Goal: Transaction & Acquisition: Purchase product/service

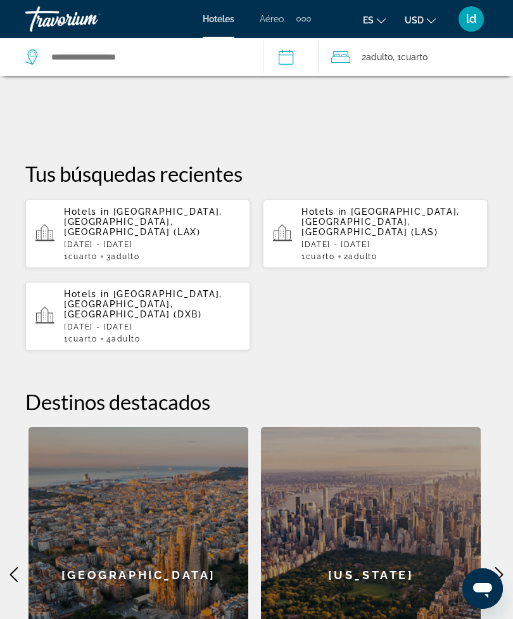
scroll to position [337, 0]
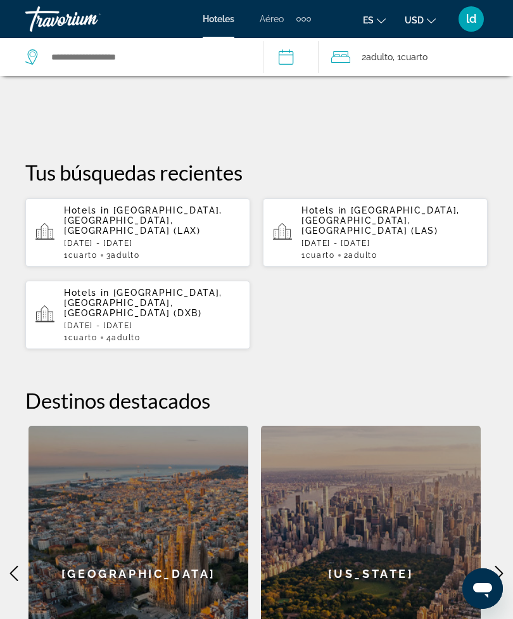
click at [184, 226] on div "Hotels in [GEOGRAPHIC_DATA], [GEOGRAPHIC_DATA], [GEOGRAPHIC_DATA] (LAX) [DATE] …" at bounding box center [152, 232] width 176 height 54
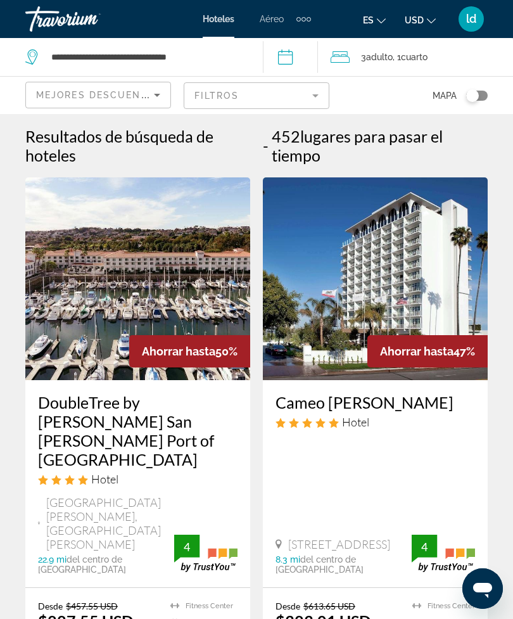
click at [157, 87] on icon "Sort by" at bounding box center [157, 94] width 15 height 15
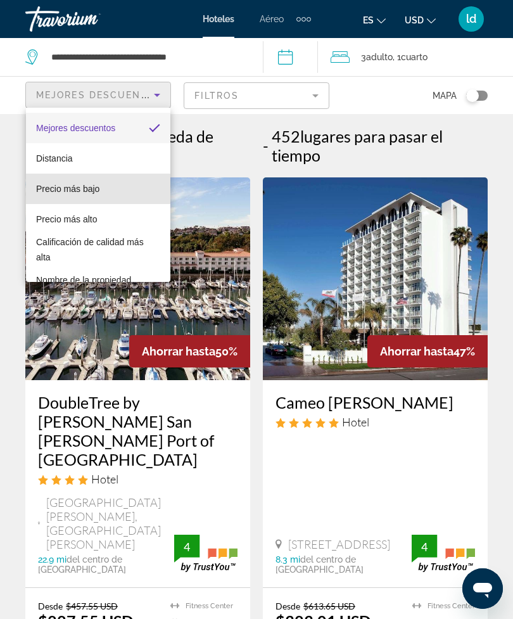
click at [85, 184] on span "Precio más bajo" at bounding box center [67, 189] width 63 height 10
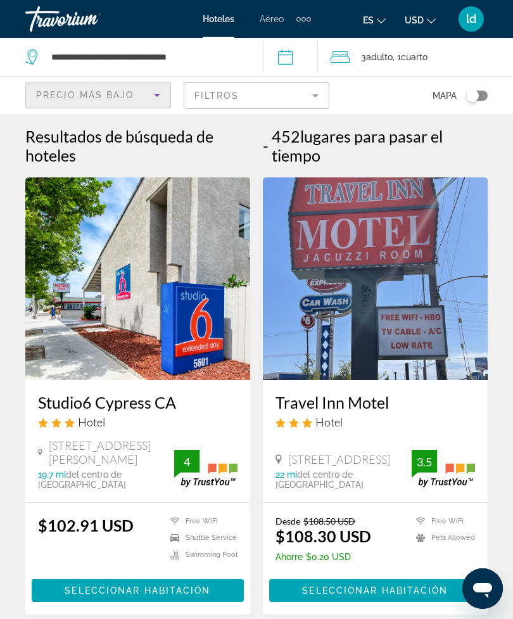
click at [304, 91] on mat-form-field "Filtros" at bounding box center [257, 95] width 146 height 27
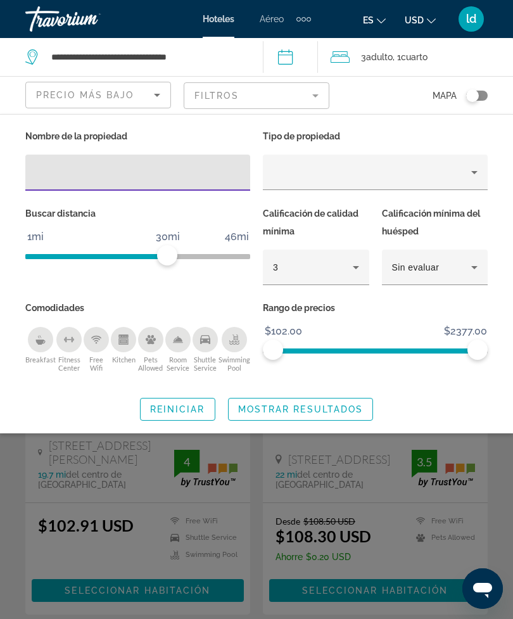
click at [39, 336] on div "Breakfast" at bounding box center [40, 339] width 25 height 25
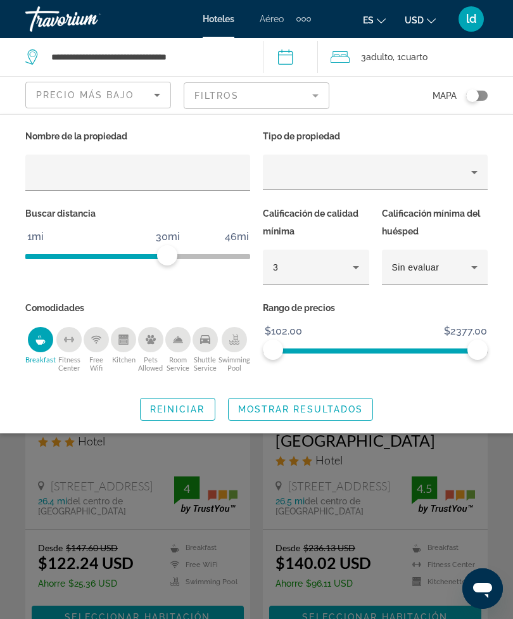
click at [350, 270] on icon "Hotel Filters" at bounding box center [355, 267] width 15 height 15
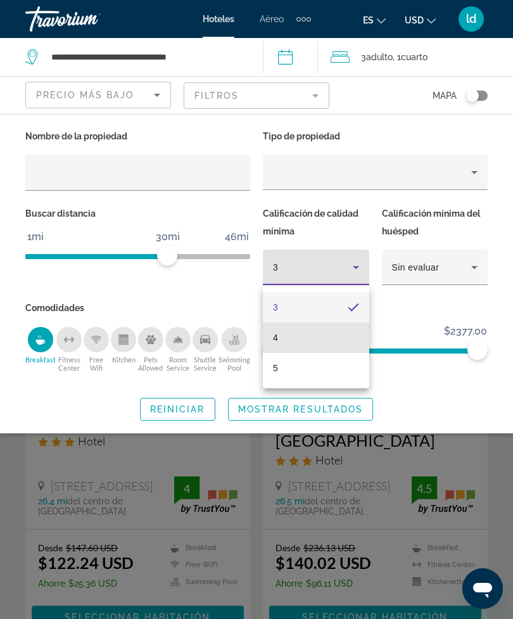
click at [284, 335] on mat-option "4" at bounding box center [316, 338] width 106 height 30
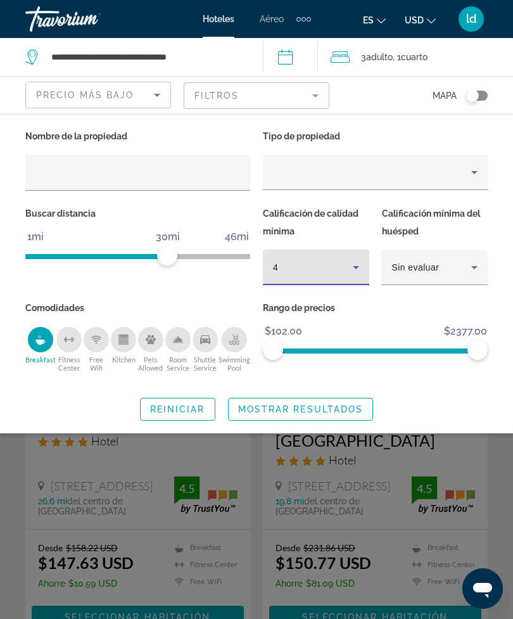
click at [354, 406] on span "Mostrar resultados" at bounding box center [300, 409] width 125 height 10
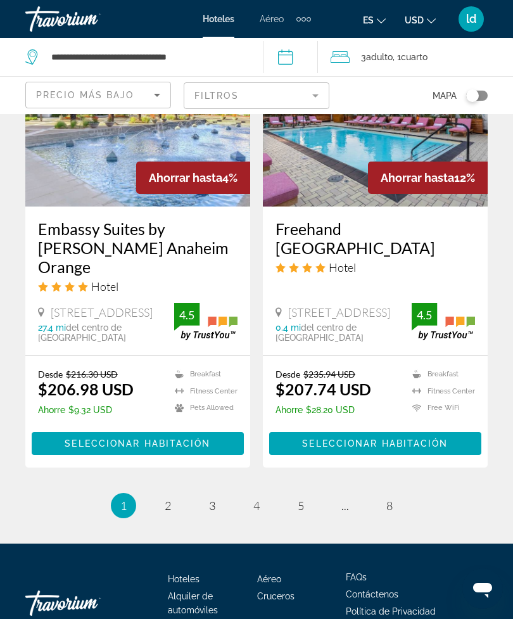
scroll to position [2603, 0]
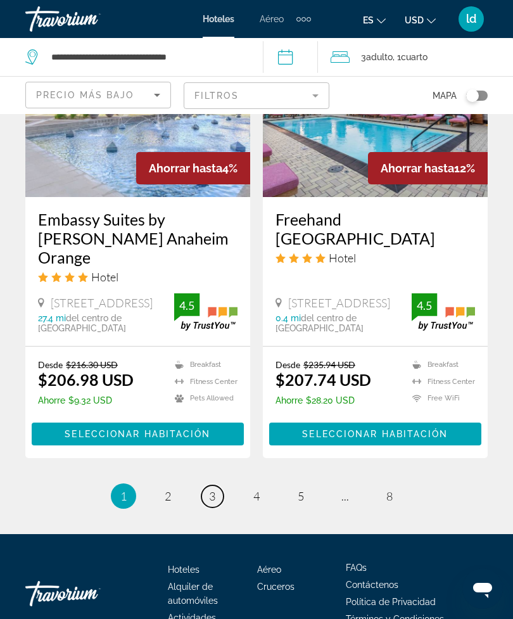
click at [203, 485] on link "page 3" at bounding box center [212, 496] width 22 height 22
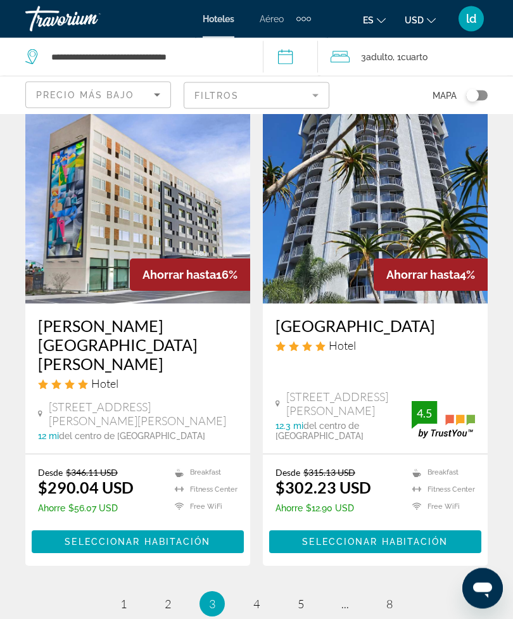
scroll to position [2564, 0]
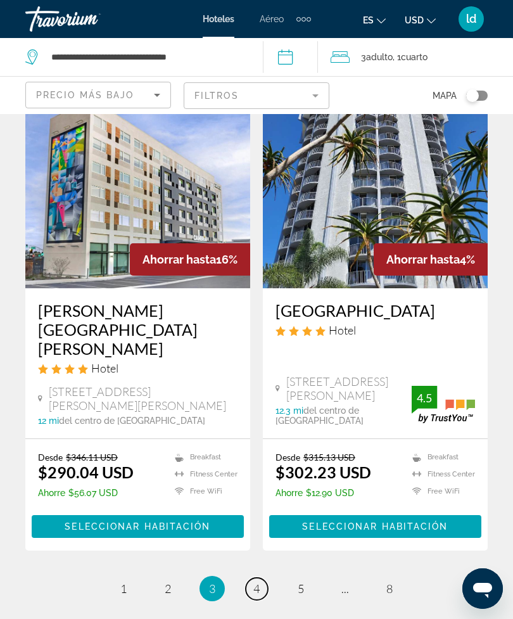
click at [262, 578] on link "page 4" at bounding box center [257, 589] width 22 height 22
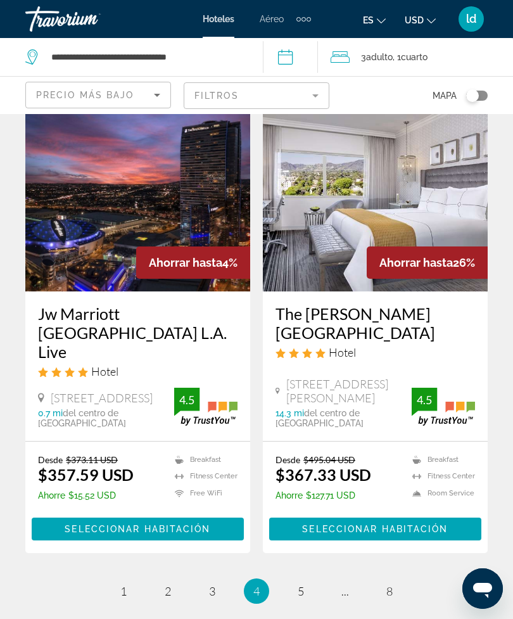
scroll to position [2544, 0]
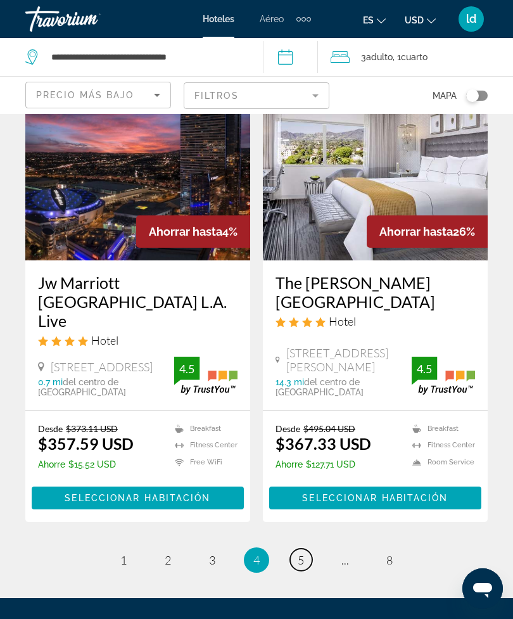
click at [303, 553] on span "5" at bounding box center [301, 560] width 6 height 14
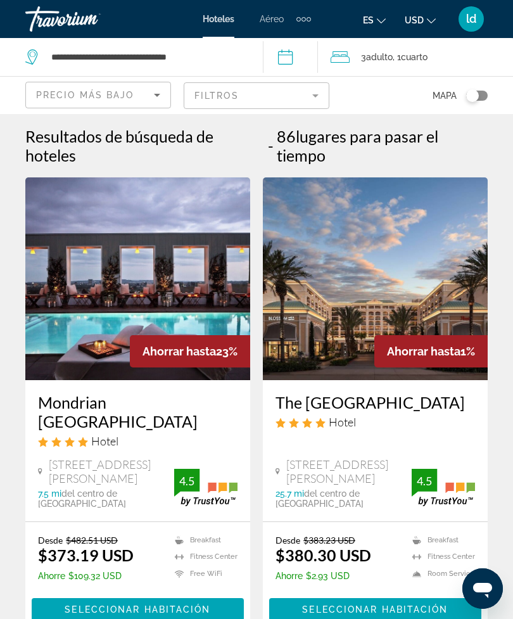
click at [153, 96] on icon "Sort by" at bounding box center [157, 94] width 15 height 15
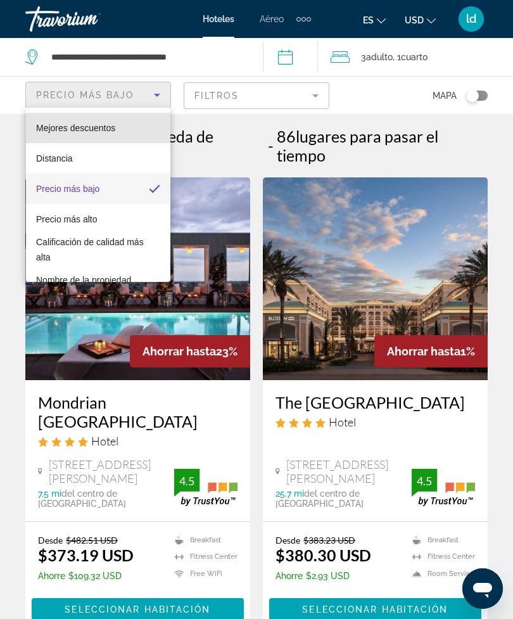
click at [84, 131] on span "Mejores descuentos" at bounding box center [75, 128] width 79 height 10
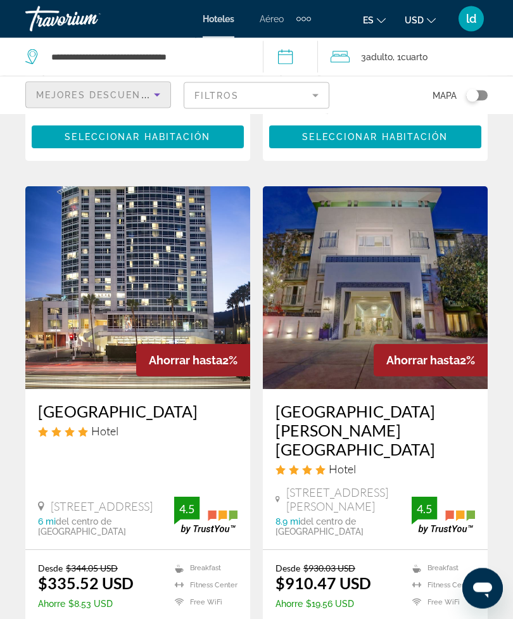
scroll to position [2401, 0]
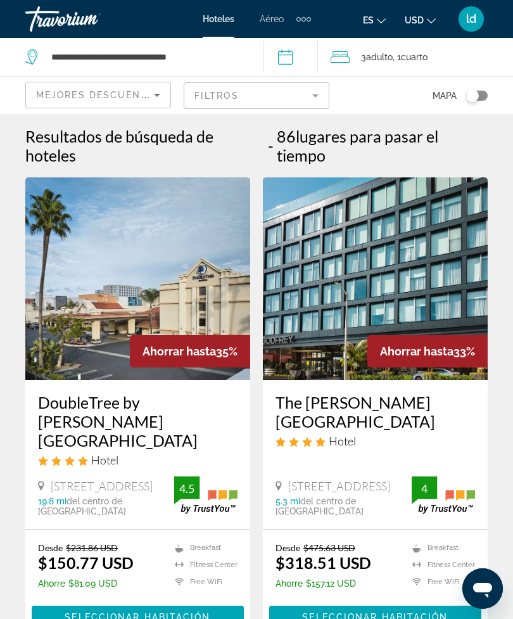
click at [231, 20] on span "Hoteles" at bounding box center [219, 19] width 32 height 10
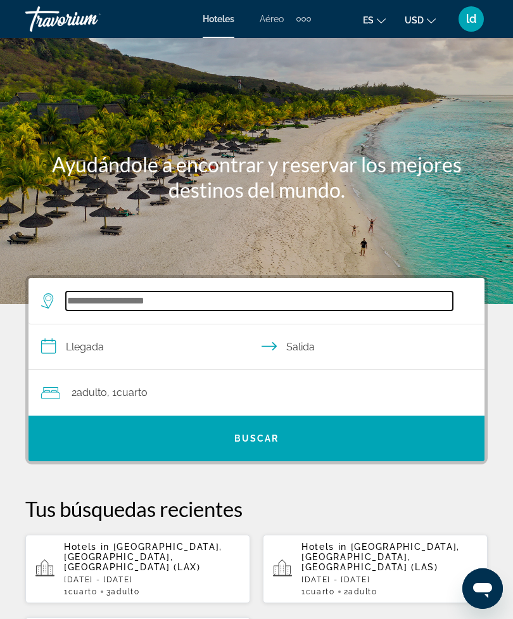
click at [94, 292] on input "Search widget" at bounding box center [259, 300] width 387 height 19
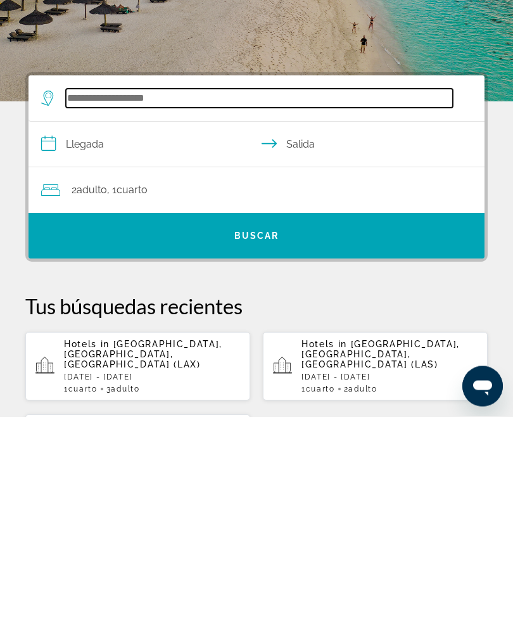
scroll to position [31, 0]
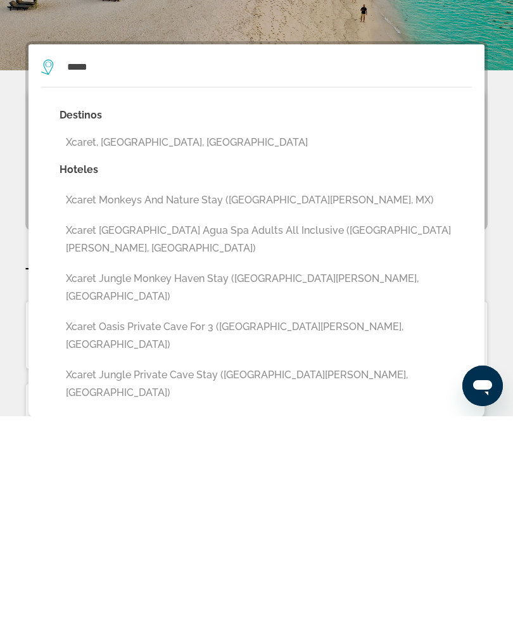
click at [164, 333] on button "Xcaret, [GEOGRAPHIC_DATA], [GEOGRAPHIC_DATA]" at bounding box center [266, 345] width 412 height 24
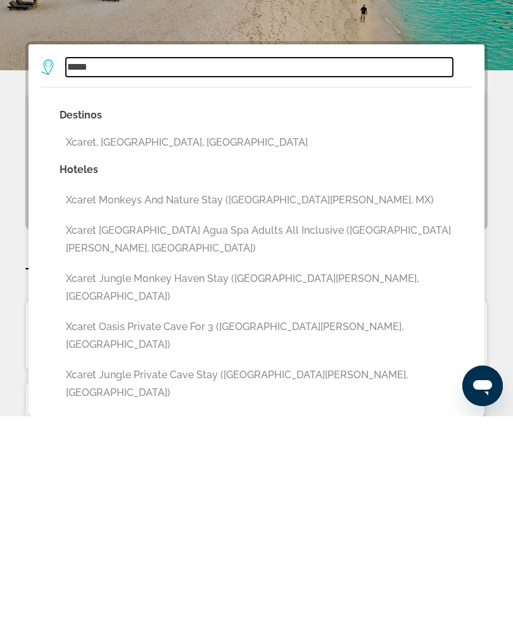
type input "**********"
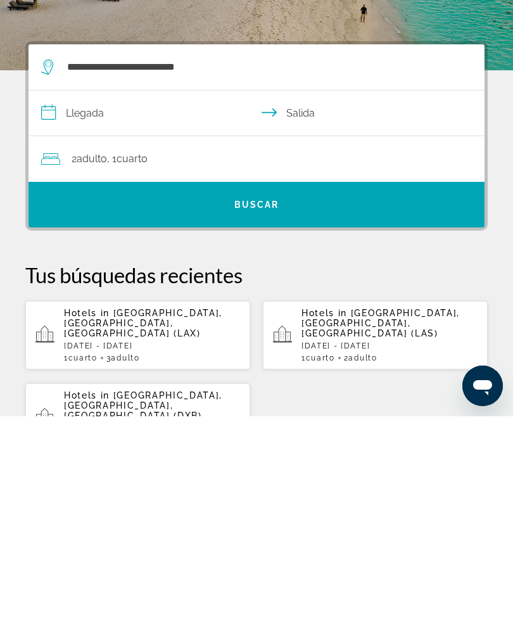
click at [112, 293] on input "**********" at bounding box center [259, 317] width 461 height 49
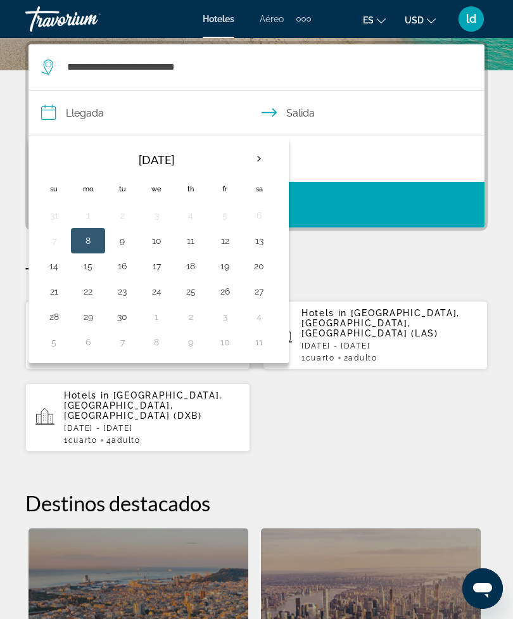
click at [259, 155] on th "Next month" at bounding box center [259, 159] width 34 height 28
click at [260, 156] on th "Next month" at bounding box center [259, 159] width 34 height 28
click at [264, 158] on th "Next month" at bounding box center [259, 159] width 34 height 28
click at [262, 160] on th "Next month" at bounding box center [259, 159] width 34 height 28
click at [265, 152] on th "Next month" at bounding box center [259, 159] width 34 height 28
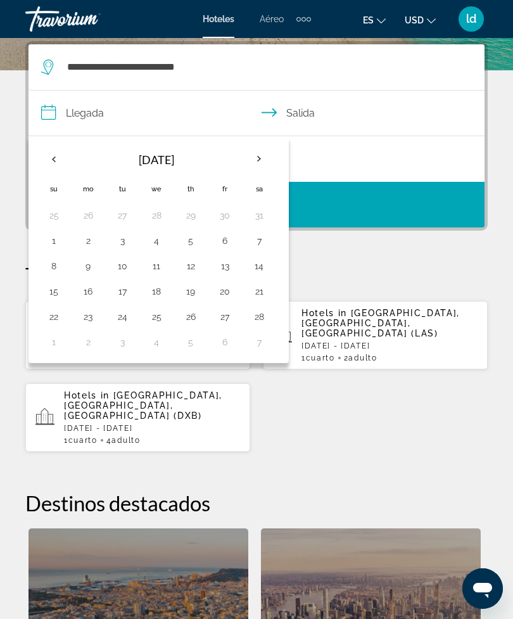
click at [260, 156] on th "Next month" at bounding box center [259, 159] width 34 height 28
click at [265, 160] on th "Next month" at bounding box center [259, 159] width 34 height 28
click at [260, 162] on th "Next month" at bounding box center [259, 159] width 34 height 28
click at [264, 161] on th "Next month" at bounding box center [259, 159] width 34 height 28
click at [264, 239] on button "13" at bounding box center [259, 241] width 20 height 18
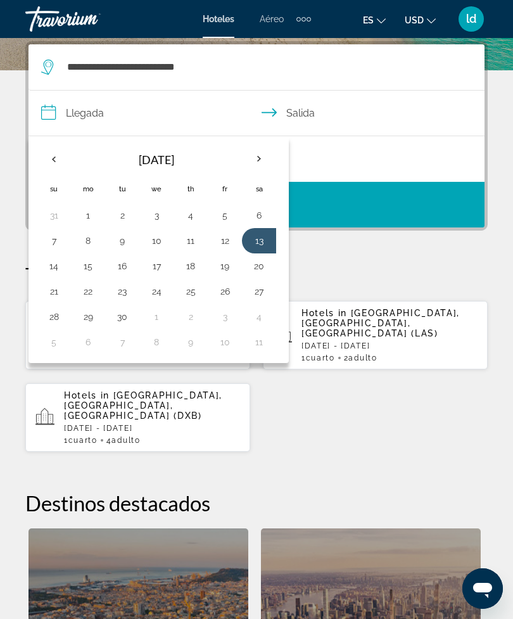
click at [260, 264] on button "20" at bounding box center [259, 266] width 20 height 18
type input "**********"
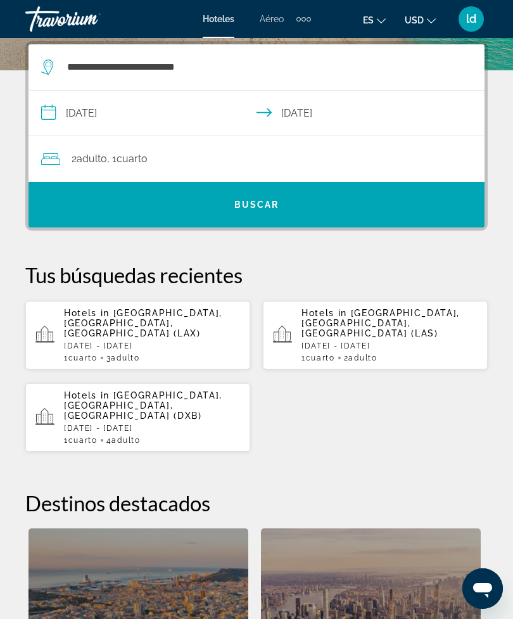
click at [366, 201] on span "Search widget" at bounding box center [257, 204] width 456 height 30
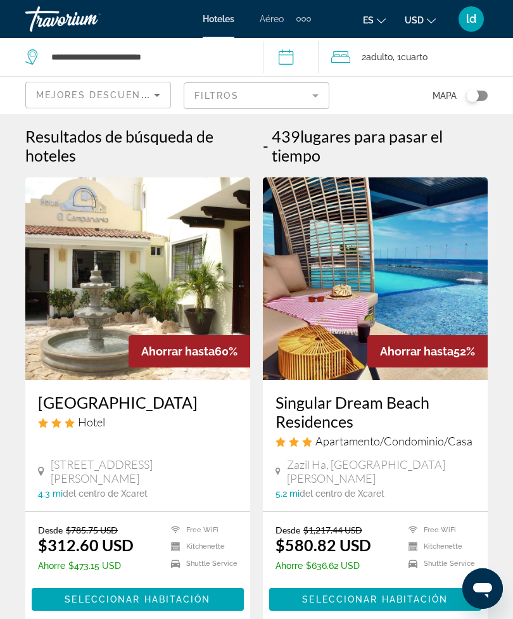
click at [317, 92] on mat-form-field "Filtros" at bounding box center [257, 95] width 146 height 27
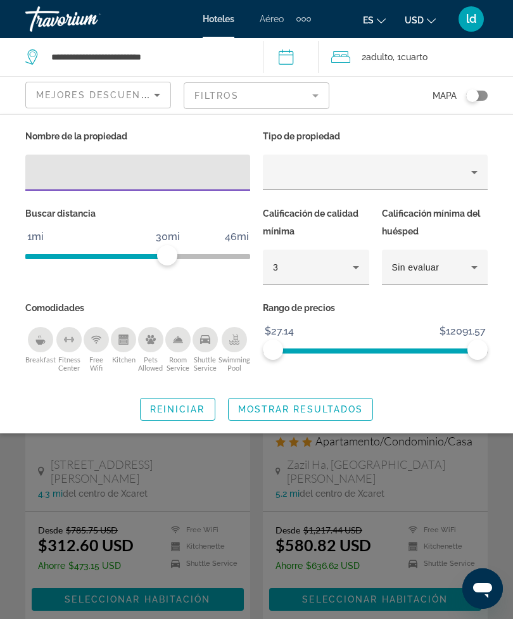
click at [70, 163] on div "Hotel Filters" at bounding box center [137, 173] width 205 height 36
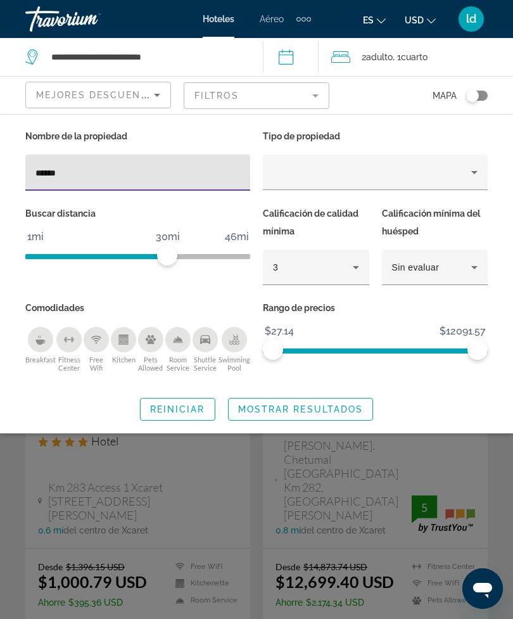
type input "******"
click at [473, 165] on icon "Property type" at bounding box center [474, 172] width 15 height 15
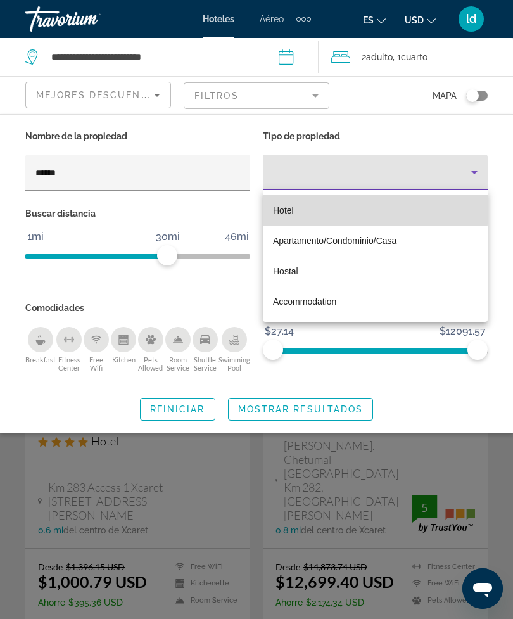
click at [312, 210] on mat-option "Hotel" at bounding box center [375, 210] width 225 height 30
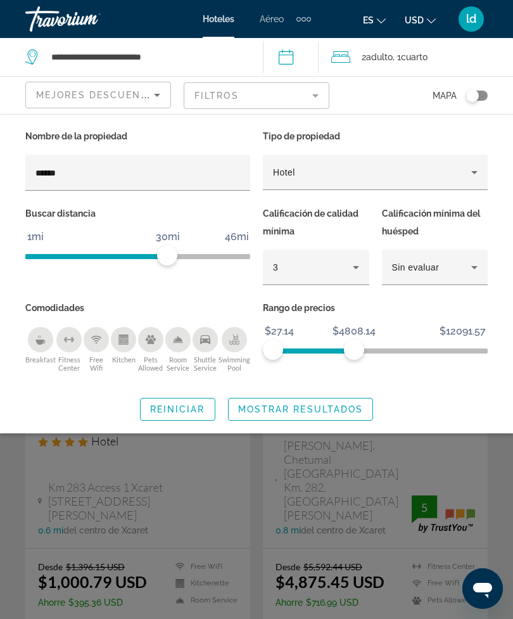
click at [357, 411] on span "Mostrar resultados" at bounding box center [300, 409] width 125 height 10
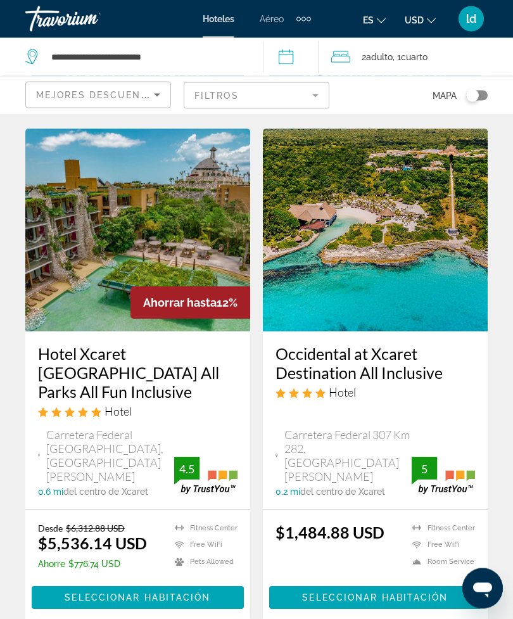
scroll to position [561, 0]
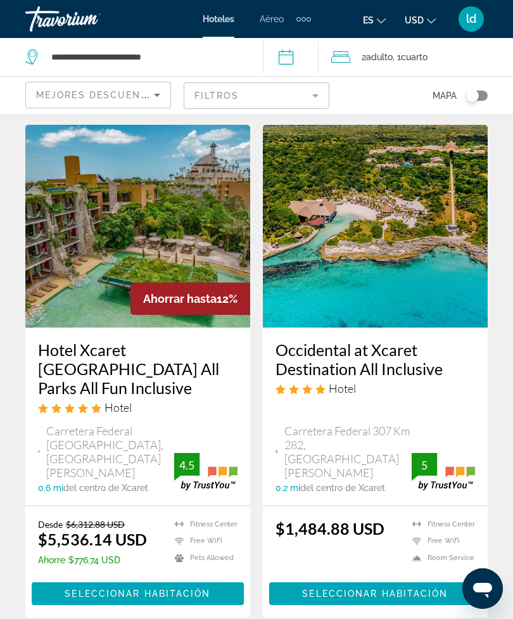
click at [425, 340] on h3 "Occidental at Xcaret Destination All Inclusive" at bounding box center [376, 359] width 200 height 38
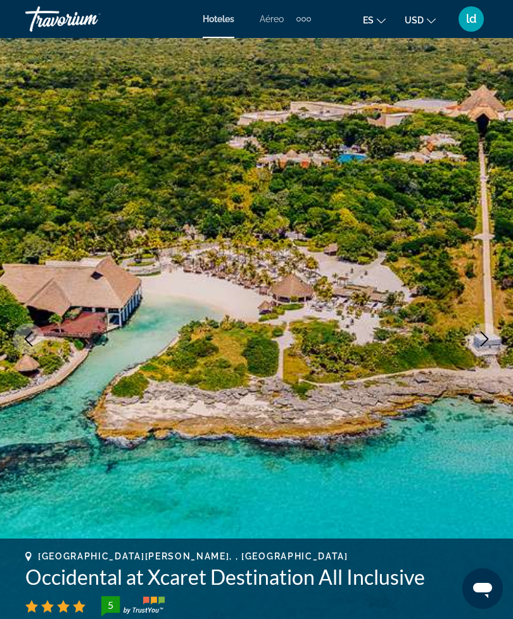
click at [483, 335] on icon "Next image" at bounding box center [484, 338] width 15 height 15
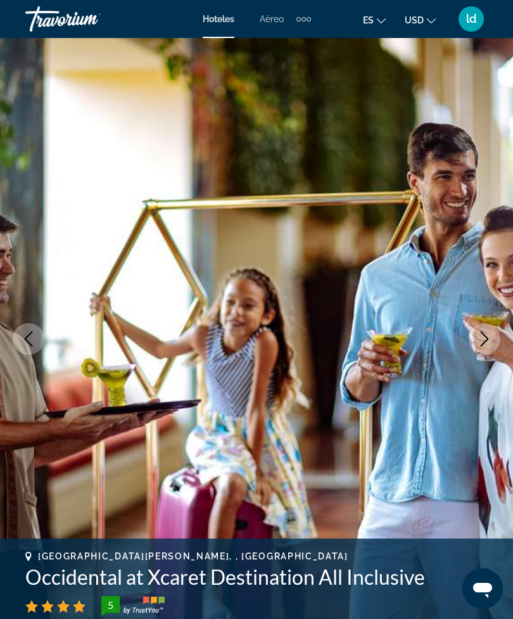
click at [485, 333] on icon "Next image" at bounding box center [484, 338] width 15 height 15
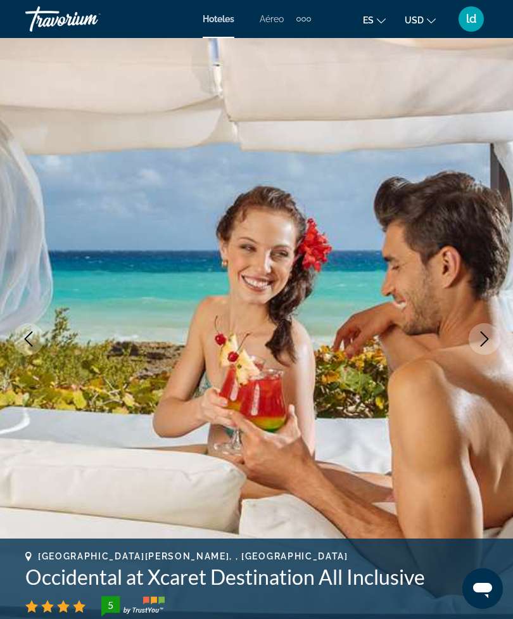
click at [31, 338] on icon "Previous image" at bounding box center [28, 338] width 15 height 15
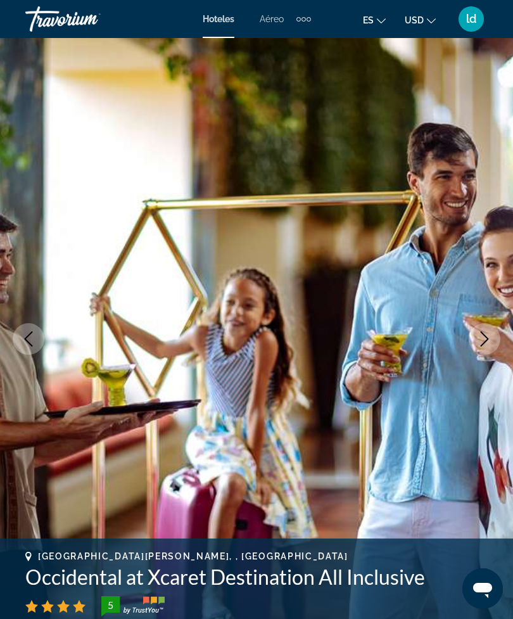
click at [489, 345] on icon "Next image" at bounding box center [484, 338] width 15 height 15
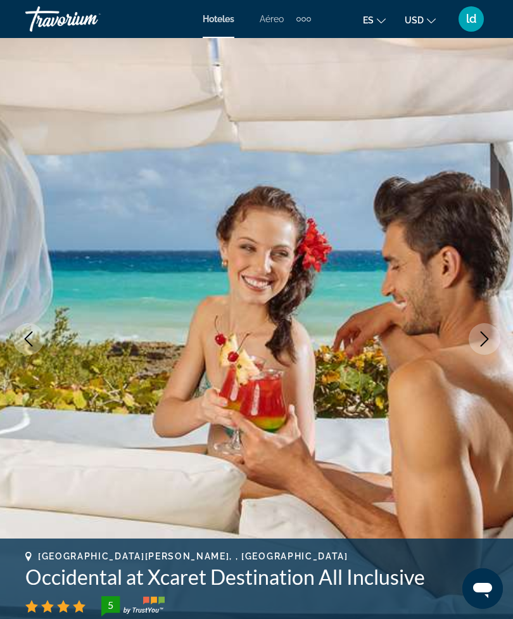
click at [490, 336] on icon "Next image" at bounding box center [484, 338] width 15 height 15
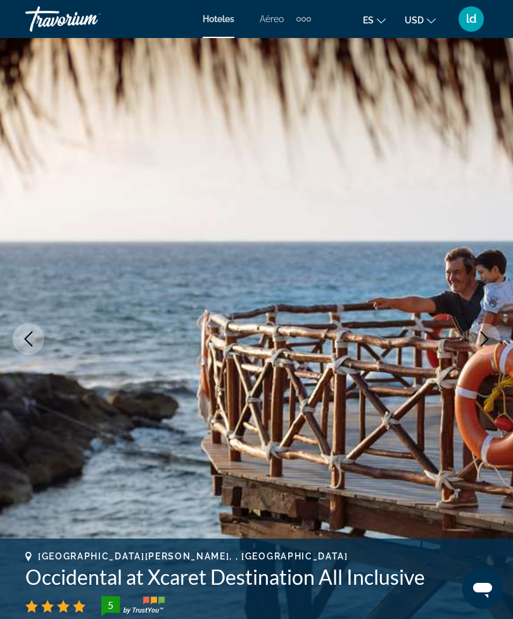
click at [488, 331] on icon "Next image" at bounding box center [484, 338] width 15 height 15
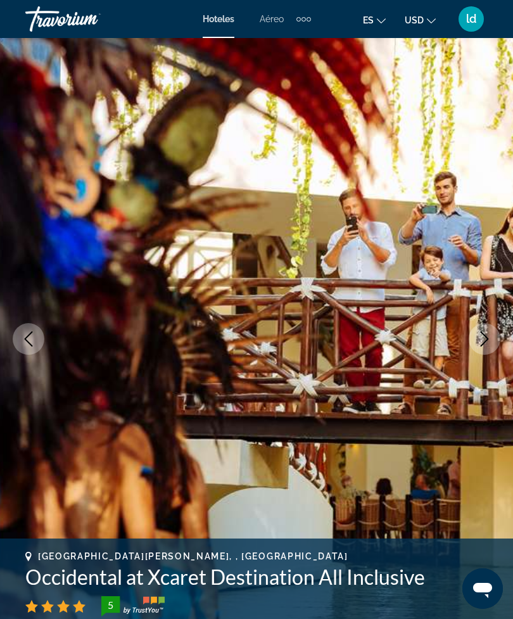
click at [485, 333] on icon "Next image" at bounding box center [484, 338] width 15 height 15
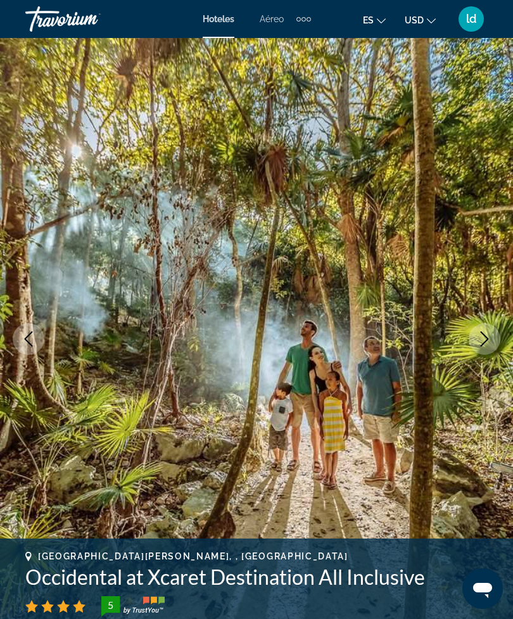
click at [487, 333] on icon "Next image" at bounding box center [484, 338] width 15 height 15
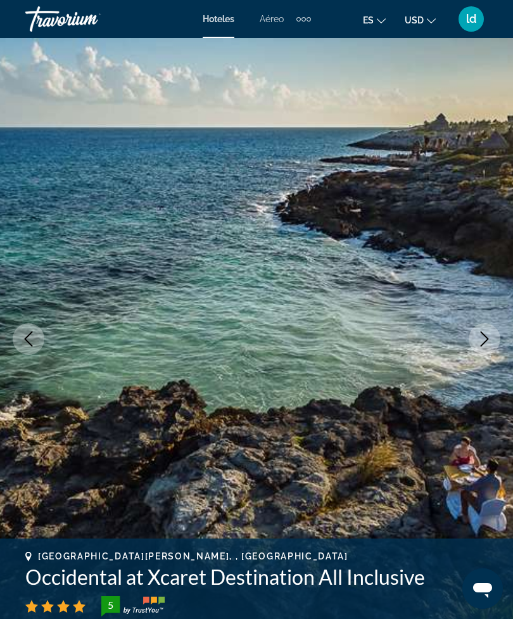
click at [487, 332] on icon "Next image" at bounding box center [484, 338] width 15 height 15
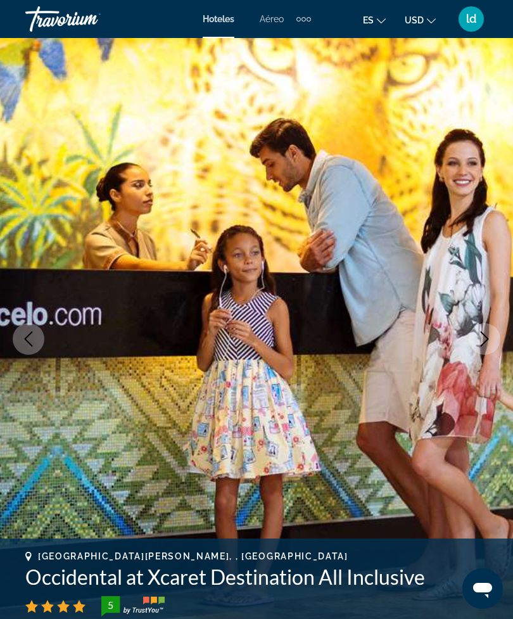
click at [487, 340] on icon "Next image" at bounding box center [485, 338] width 8 height 15
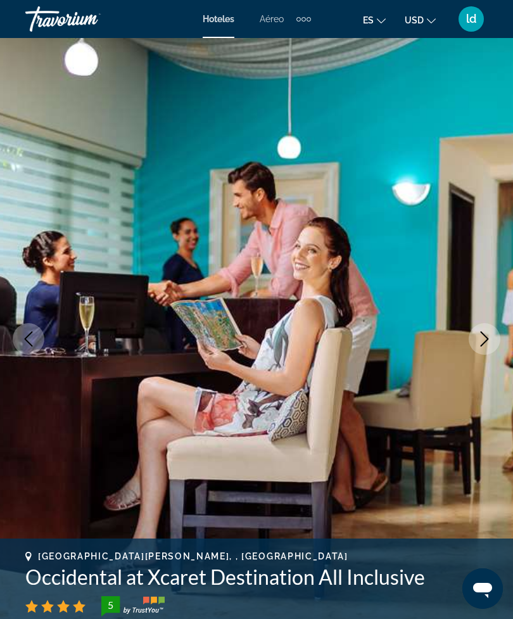
click at [489, 331] on icon "Next image" at bounding box center [484, 338] width 15 height 15
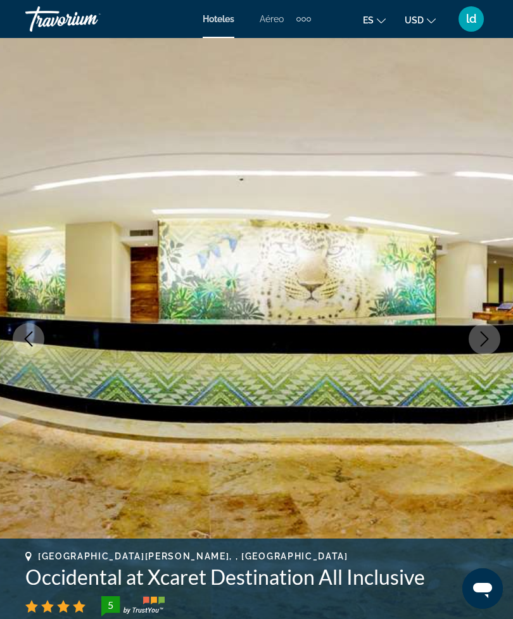
click at [492, 338] on button "Next image" at bounding box center [485, 339] width 32 height 32
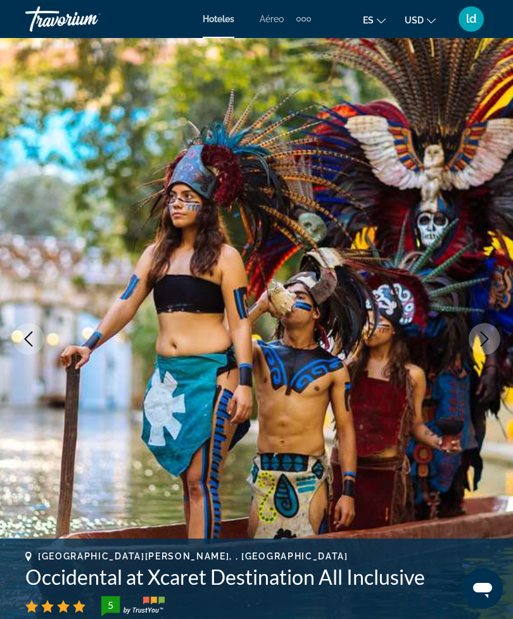
click at [490, 336] on icon "Next image" at bounding box center [484, 338] width 15 height 15
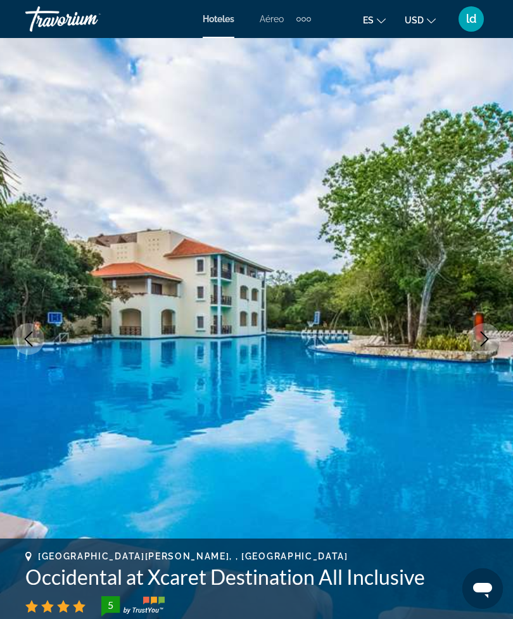
click at [488, 334] on icon "Next image" at bounding box center [484, 338] width 15 height 15
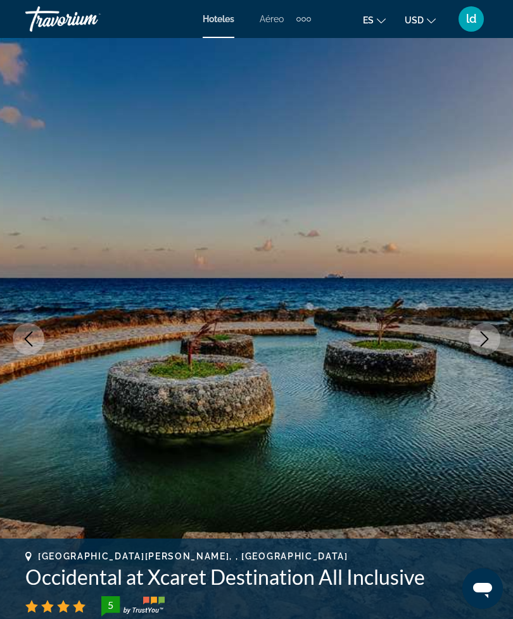
click at [488, 335] on icon "Next image" at bounding box center [484, 338] width 15 height 15
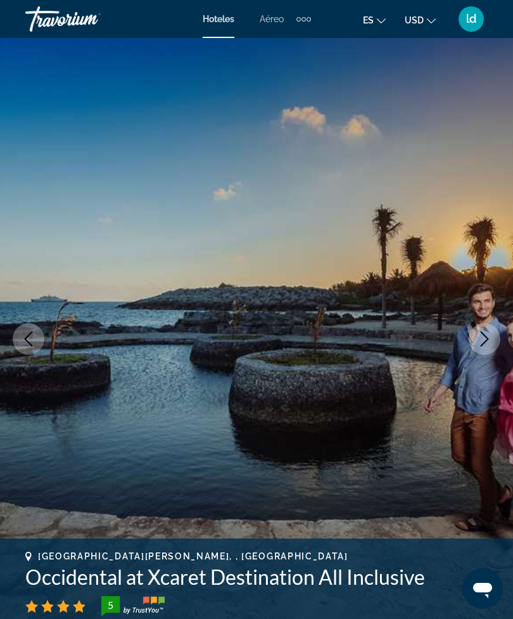
click at [487, 335] on icon "Next image" at bounding box center [484, 338] width 15 height 15
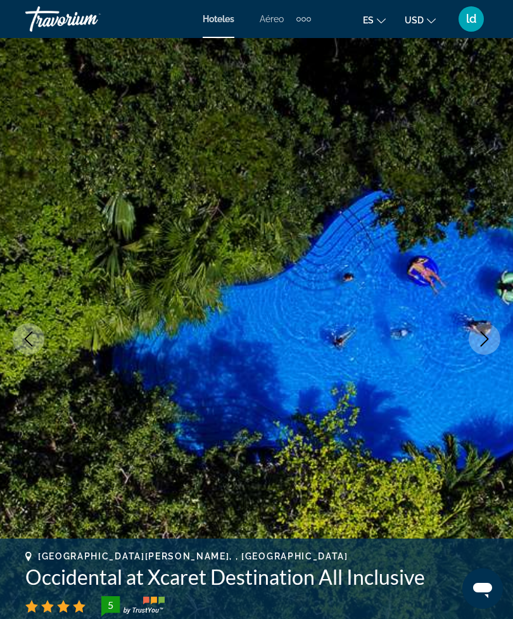
click at [490, 339] on icon "Next image" at bounding box center [484, 338] width 15 height 15
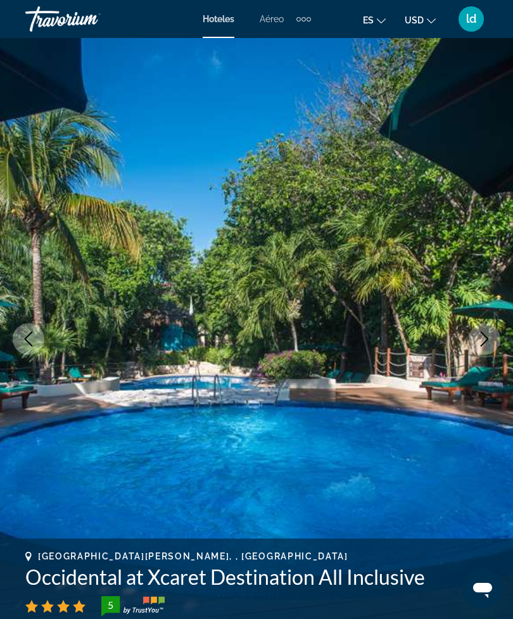
click at [496, 343] on button "Next image" at bounding box center [485, 339] width 32 height 32
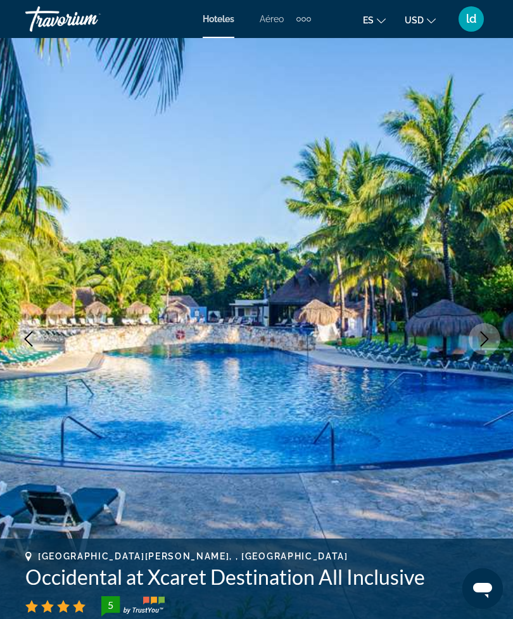
click at [495, 339] on button "Next image" at bounding box center [485, 339] width 32 height 32
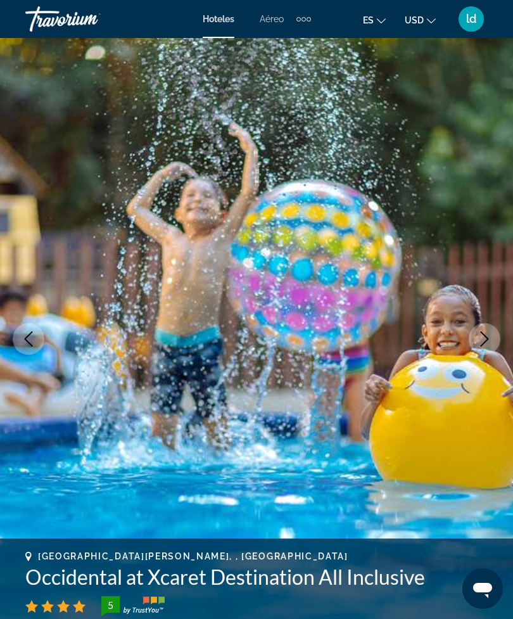
click at [492, 336] on icon "Next image" at bounding box center [484, 338] width 15 height 15
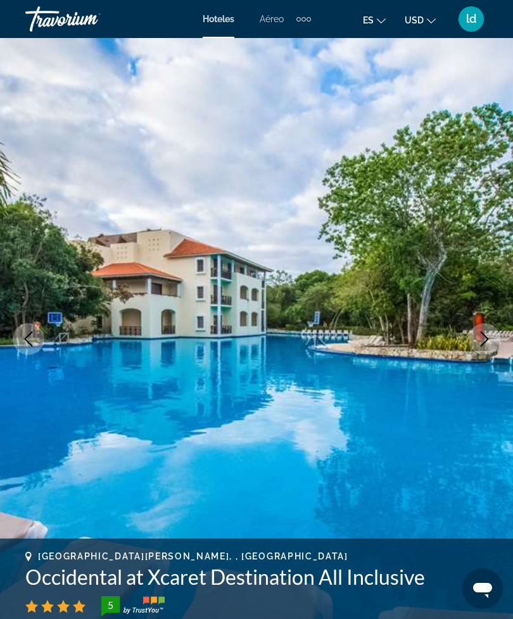
click at [489, 335] on icon "Next image" at bounding box center [484, 338] width 15 height 15
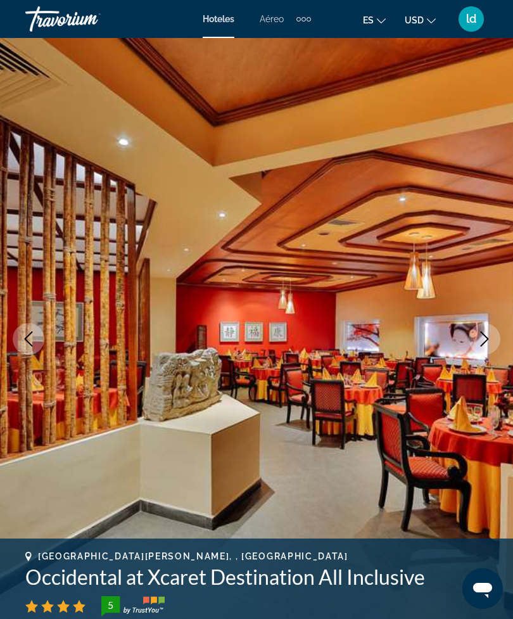
click at [479, 336] on icon "Next image" at bounding box center [484, 338] width 15 height 15
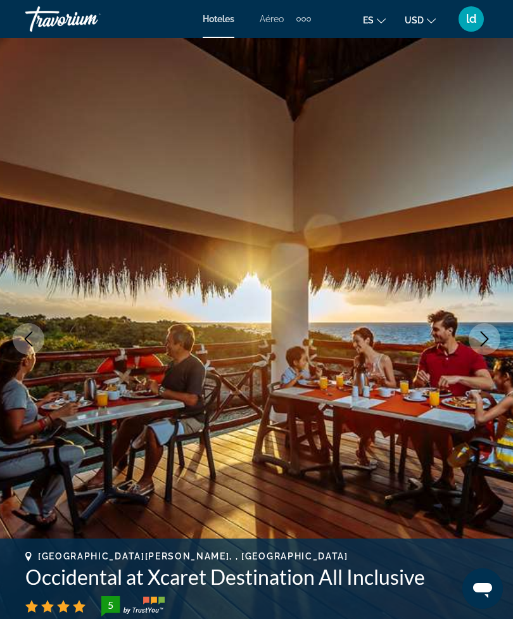
click at [483, 336] on icon "Next image" at bounding box center [484, 338] width 15 height 15
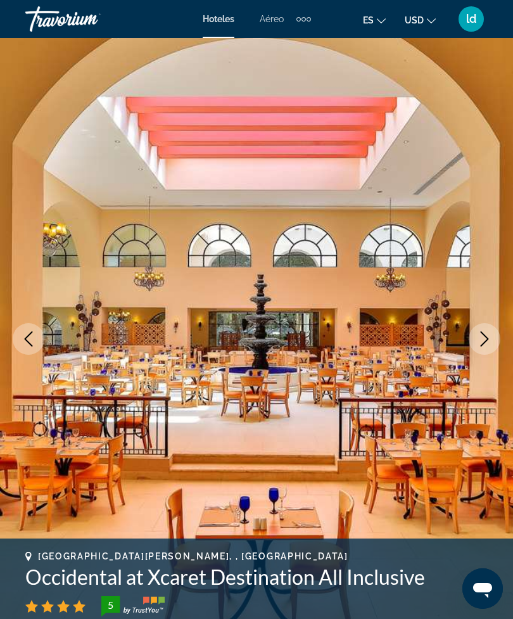
click at [485, 336] on icon "Next image" at bounding box center [485, 338] width 8 height 15
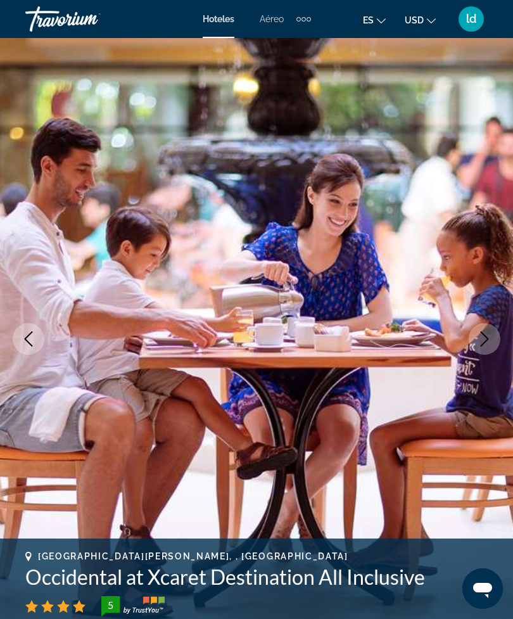
click at [488, 338] on icon "Next image" at bounding box center [484, 338] width 15 height 15
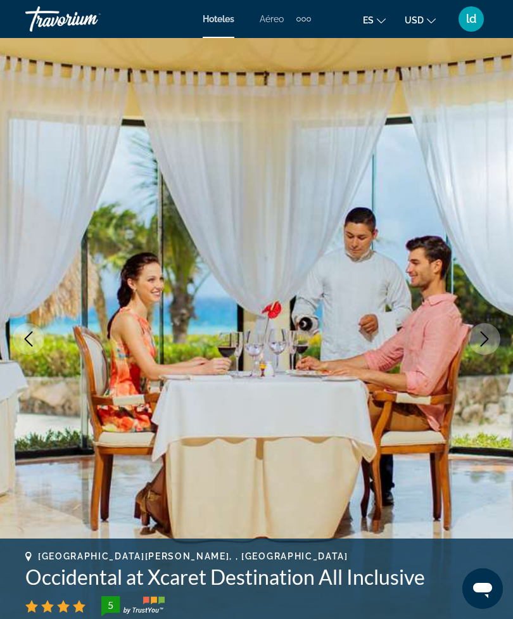
click at [491, 341] on icon "Next image" at bounding box center [484, 338] width 15 height 15
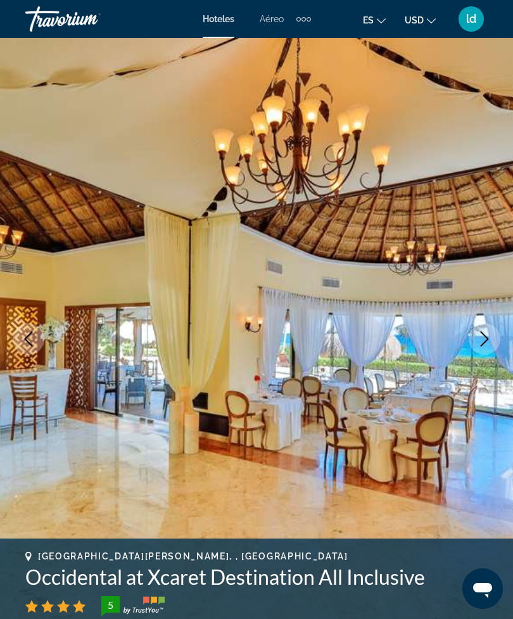
click at [489, 338] on icon "Next image" at bounding box center [484, 338] width 15 height 15
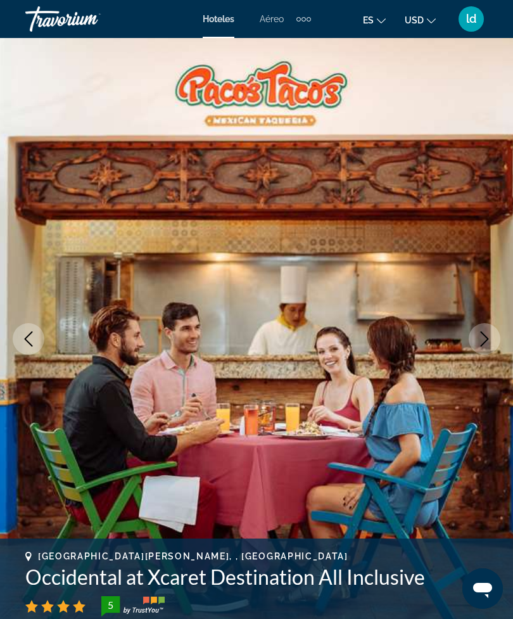
click at [487, 336] on icon "Next image" at bounding box center [484, 338] width 15 height 15
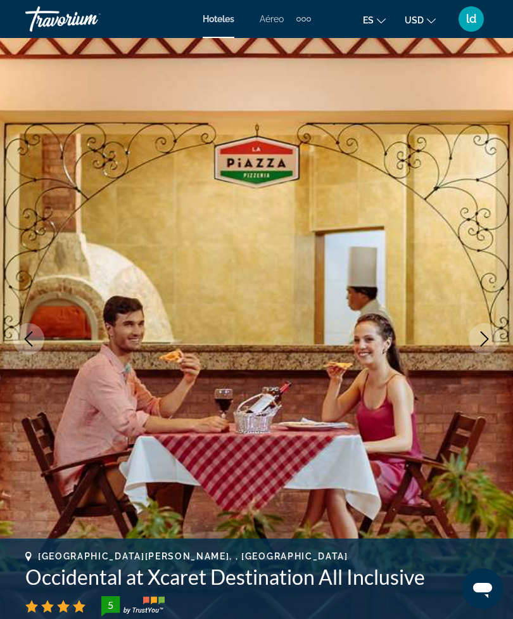
click at [487, 338] on icon "Next image" at bounding box center [485, 338] width 8 height 15
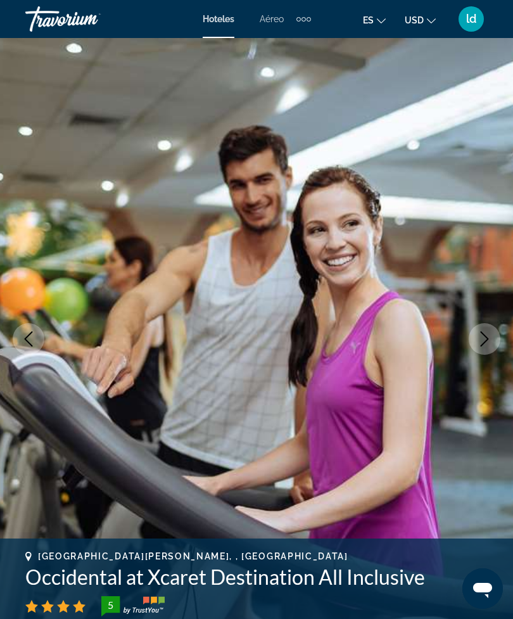
click at [483, 343] on icon "Next image" at bounding box center [485, 338] width 8 height 15
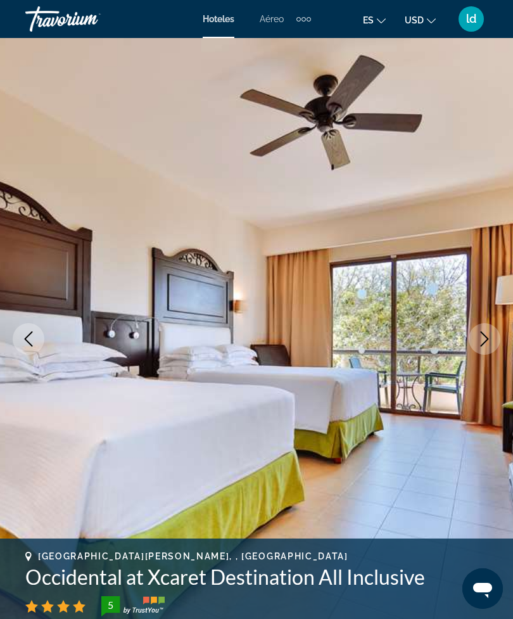
click at [486, 338] on icon "Next image" at bounding box center [484, 338] width 15 height 15
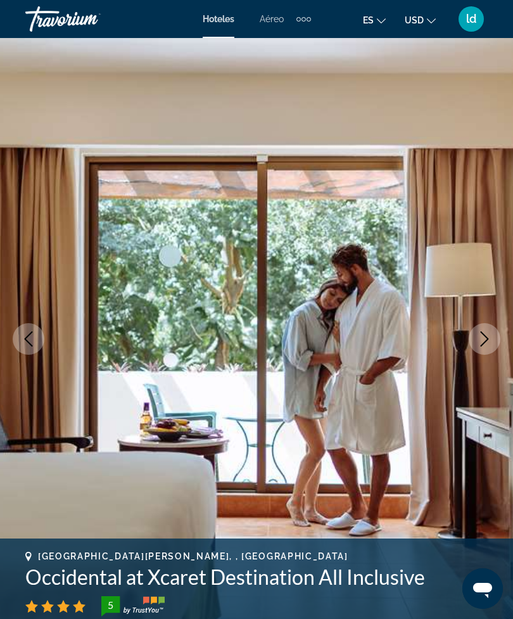
click at [484, 334] on icon "Next image" at bounding box center [484, 338] width 15 height 15
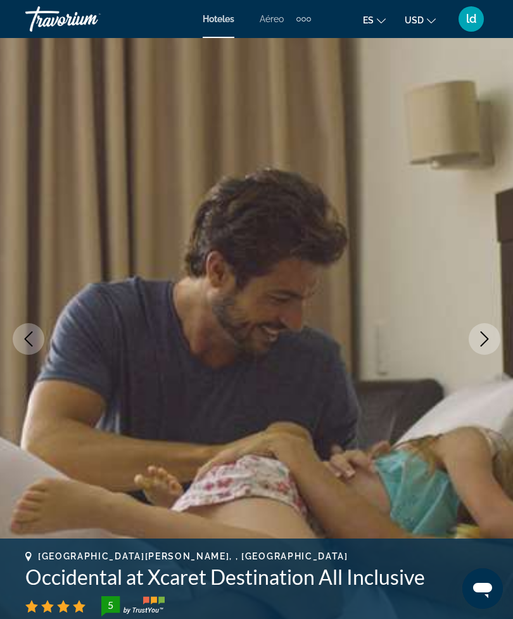
click at [482, 333] on icon "Next image" at bounding box center [485, 338] width 8 height 15
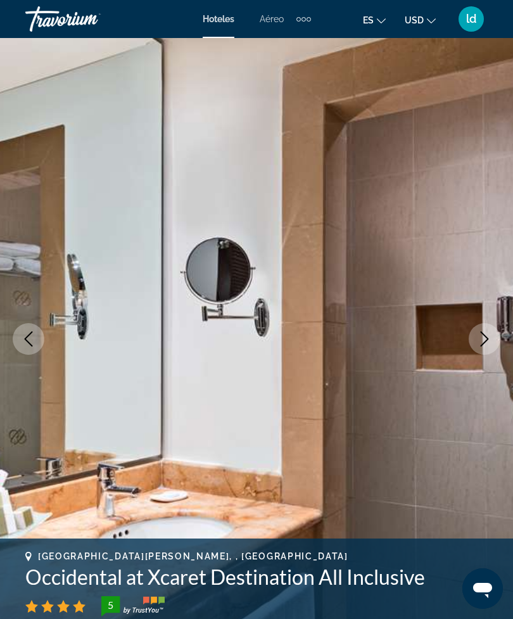
click at [485, 335] on icon "Next image" at bounding box center [485, 338] width 8 height 15
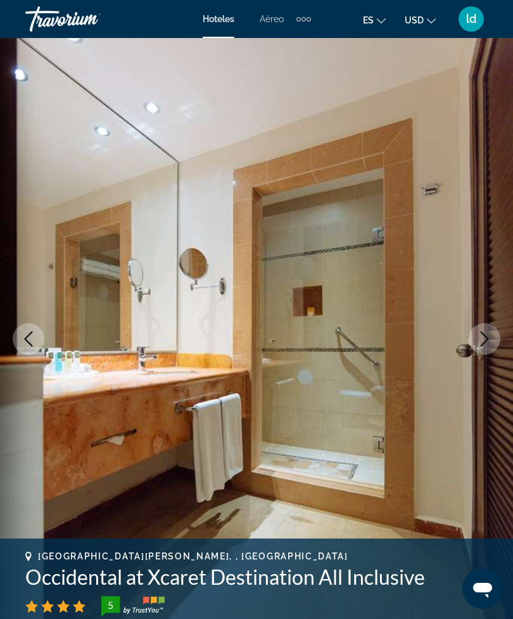
click at [482, 339] on icon "Next image" at bounding box center [484, 338] width 15 height 15
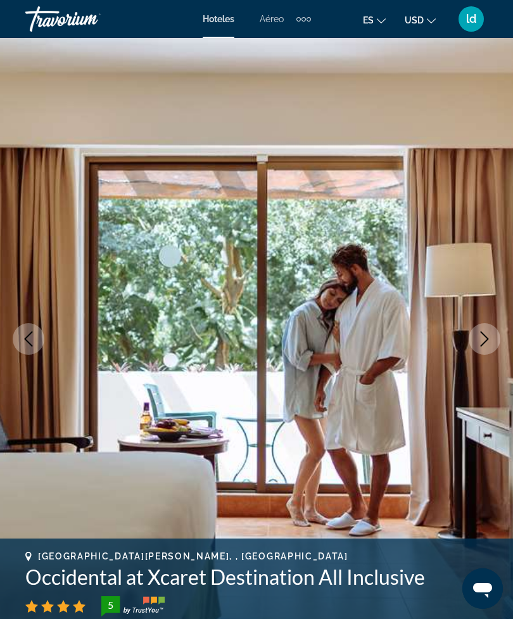
click at [487, 338] on icon "Next image" at bounding box center [484, 338] width 15 height 15
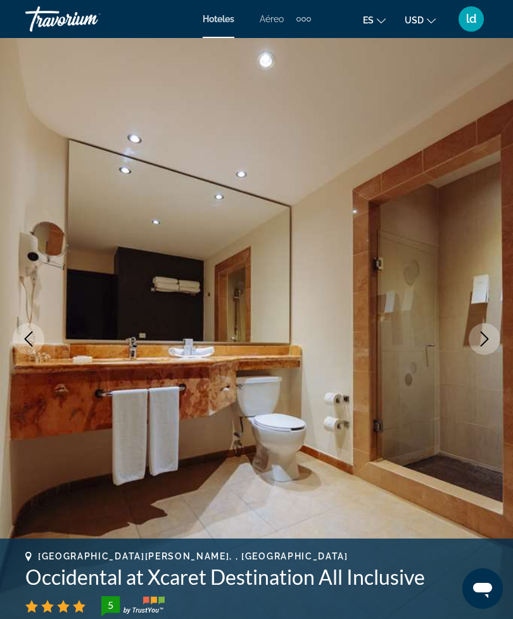
click at [484, 333] on icon "Next image" at bounding box center [484, 338] width 15 height 15
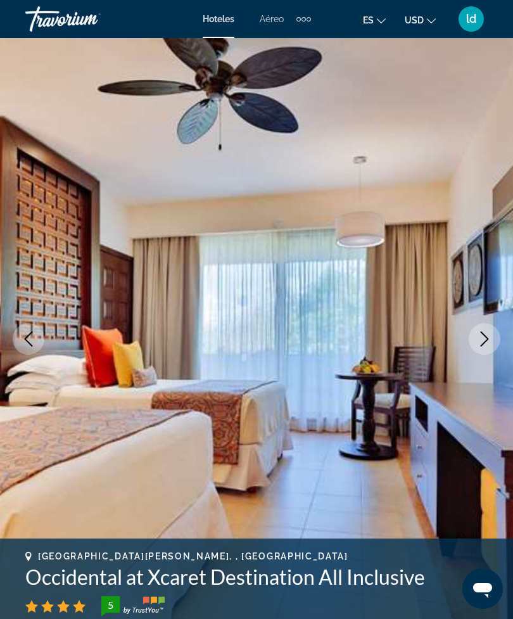
click at [487, 334] on icon "Next image" at bounding box center [484, 338] width 15 height 15
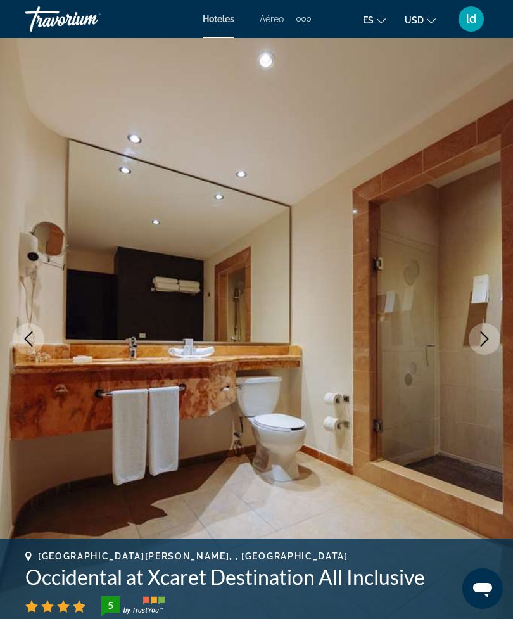
click at [487, 336] on icon "Next image" at bounding box center [484, 338] width 15 height 15
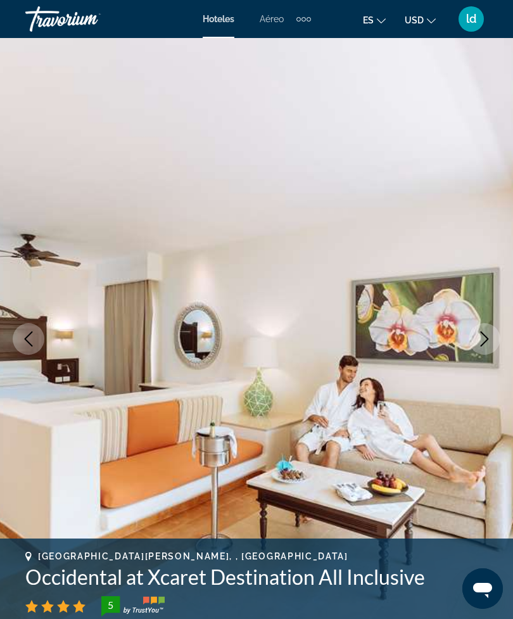
click at [487, 343] on icon "Next image" at bounding box center [484, 338] width 15 height 15
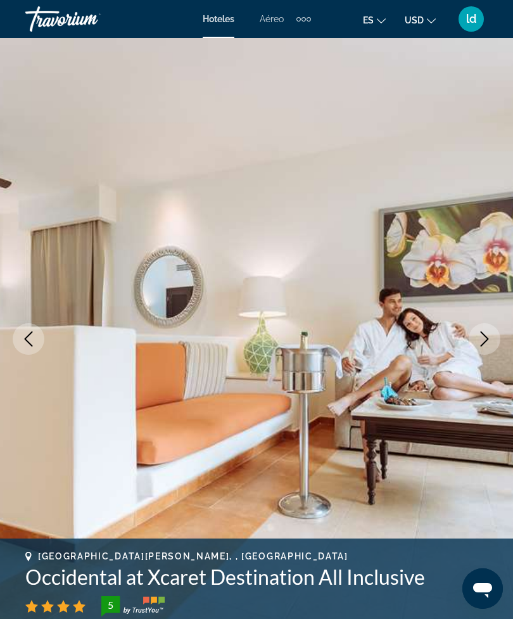
click at [483, 336] on icon "Next image" at bounding box center [484, 338] width 15 height 15
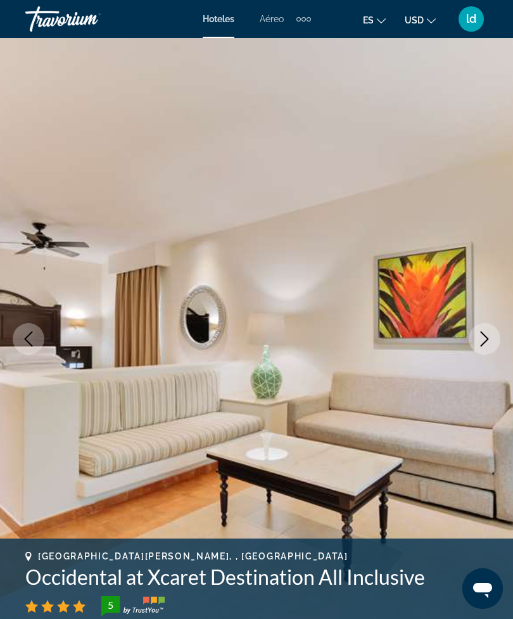
click at [487, 335] on icon "Next image" at bounding box center [484, 338] width 15 height 15
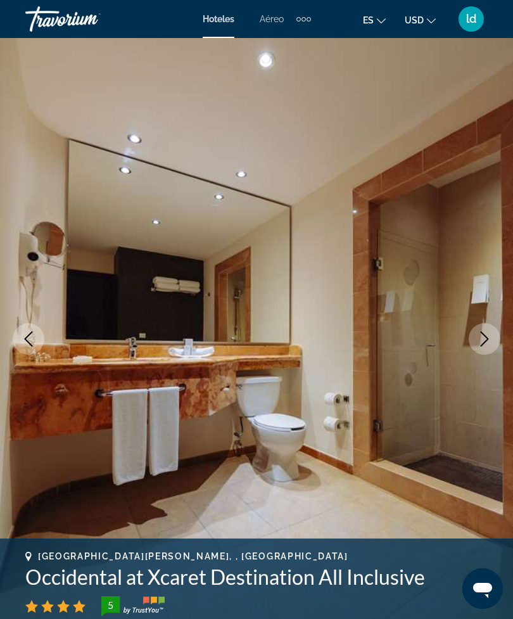
click at [484, 340] on icon "Next image" at bounding box center [484, 338] width 15 height 15
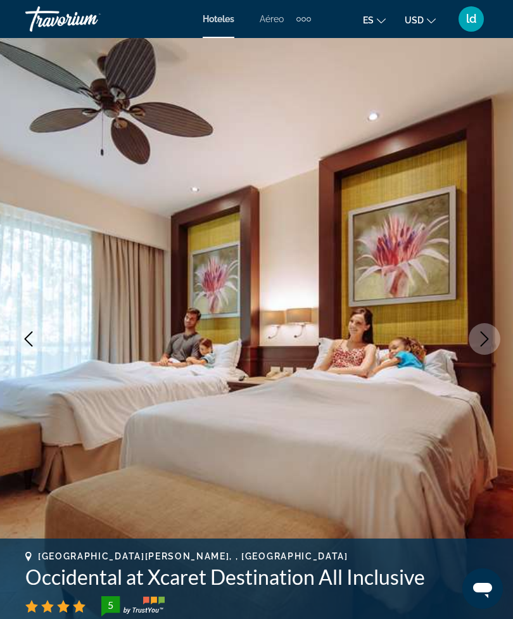
click at [484, 340] on icon "Next image" at bounding box center [484, 338] width 15 height 15
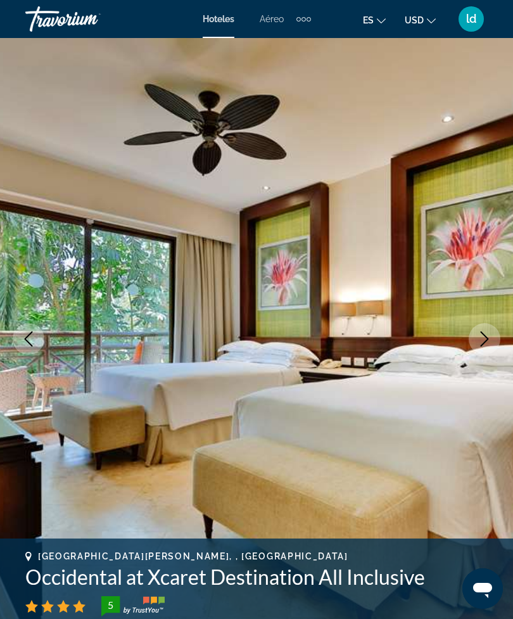
click at [482, 338] on icon "Next image" at bounding box center [484, 338] width 15 height 15
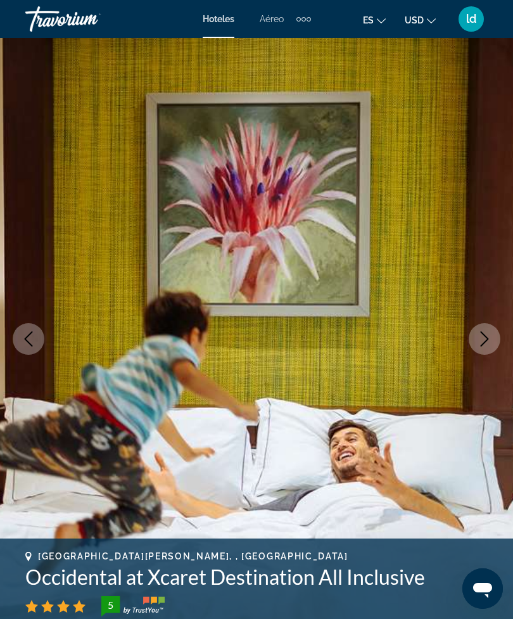
click at [482, 340] on icon "Next image" at bounding box center [484, 338] width 15 height 15
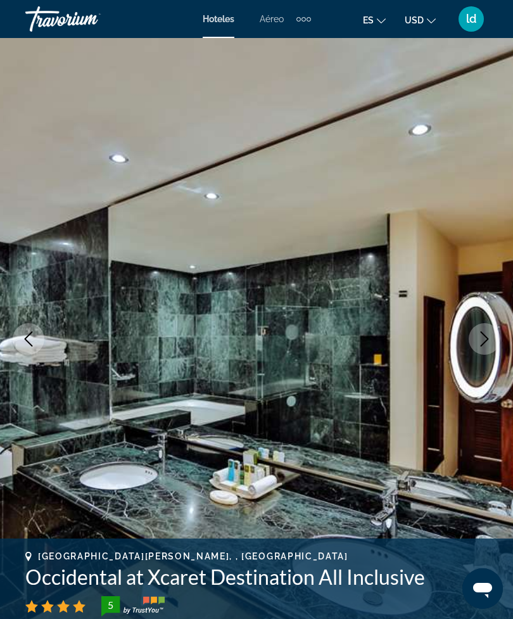
click at [478, 336] on icon "Next image" at bounding box center [484, 338] width 15 height 15
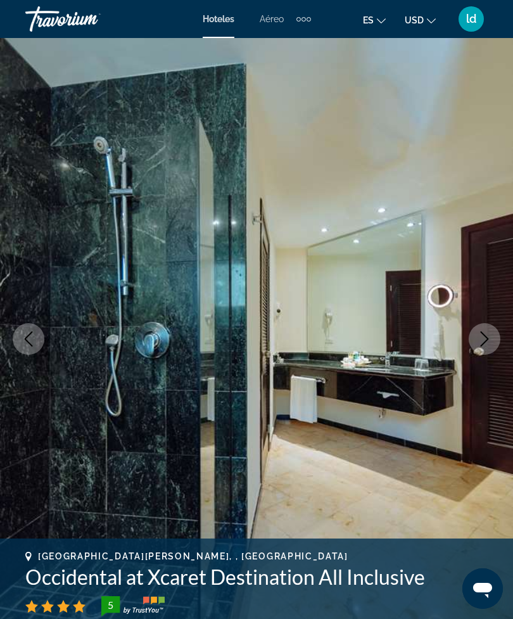
click at [476, 338] on button "Next image" at bounding box center [485, 339] width 32 height 32
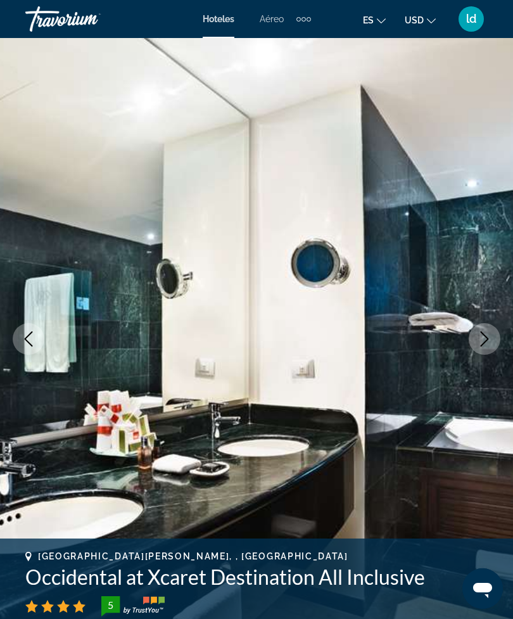
click at [485, 340] on icon "Next image" at bounding box center [484, 338] width 15 height 15
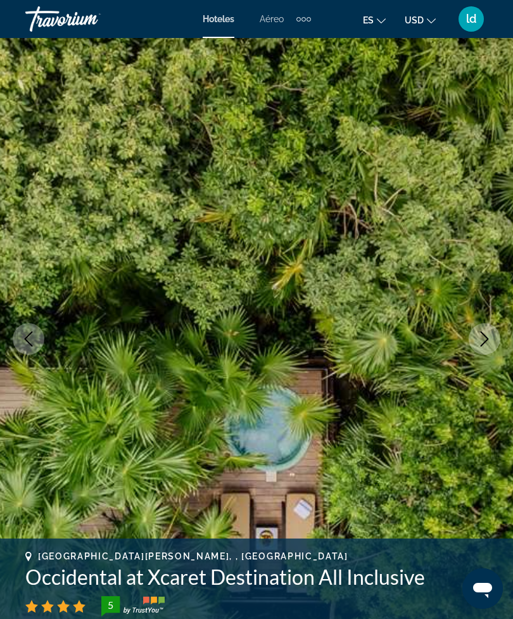
click at [488, 338] on icon "Next image" at bounding box center [485, 338] width 8 height 15
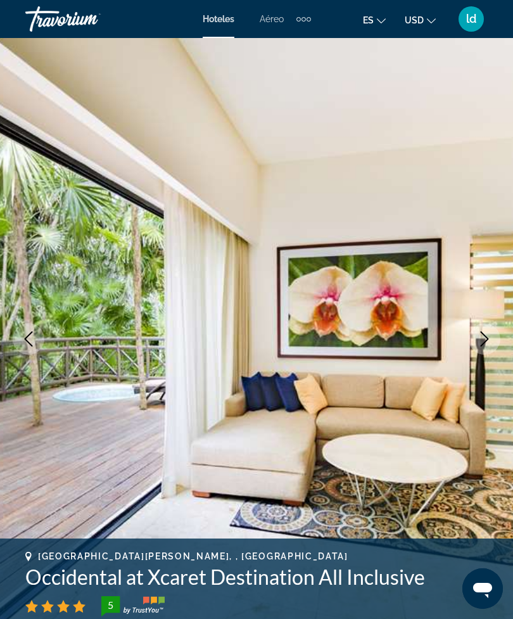
click at [485, 340] on icon "Next image" at bounding box center [484, 338] width 15 height 15
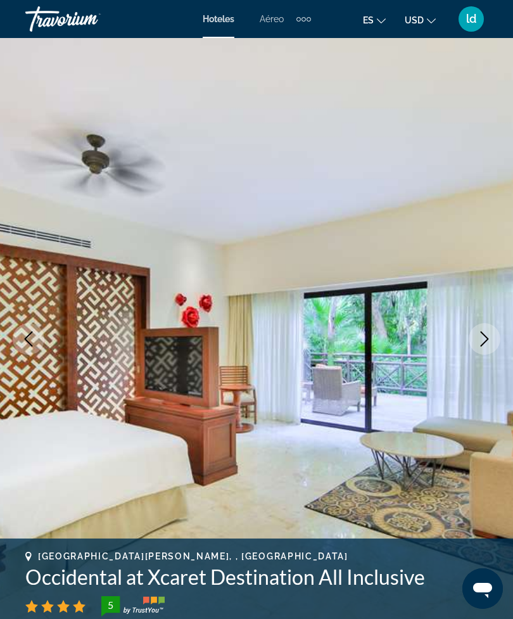
click at [485, 336] on icon "Next image" at bounding box center [485, 338] width 8 height 15
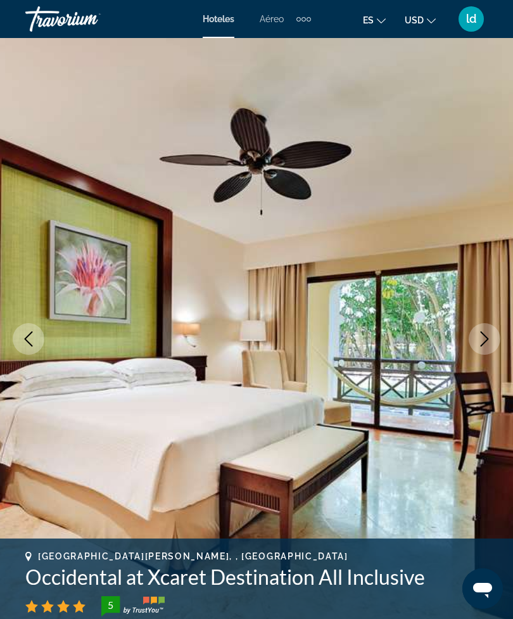
click at [479, 331] on button "Next image" at bounding box center [485, 339] width 32 height 32
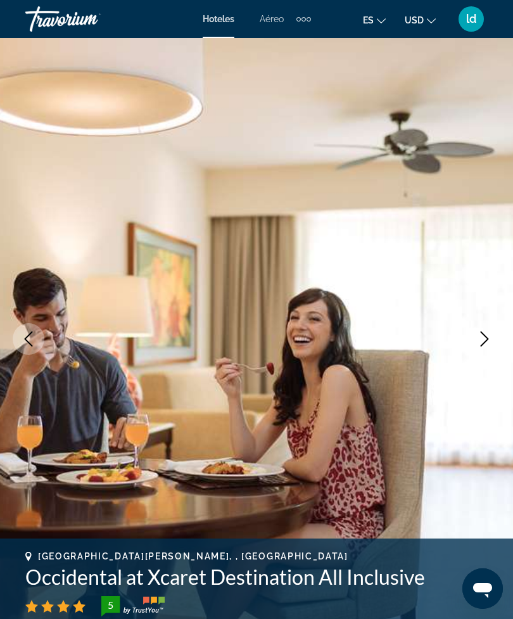
click at [483, 340] on icon "Next image" at bounding box center [484, 338] width 15 height 15
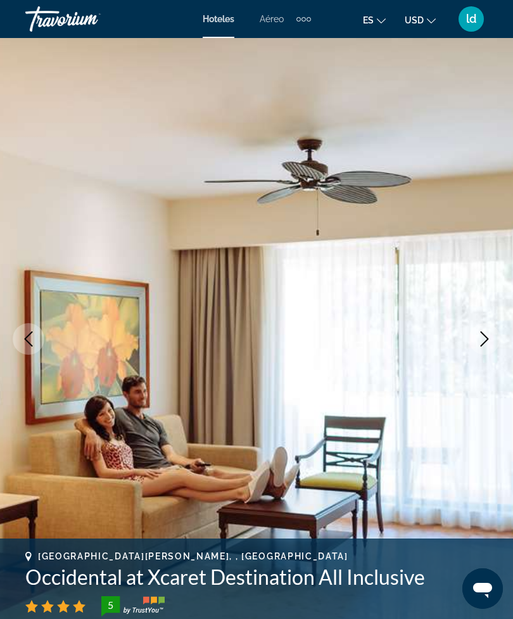
click at [485, 348] on button "Next image" at bounding box center [485, 339] width 32 height 32
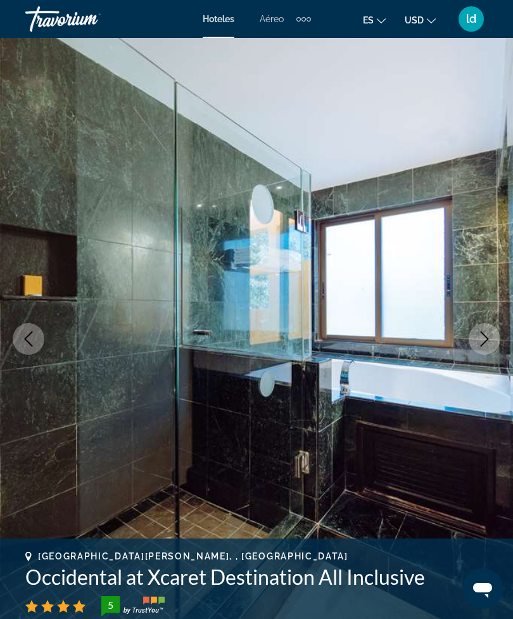
click at [482, 342] on icon "Next image" at bounding box center [484, 338] width 15 height 15
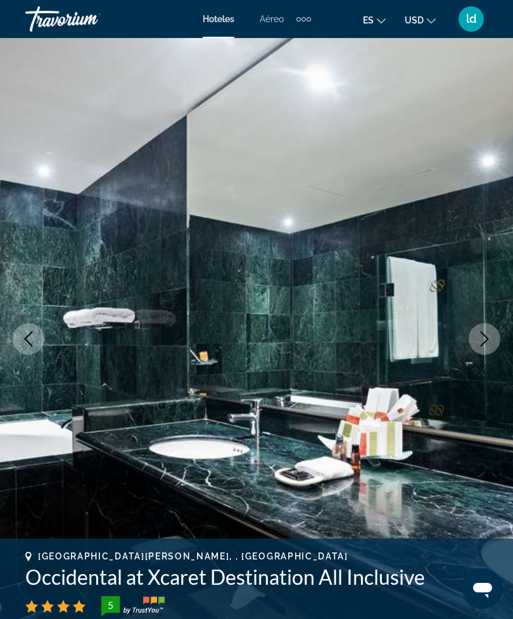
click at [483, 343] on icon "Next image" at bounding box center [484, 338] width 15 height 15
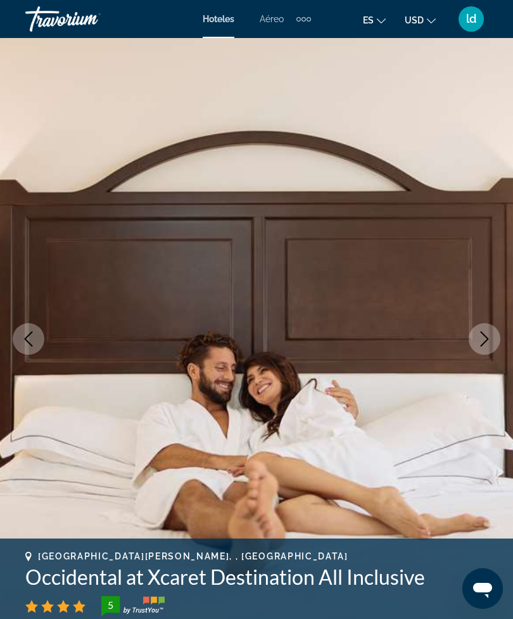
click at [487, 343] on icon "Next image" at bounding box center [484, 338] width 15 height 15
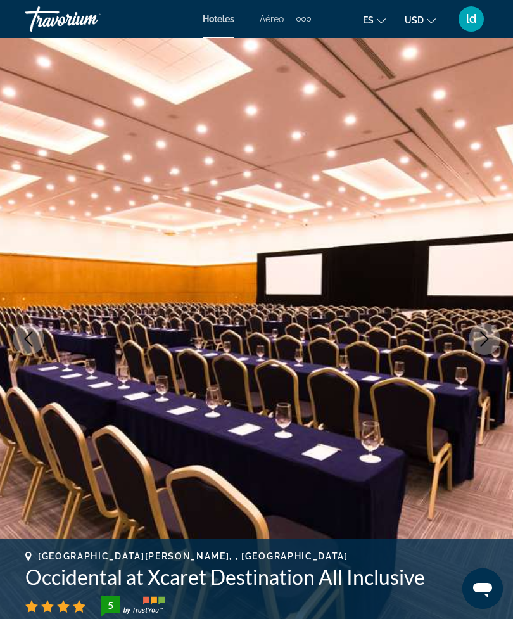
click at [483, 346] on icon "Next image" at bounding box center [484, 338] width 15 height 15
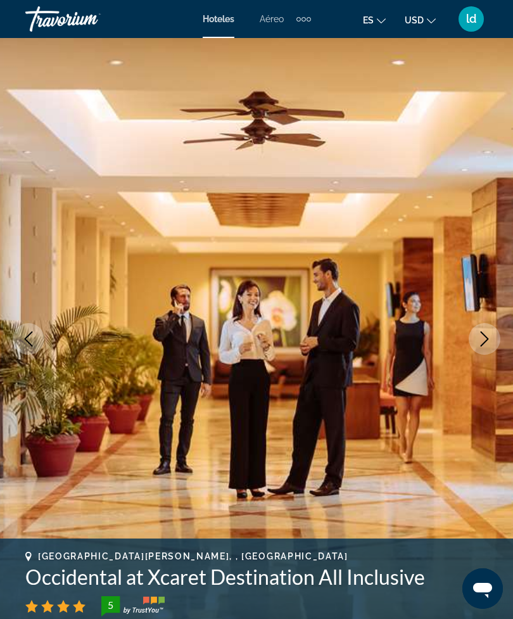
click at [485, 343] on icon "Next image" at bounding box center [484, 338] width 15 height 15
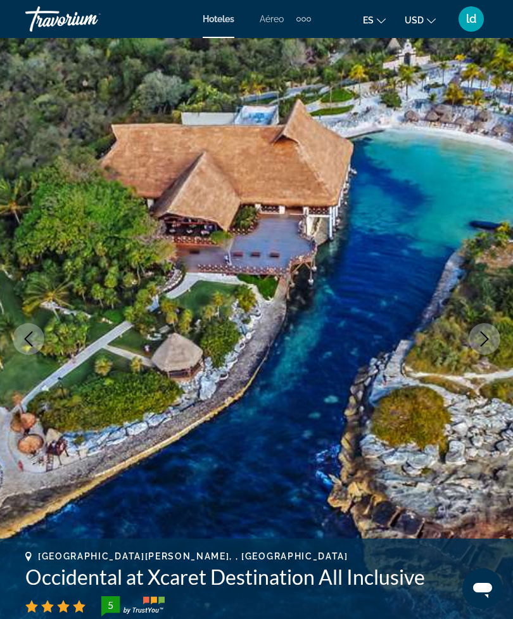
click at [485, 340] on icon "Next image" at bounding box center [484, 338] width 15 height 15
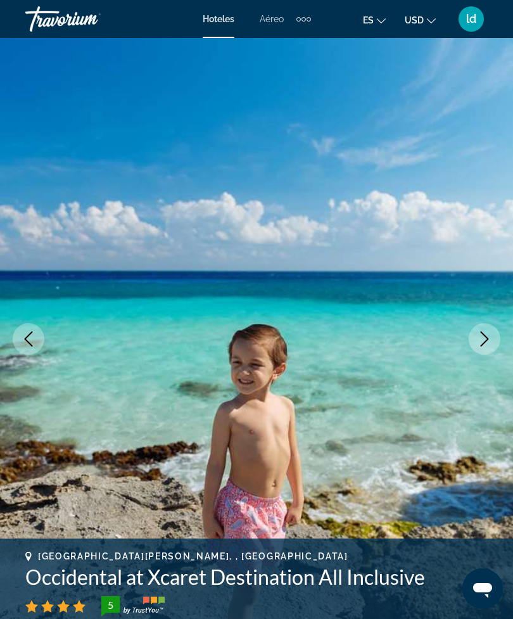
click at [483, 337] on icon "Next image" at bounding box center [484, 338] width 15 height 15
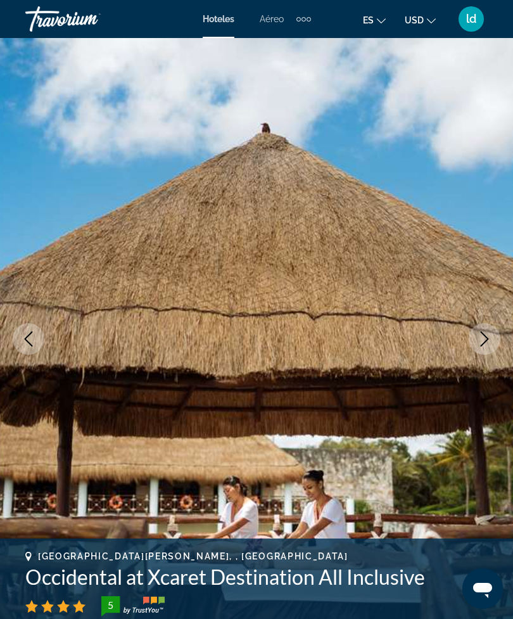
click at [486, 341] on icon "Next image" at bounding box center [485, 338] width 8 height 15
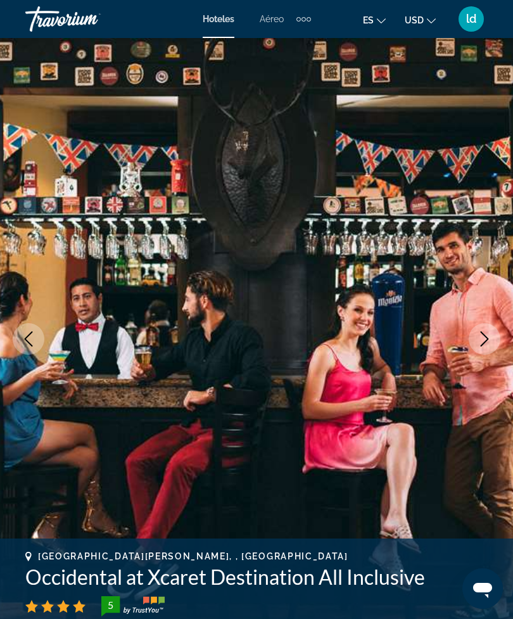
click at [487, 344] on icon "Next image" at bounding box center [484, 338] width 15 height 15
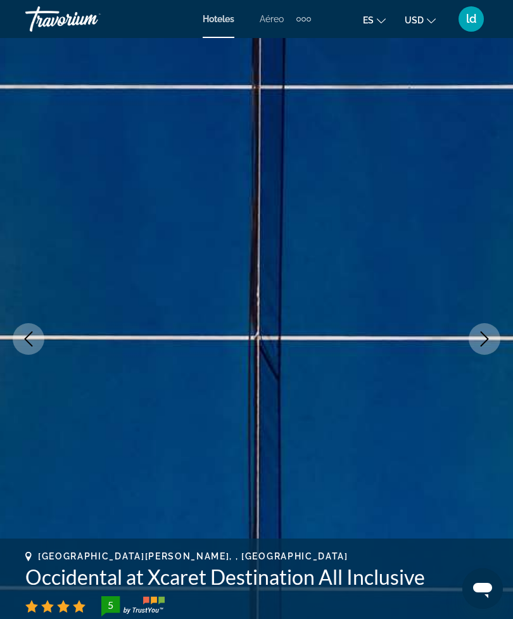
click at [487, 336] on icon "Next image" at bounding box center [484, 338] width 15 height 15
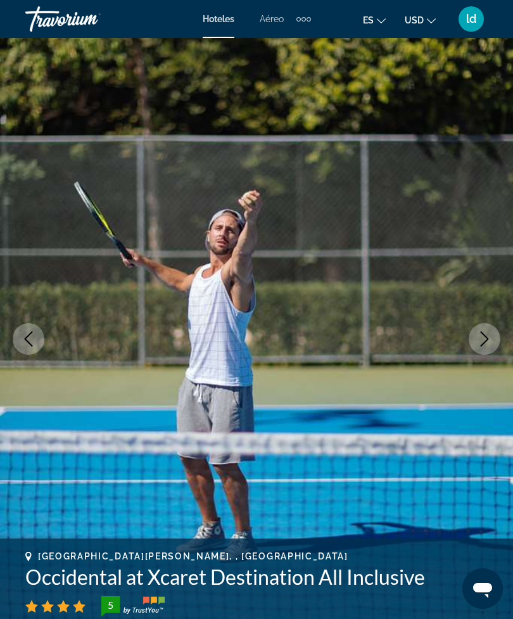
click at [485, 332] on icon "Next image" at bounding box center [484, 338] width 15 height 15
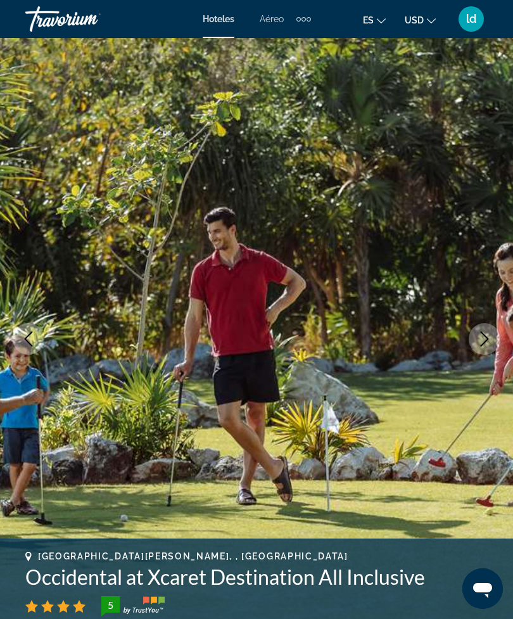
click at [486, 336] on icon "Next image" at bounding box center [485, 338] width 8 height 15
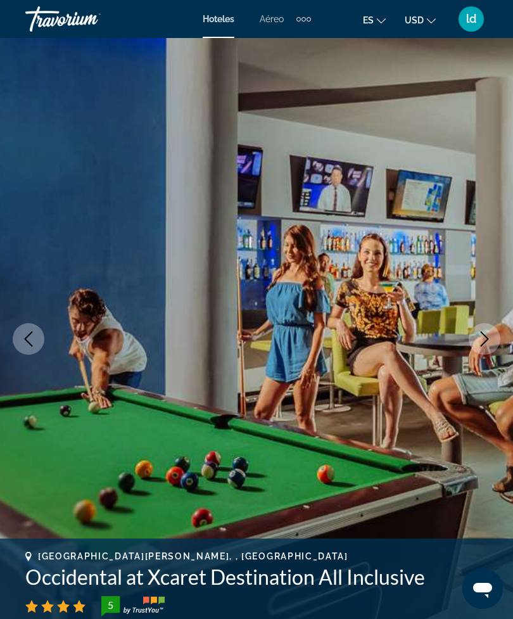
click at [483, 336] on icon "Next image" at bounding box center [484, 338] width 15 height 15
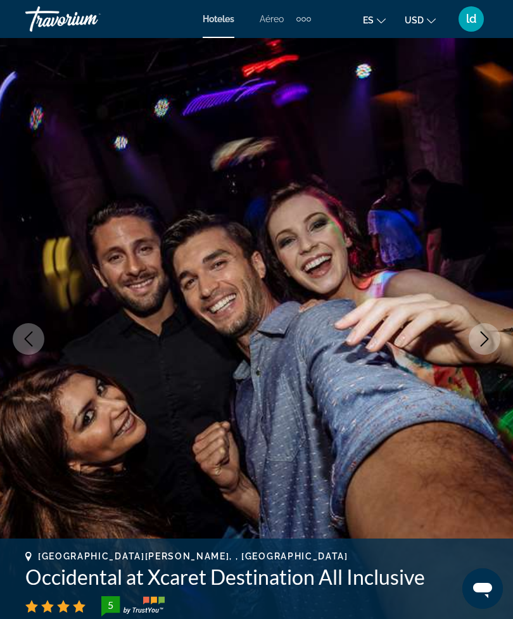
click at [485, 337] on icon "Next image" at bounding box center [484, 338] width 15 height 15
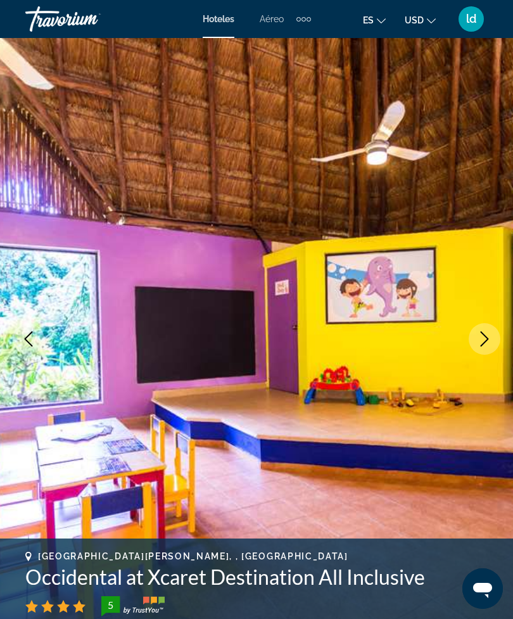
click at [482, 336] on icon "Next image" at bounding box center [484, 338] width 15 height 15
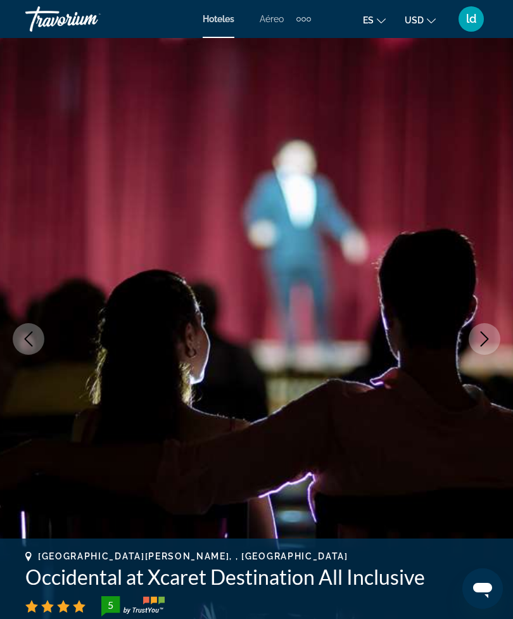
click at [484, 332] on icon "Next image" at bounding box center [484, 338] width 15 height 15
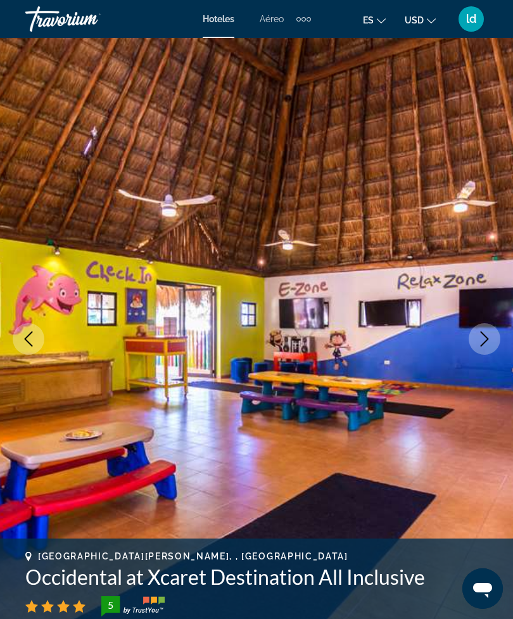
click at [485, 333] on icon "Next image" at bounding box center [484, 338] width 15 height 15
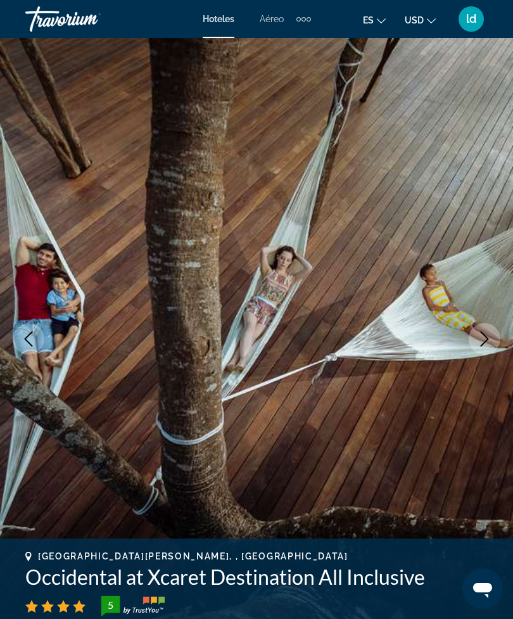
click at [482, 331] on button "Next image" at bounding box center [485, 339] width 32 height 32
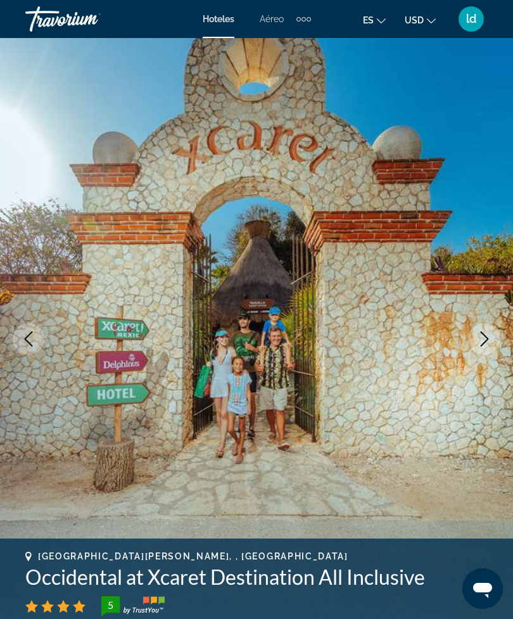
click at [488, 336] on icon "Next image" at bounding box center [484, 338] width 15 height 15
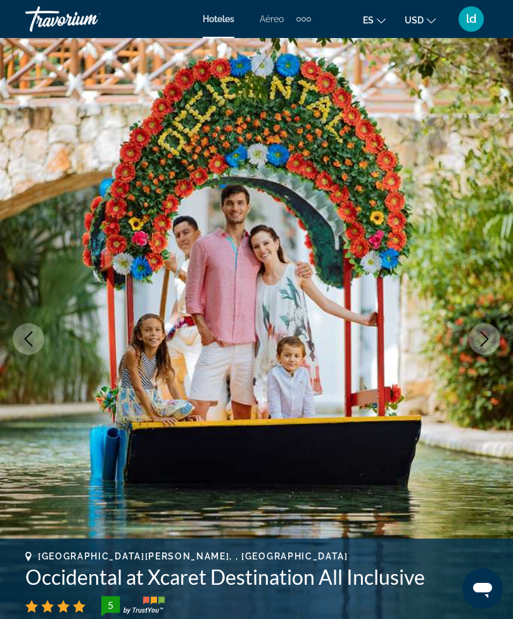
click at [485, 338] on icon "Next image" at bounding box center [484, 338] width 15 height 15
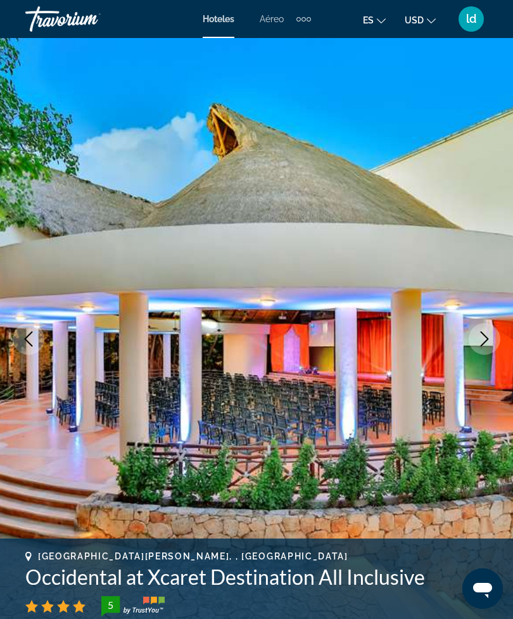
click at [485, 335] on icon "Next image" at bounding box center [484, 338] width 15 height 15
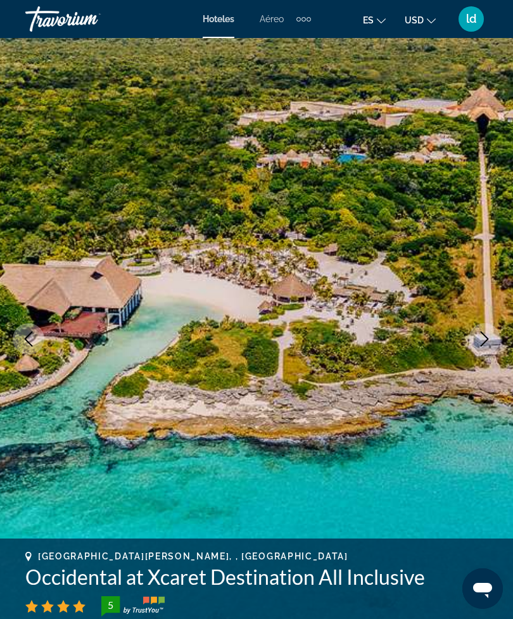
click at [482, 335] on icon "Next image" at bounding box center [484, 338] width 15 height 15
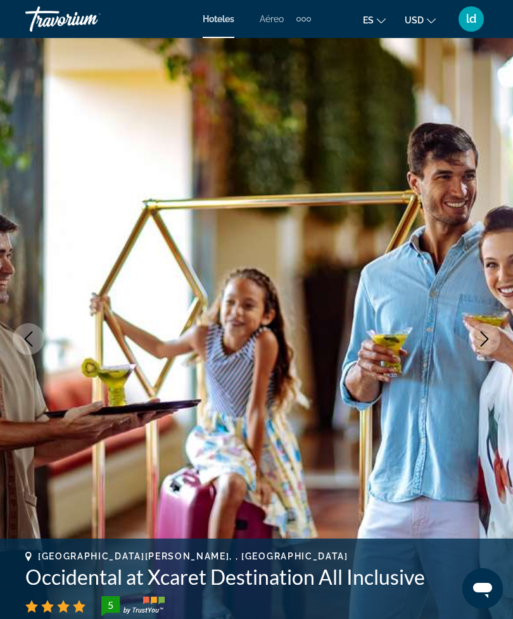
click at [484, 343] on icon "Next image" at bounding box center [485, 338] width 8 height 15
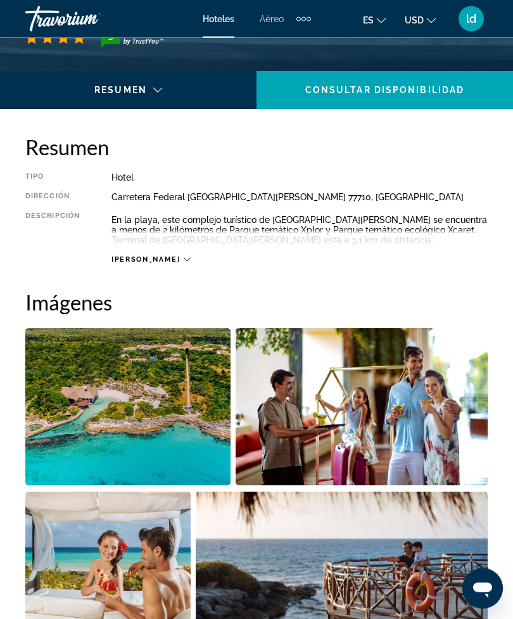
scroll to position [558, 0]
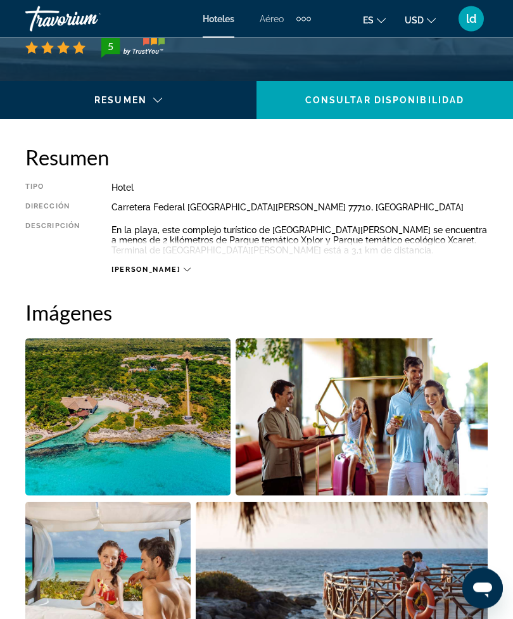
click at [184, 267] on icon "Main content" at bounding box center [187, 270] width 7 height 7
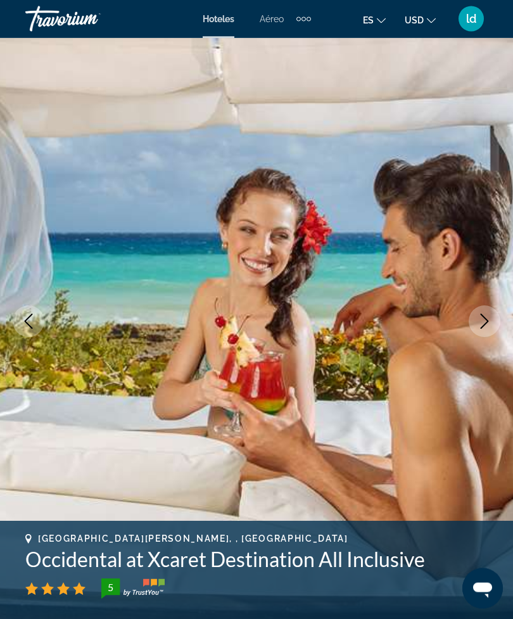
scroll to position [0, 0]
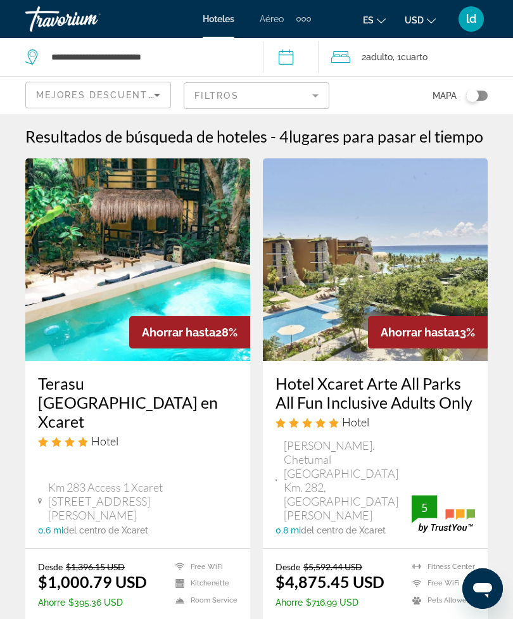
click at [294, 46] on input "**********" at bounding box center [293, 59] width 61 height 42
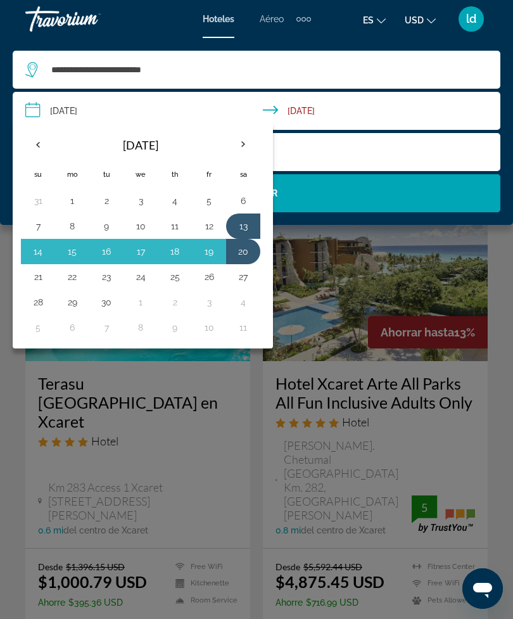
click at [409, 253] on div "Main content" at bounding box center [256, 309] width 513 height 619
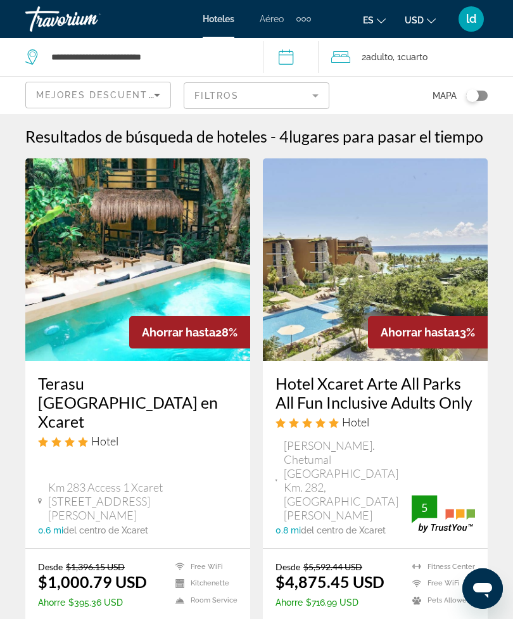
click at [407, 56] on span ", 1 Cuarto habitaciones" at bounding box center [410, 57] width 35 height 18
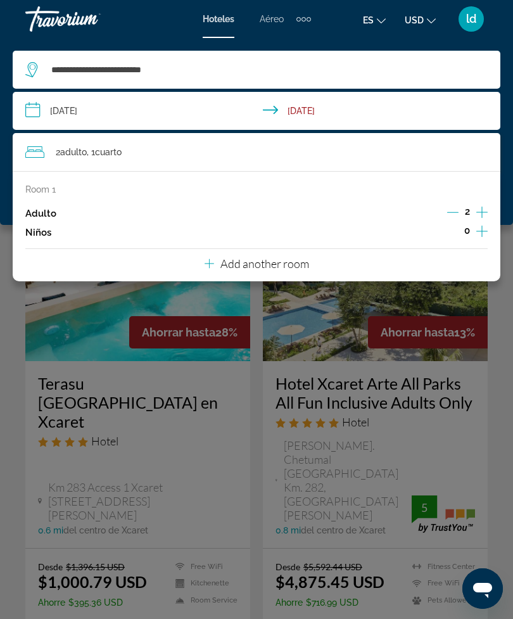
click at [298, 266] on p "Add another room" at bounding box center [264, 264] width 89 height 14
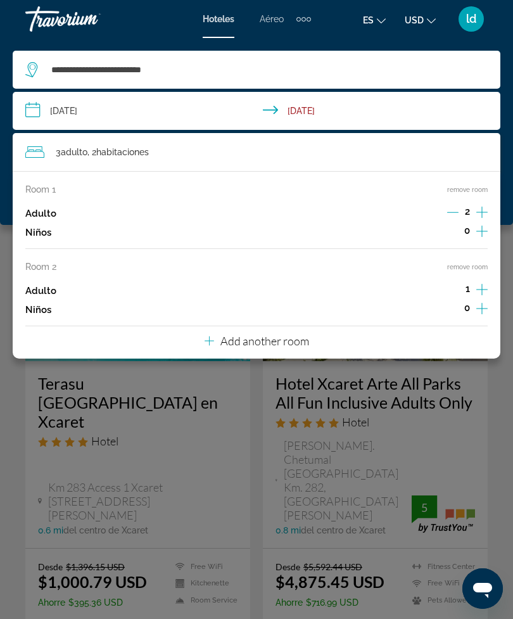
click at [483, 286] on icon "Increment adults" at bounding box center [481, 289] width 11 height 15
click at [481, 312] on icon "Increment children" at bounding box center [481, 308] width 11 height 15
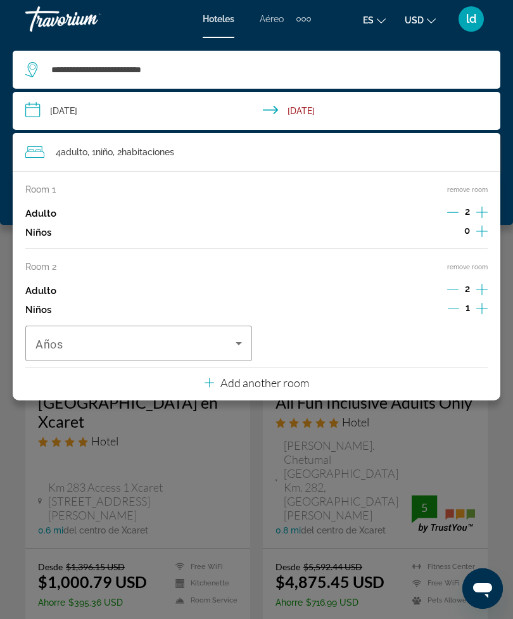
click at [241, 348] on icon "Travelers: 4 adults, 1 child" at bounding box center [238, 343] width 15 height 15
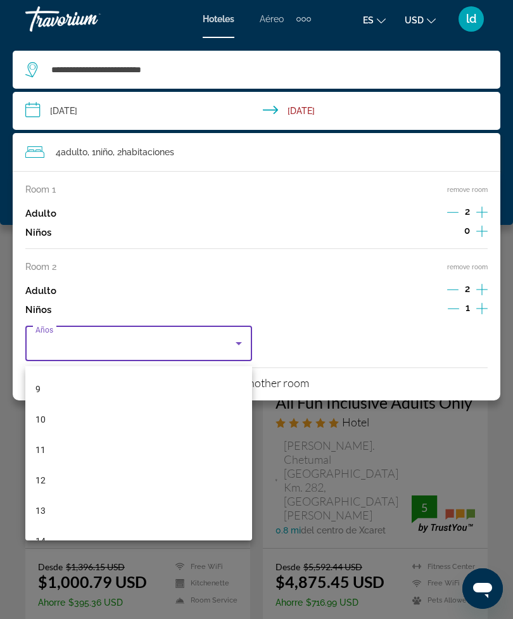
scroll to position [272, 0]
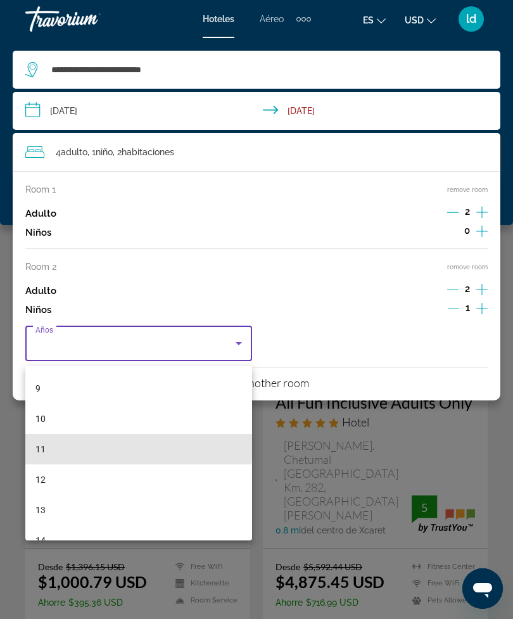
click at [57, 442] on mat-option "11" at bounding box center [138, 449] width 227 height 30
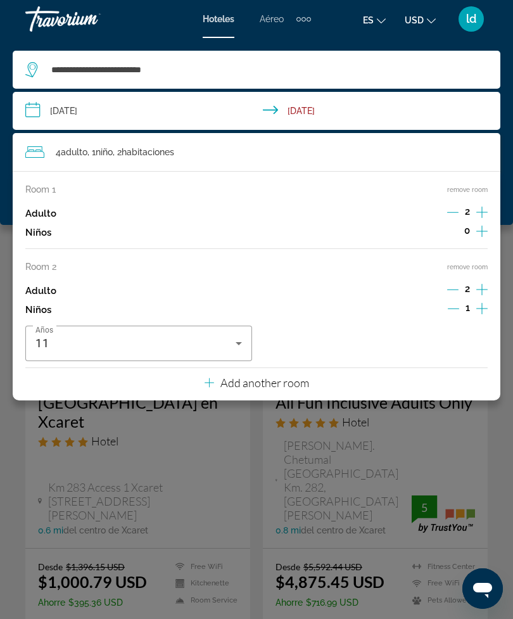
click at [480, 312] on icon "Increment children" at bounding box center [481, 308] width 11 height 15
click at [469, 347] on icon "Travelers: 4 adults, 2 children" at bounding box center [474, 343] width 15 height 15
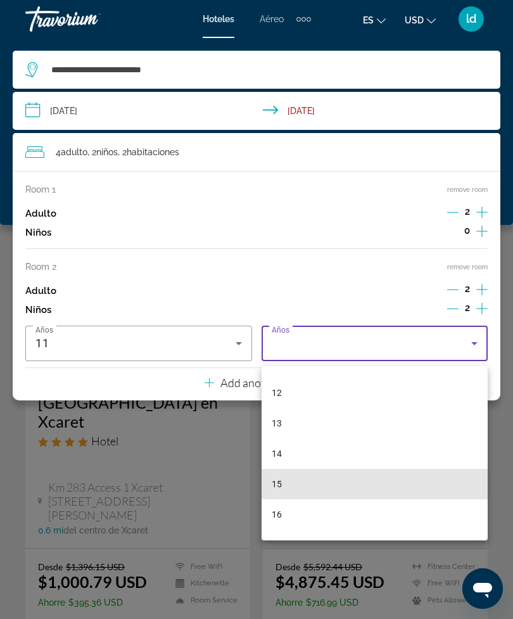
scroll to position [358, 0]
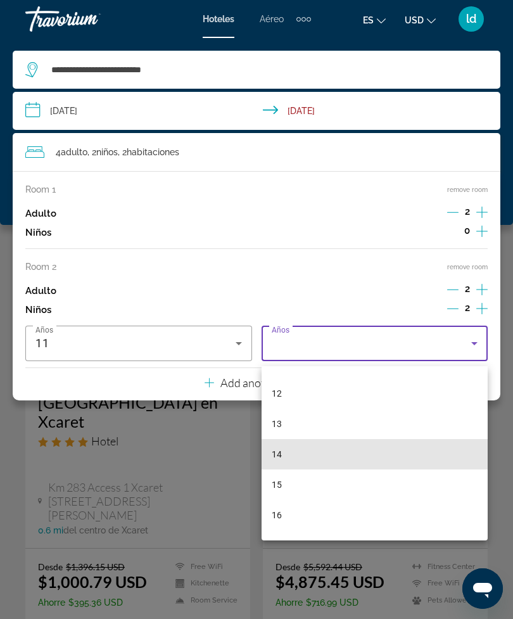
click at [287, 448] on mat-option "14" at bounding box center [375, 454] width 227 height 30
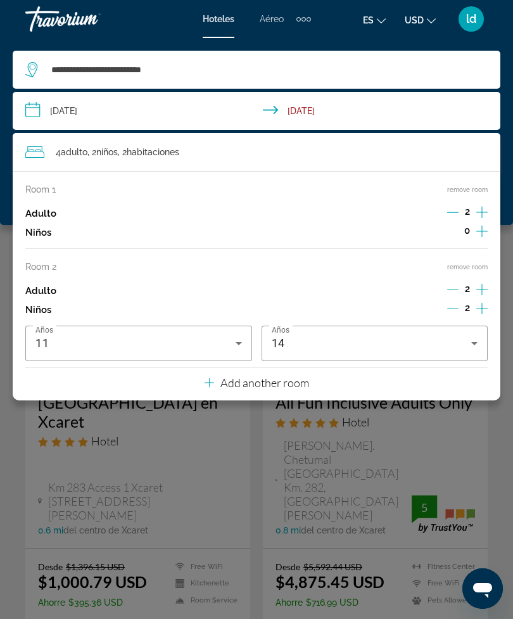
click at [482, 213] on icon "Increment adults" at bounding box center [481, 212] width 11 height 11
click at [473, 428] on div "Main content" at bounding box center [256, 309] width 513 height 619
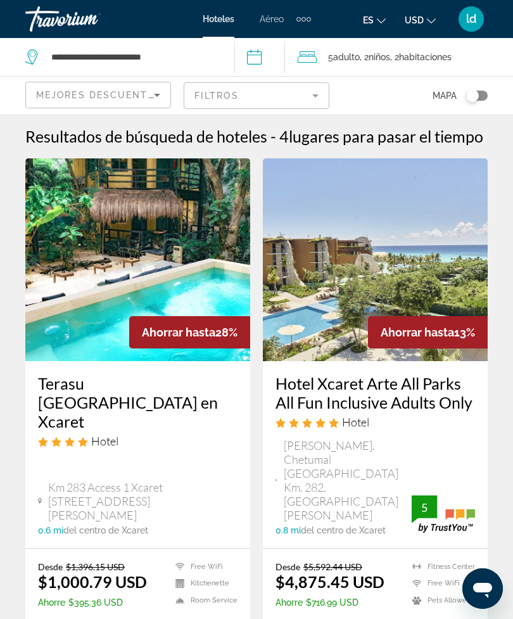
click at [161, 96] on icon "Sort by" at bounding box center [157, 94] width 15 height 15
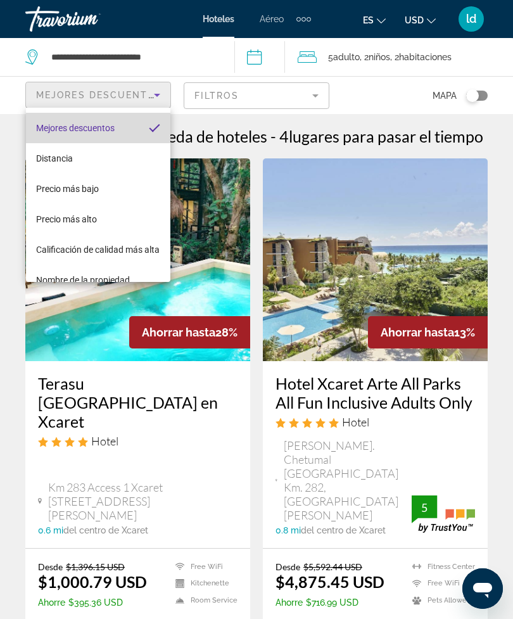
click at [153, 122] on mat-option "Mejores descuentos" at bounding box center [98, 128] width 144 height 30
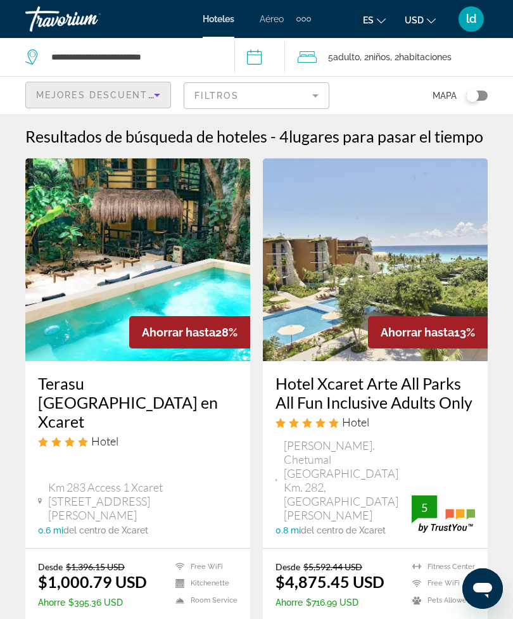
click at [310, 92] on mat-form-field "Filtros" at bounding box center [257, 95] width 146 height 27
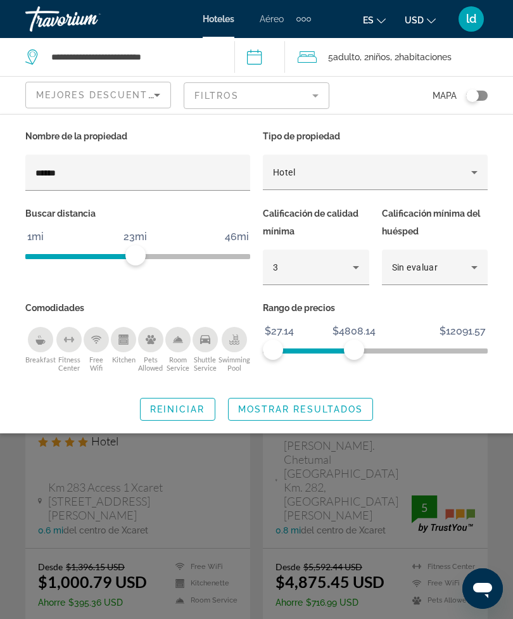
click at [358, 263] on icon "Hotel Filters" at bounding box center [355, 267] width 15 height 15
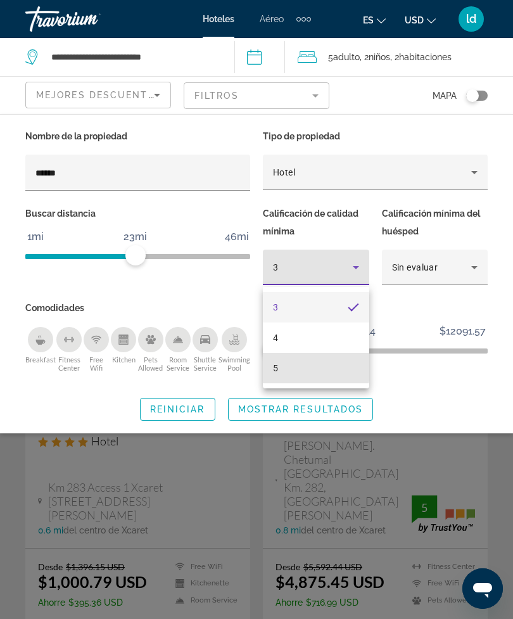
click at [287, 367] on mat-option "5" at bounding box center [316, 368] width 106 height 30
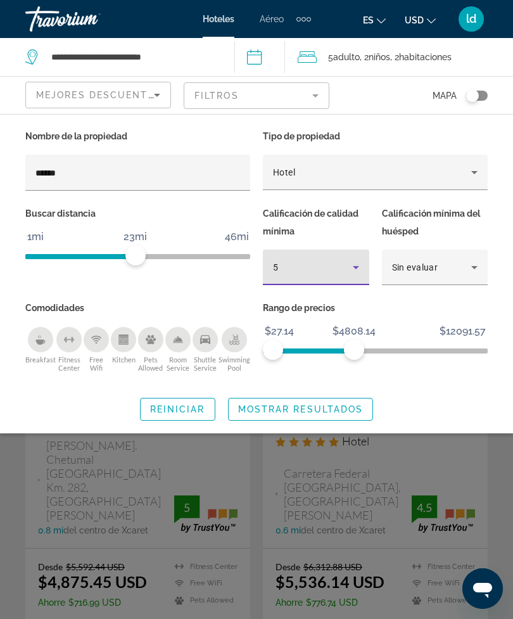
click at [357, 405] on span "Search widget" at bounding box center [301, 409] width 144 height 30
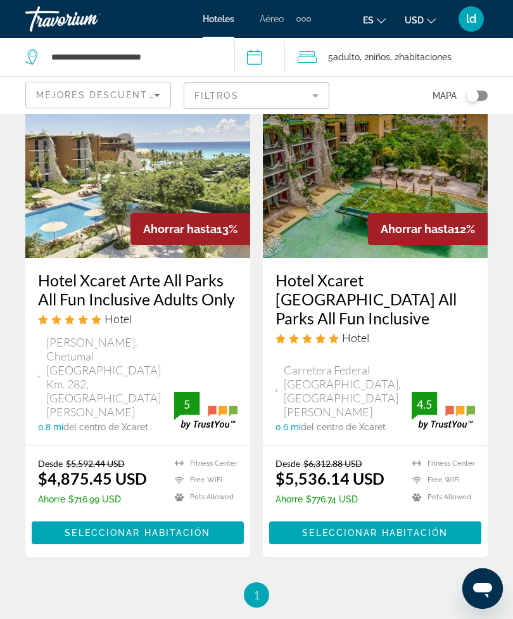
scroll to position [102, 0]
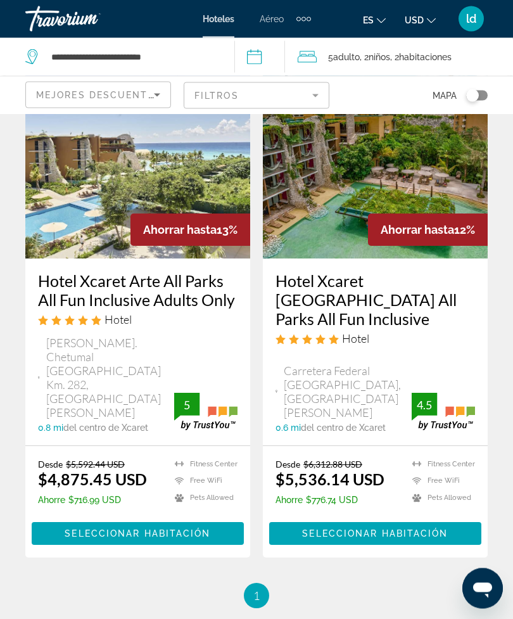
click at [340, 248] on img "Main content" at bounding box center [375, 157] width 225 height 203
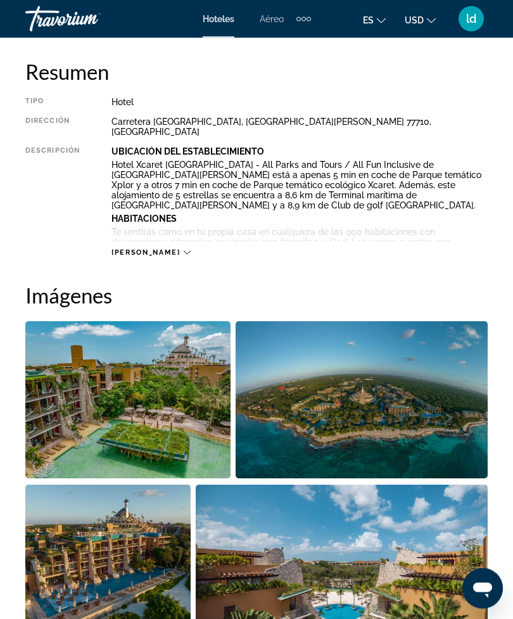
scroll to position [644, 0]
click at [153, 233] on div "[PERSON_NAME]" at bounding box center [300, 239] width 376 height 35
click at [184, 251] on icon "Main content" at bounding box center [187, 253] width 7 height 4
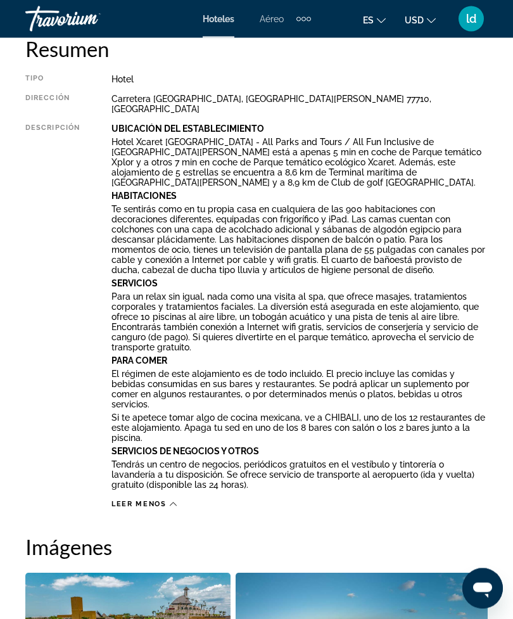
scroll to position [675, 0]
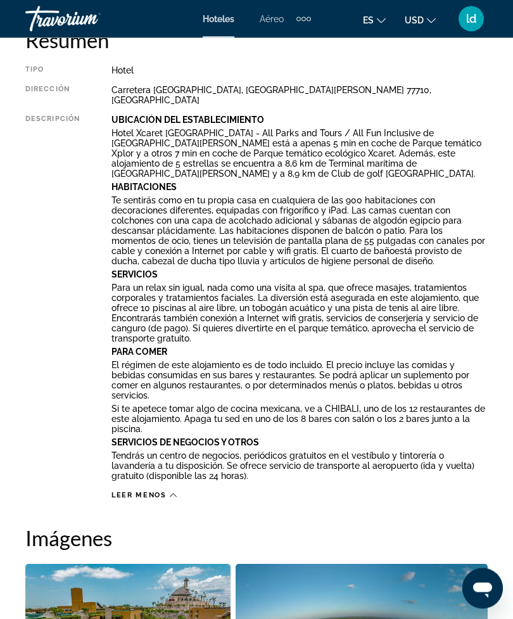
click at [169, 492] on div "Leer menos" at bounding box center [144, 496] width 65 height 8
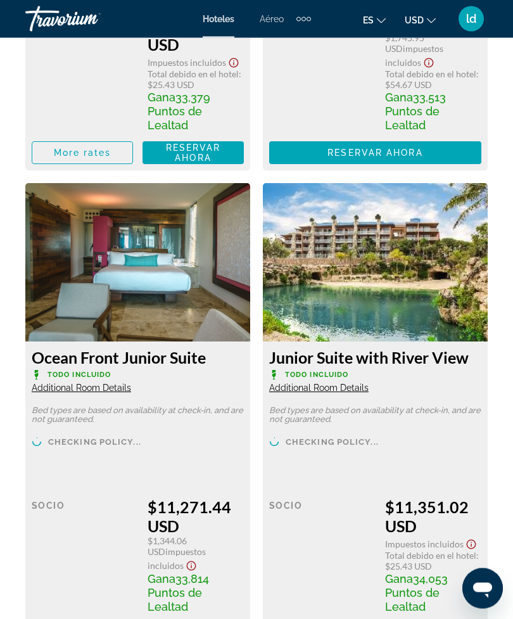
scroll to position [8991, 0]
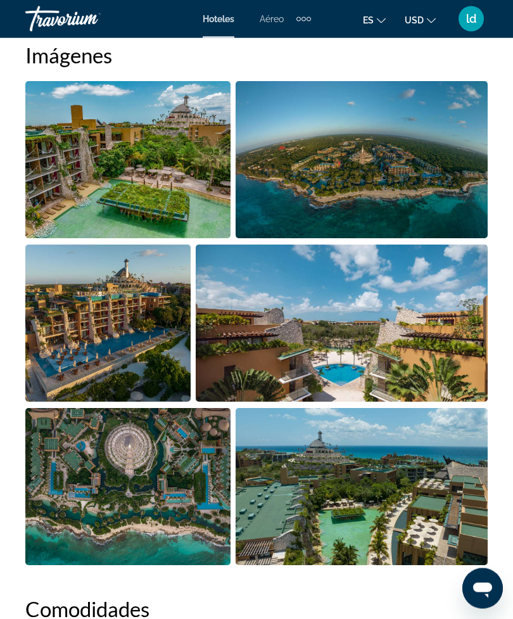
click at [405, 490] on img "Open full-screen image slider" at bounding box center [362, 487] width 253 height 157
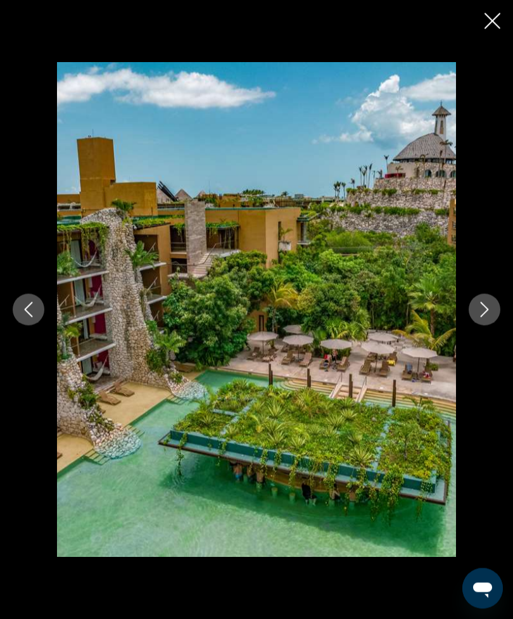
scroll to position [885, 0]
click at [478, 321] on button "Next image" at bounding box center [485, 310] width 32 height 32
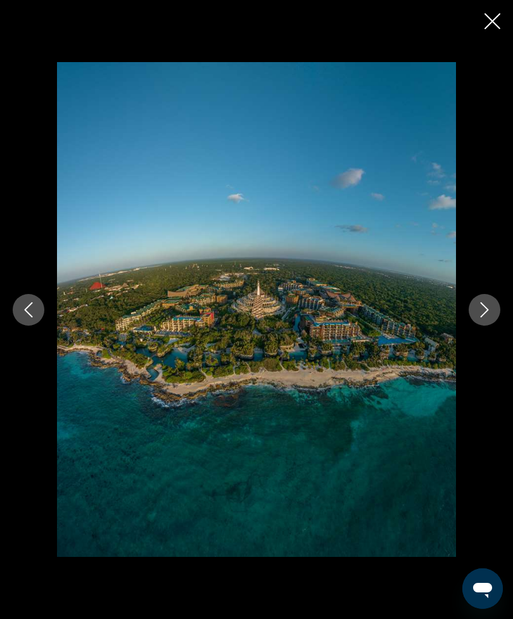
click at [485, 317] on icon "Next image" at bounding box center [484, 309] width 15 height 15
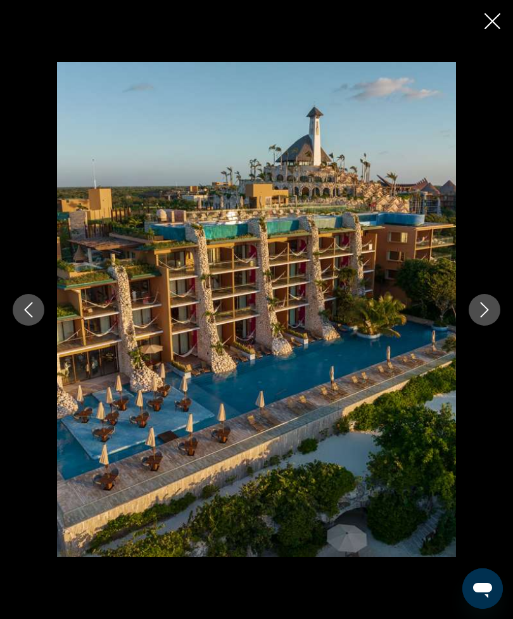
click at [485, 317] on icon "Next image" at bounding box center [484, 309] width 15 height 15
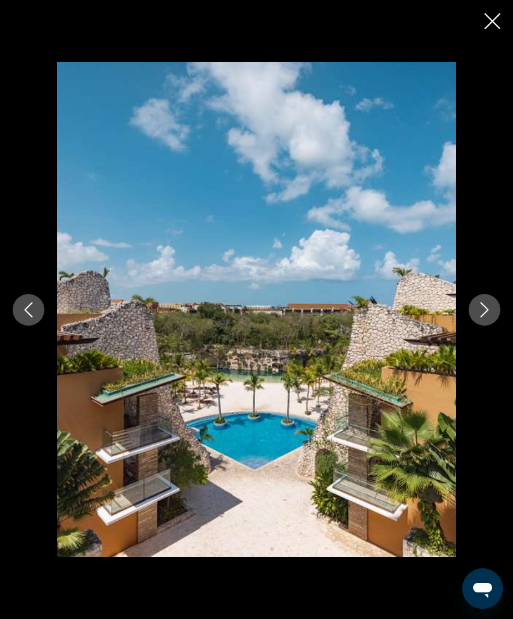
click at [490, 322] on button "Next image" at bounding box center [485, 310] width 32 height 32
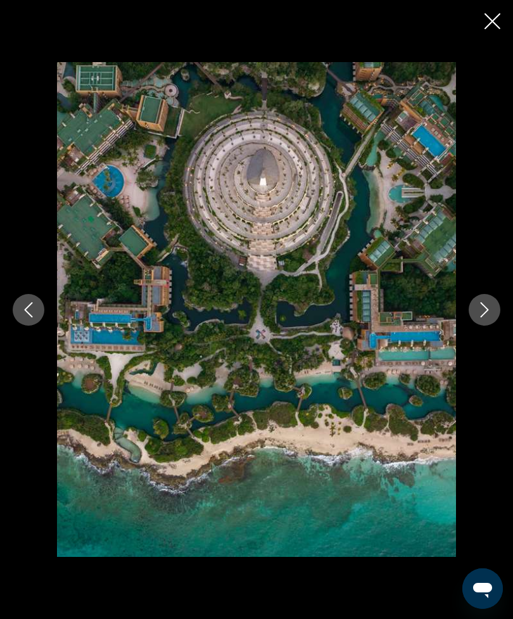
click at [487, 317] on icon "Next image" at bounding box center [484, 309] width 15 height 15
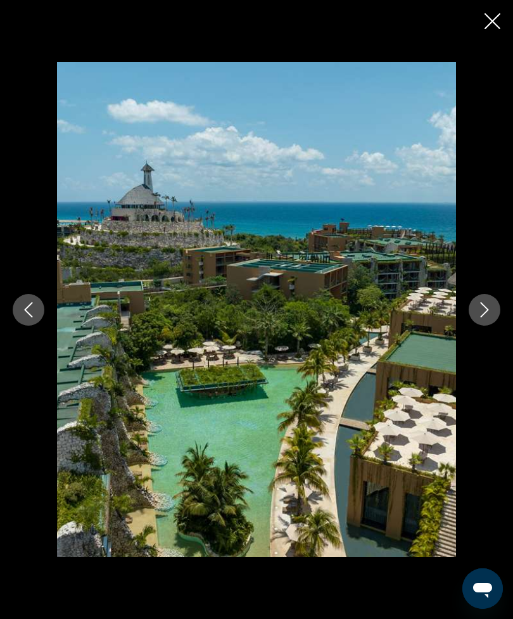
click at [490, 321] on button "Next image" at bounding box center [485, 310] width 32 height 32
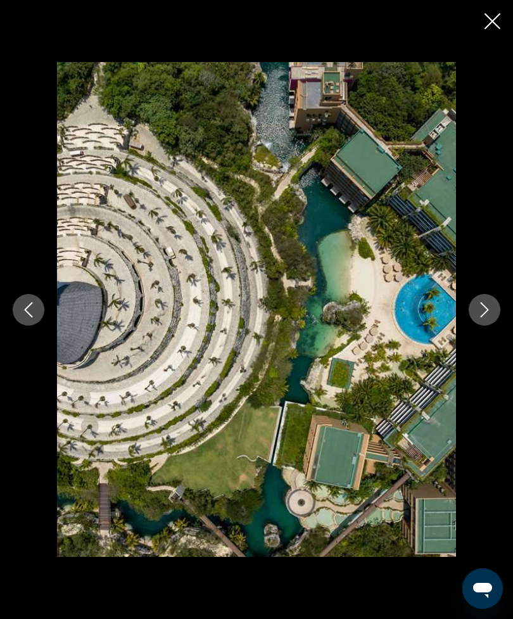
click at [494, 325] on button "Next image" at bounding box center [485, 310] width 32 height 32
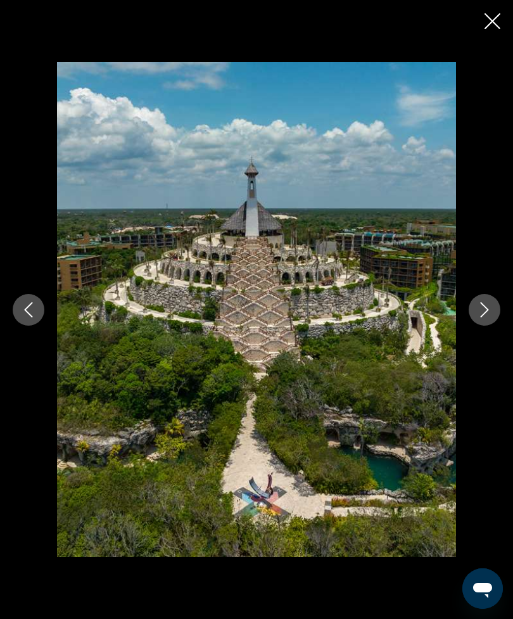
click at [490, 317] on mat-icon "Next image" at bounding box center [484, 309] width 15 height 15
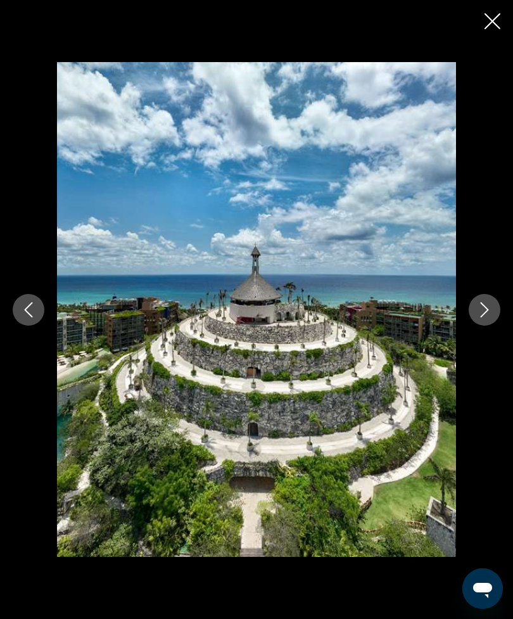
click at [487, 317] on icon "Next image" at bounding box center [484, 309] width 15 height 15
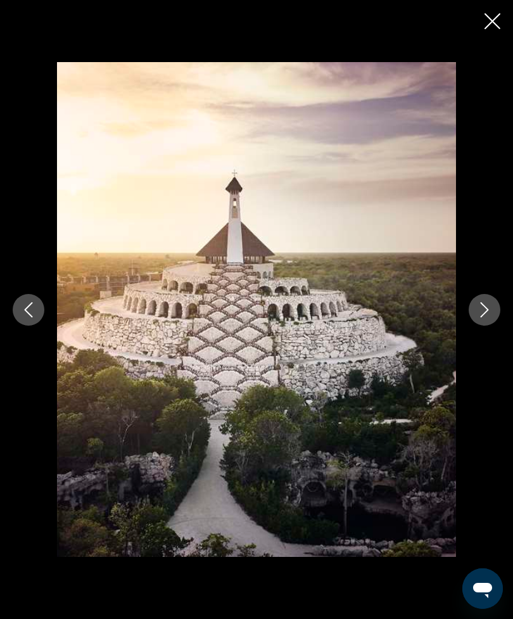
click at [487, 317] on icon "Next image" at bounding box center [484, 309] width 15 height 15
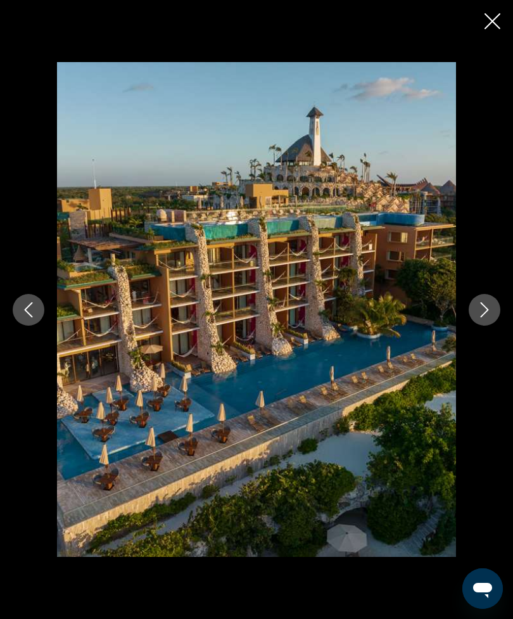
click at [485, 317] on icon "Next image" at bounding box center [484, 309] width 15 height 15
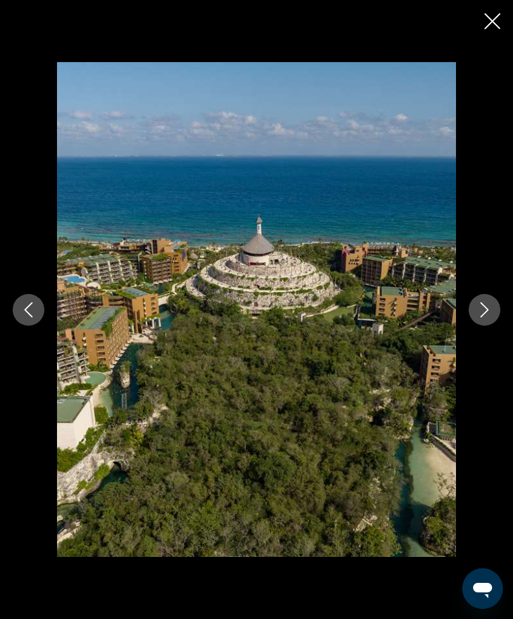
click at [487, 317] on icon "Next image" at bounding box center [484, 309] width 15 height 15
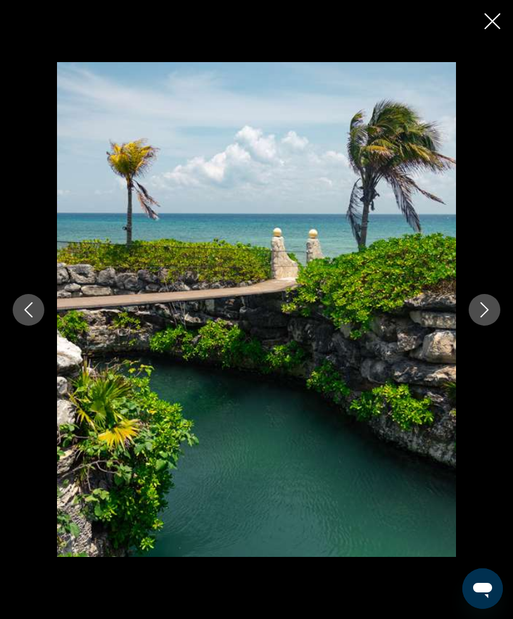
click at [483, 317] on icon "Next image" at bounding box center [484, 309] width 15 height 15
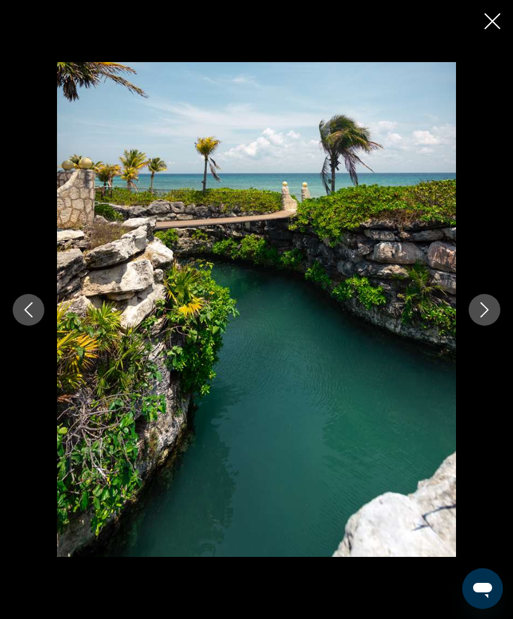
click at [489, 317] on icon "Next image" at bounding box center [484, 309] width 15 height 15
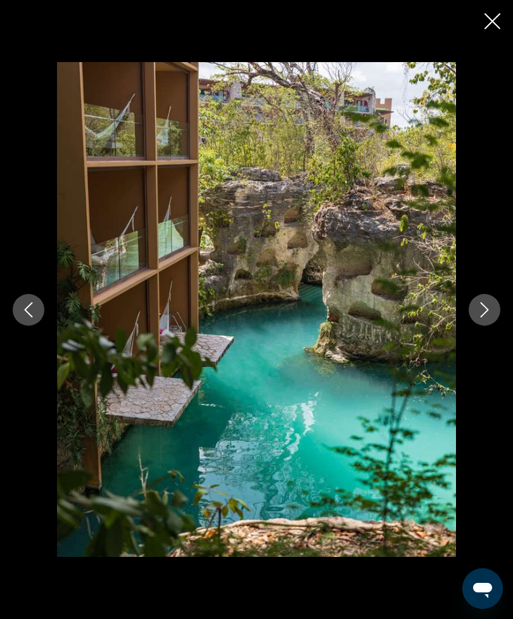
click at [485, 317] on icon "Next image" at bounding box center [484, 309] width 15 height 15
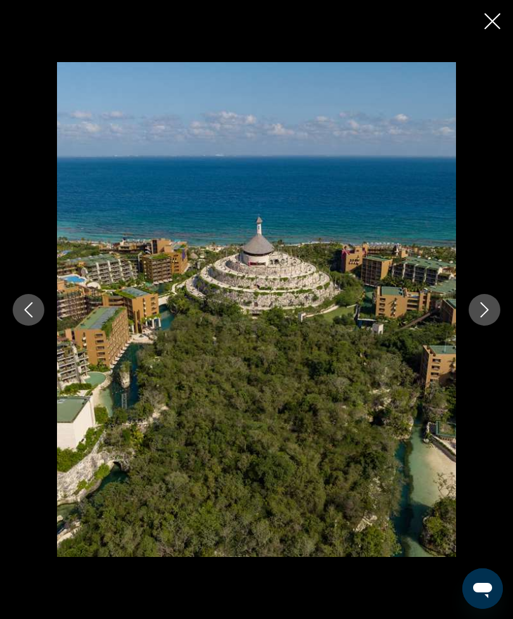
click at [483, 317] on mat-icon "Next image" at bounding box center [484, 309] width 15 height 15
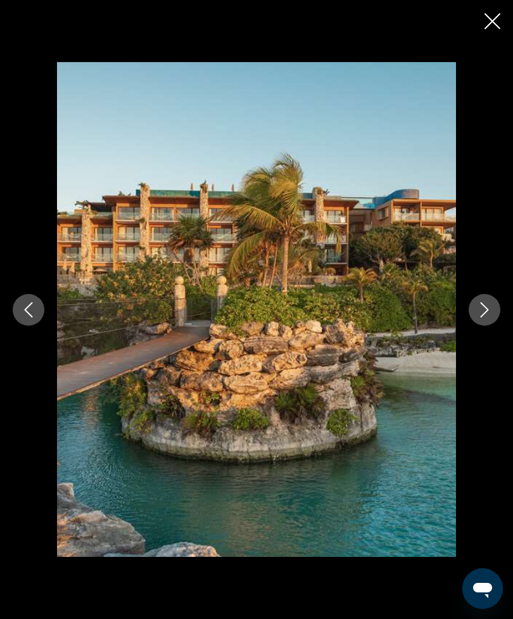
click at [490, 321] on button "Next image" at bounding box center [485, 310] width 32 height 32
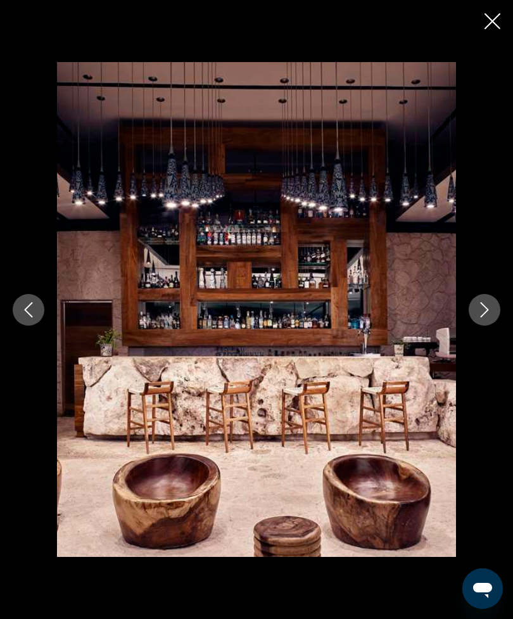
click at [481, 317] on icon "Next image" at bounding box center [484, 309] width 15 height 15
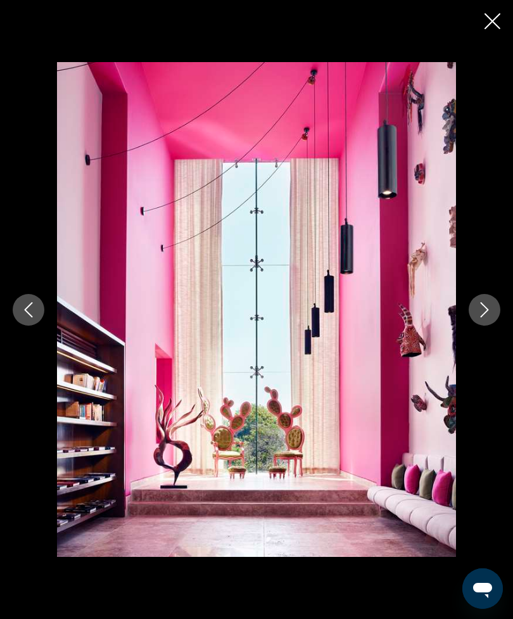
click at [490, 317] on icon "Next image" at bounding box center [484, 309] width 15 height 15
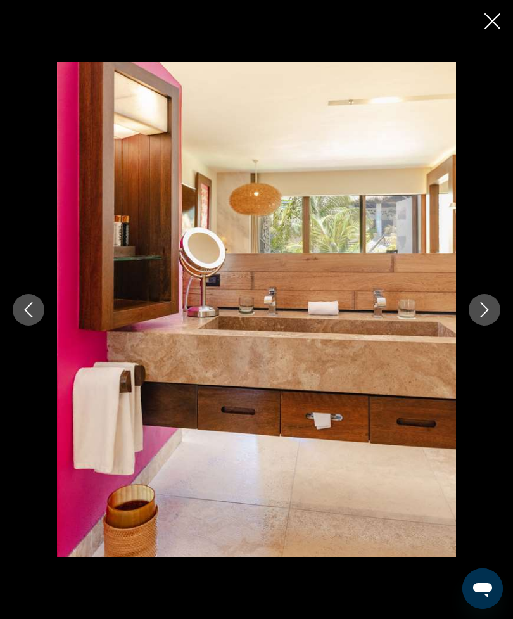
click at [488, 317] on icon "Next image" at bounding box center [484, 309] width 15 height 15
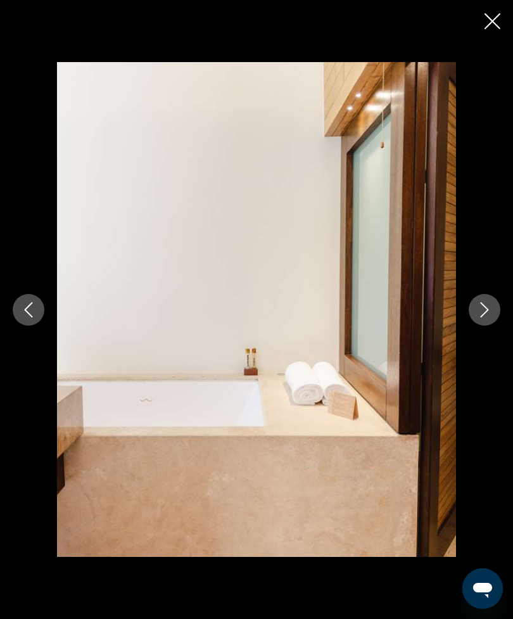
click at [483, 317] on icon "Next image" at bounding box center [484, 309] width 15 height 15
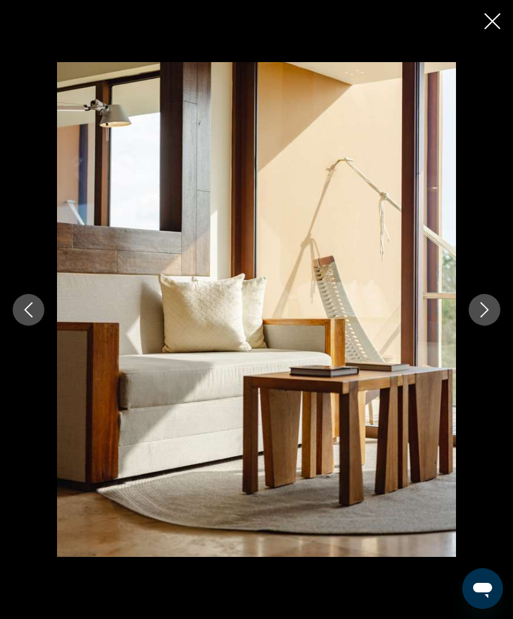
click at [476, 326] on button "Next image" at bounding box center [485, 310] width 32 height 32
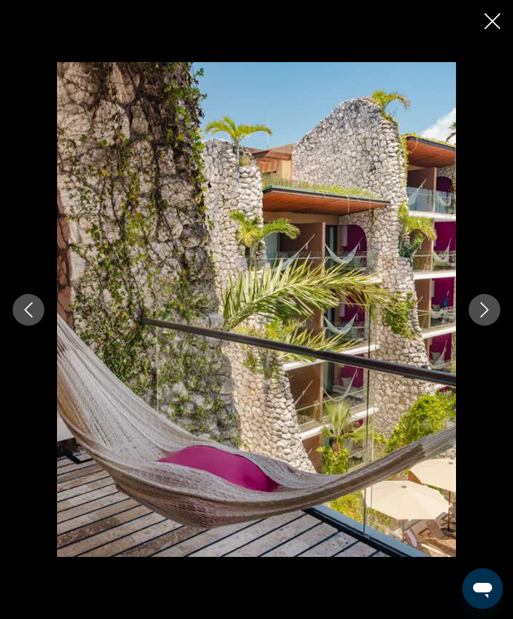
click at [476, 326] on button "Next image" at bounding box center [485, 310] width 32 height 32
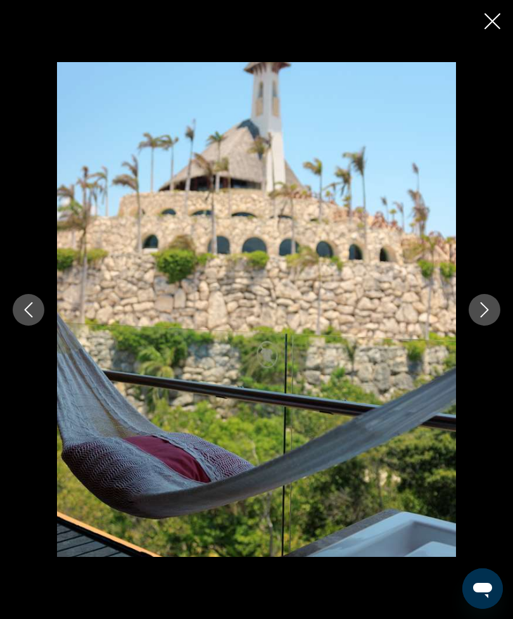
click at [475, 325] on button "Next image" at bounding box center [485, 310] width 32 height 32
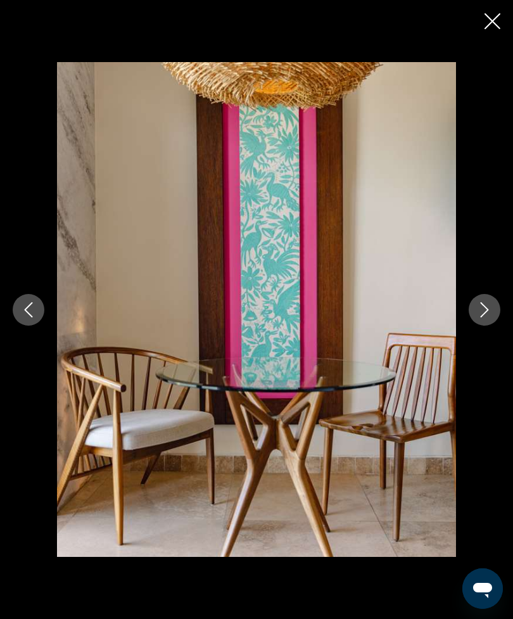
click at [476, 326] on button "Next image" at bounding box center [485, 310] width 32 height 32
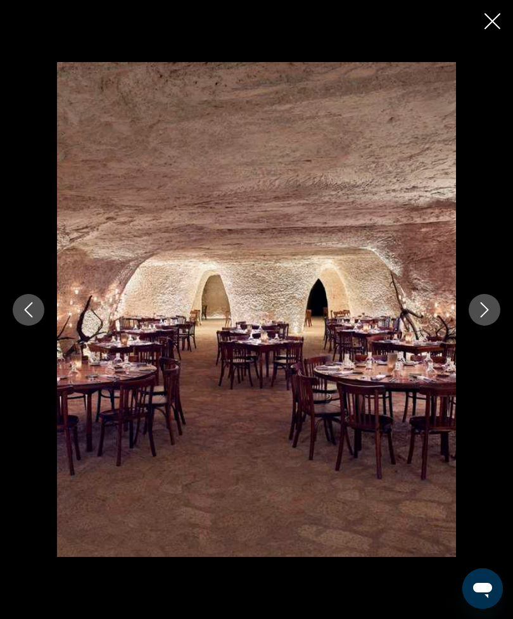
click at [478, 317] on icon "Next image" at bounding box center [484, 309] width 15 height 15
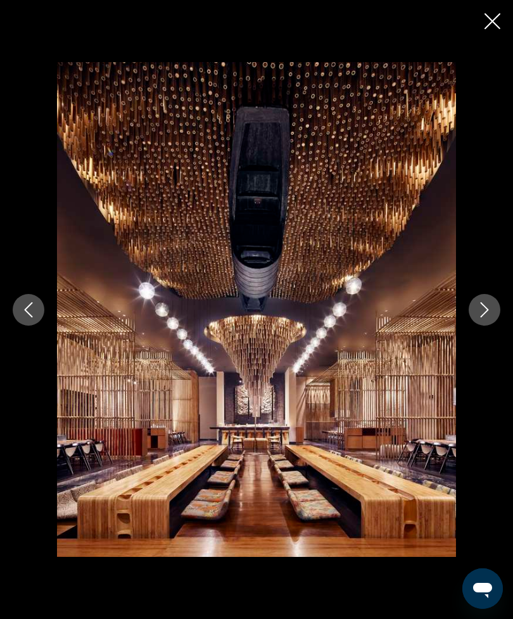
click at [38, 317] on button "Previous image" at bounding box center [29, 310] width 32 height 32
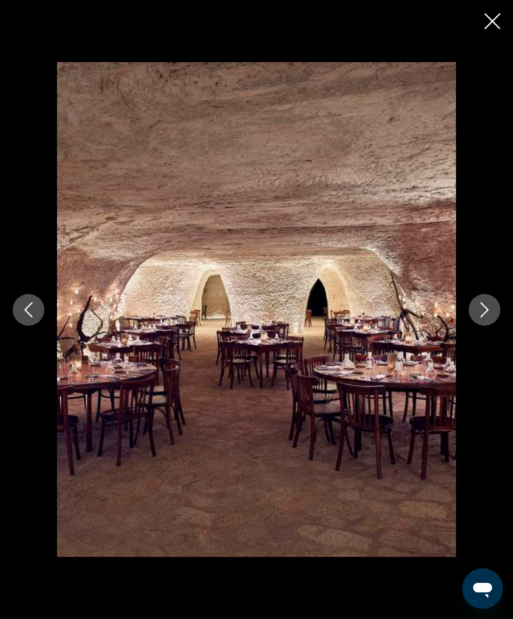
click at [483, 317] on icon "Next image" at bounding box center [484, 309] width 15 height 15
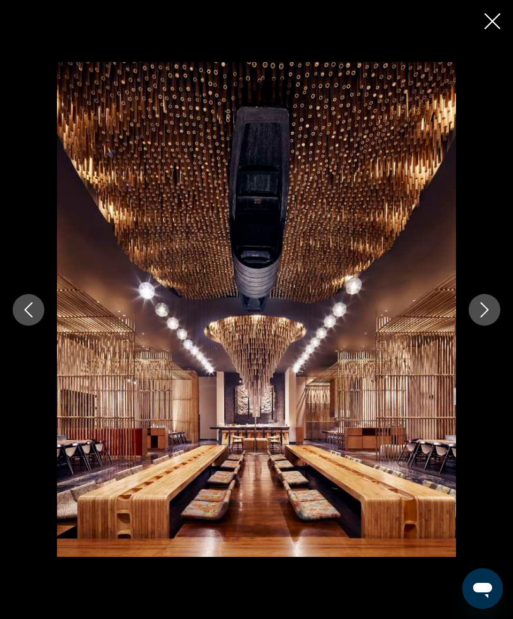
click at [487, 317] on icon "Next image" at bounding box center [485, 309] width 8 height 15
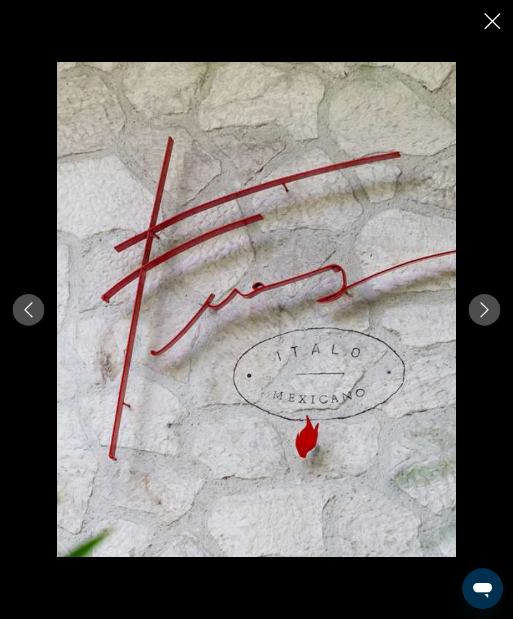
click at [498, 326] on button "Next image" at bounding box center [485, 310] width 32 height 32
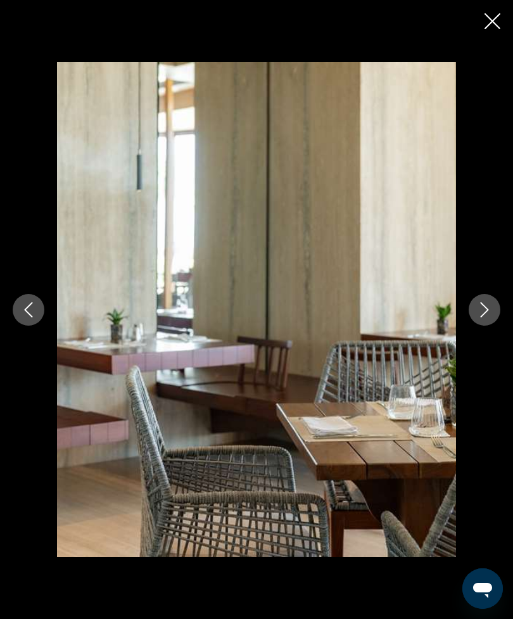
click at [493, 323] on button "Next image" at bounding box center [485, 310] width 32 height 32
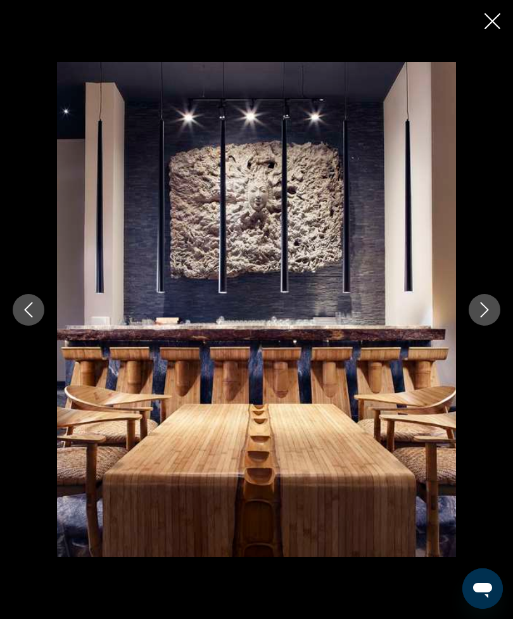
click at [488, 317] on icon "Next image" at bounding box center [484, 309] width 15 height 15
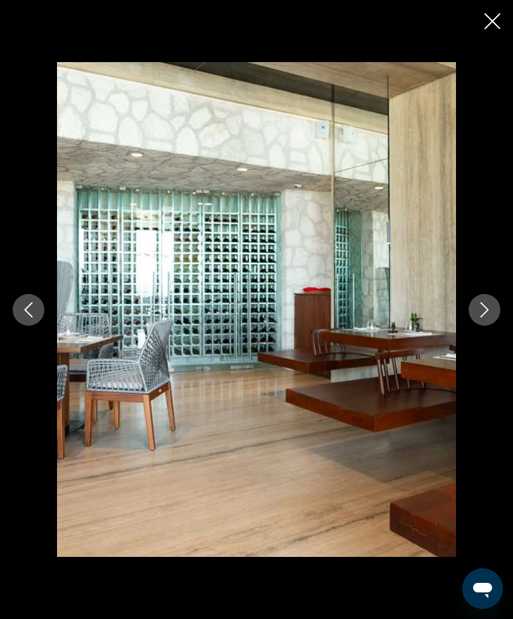
click at [485, 317] on icon "Next image" at bounding box center [484, 309] width 15 height 15
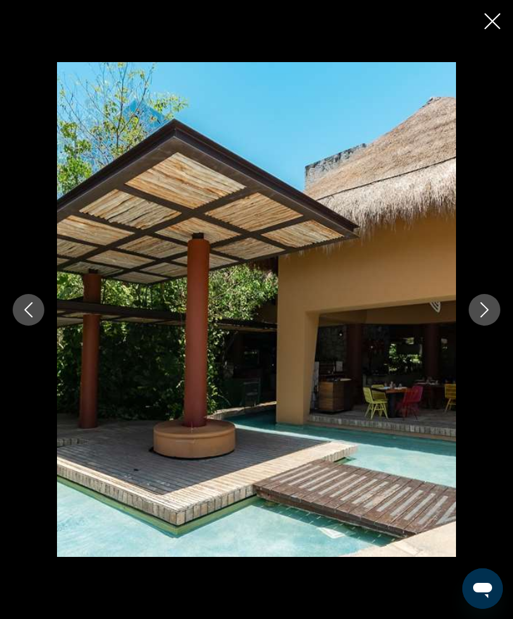
click at [485, 317] on icon "Next image" at bounding box center [484, 309] width 15 height 15
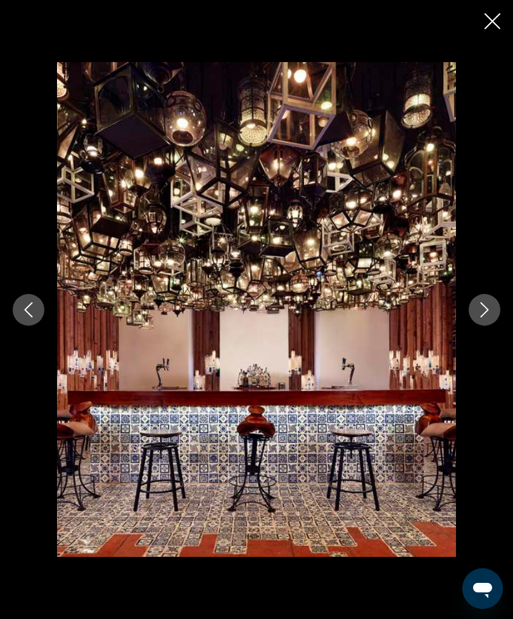
click at [485, 317] on icon "Next image" at bounding box center [484, 309] width 15 height 15
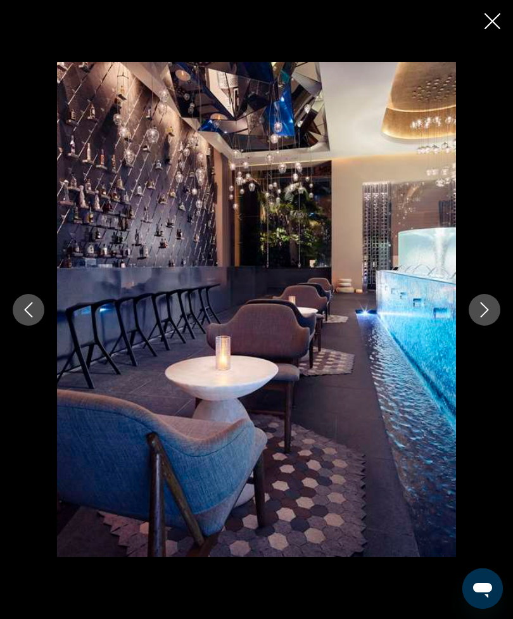
click at [487, 317] on icon "Next image" at bounding box center [484, 309] width 15 height 15
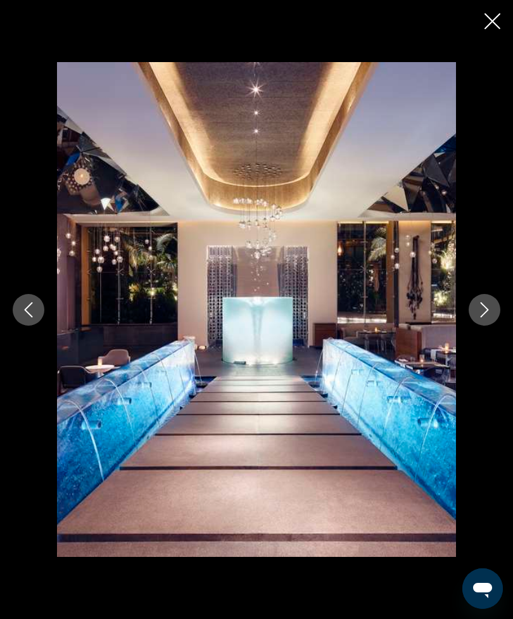
click at [486, 317] on icon "Next image" at bounding box center [484, 309] width 15 height 15
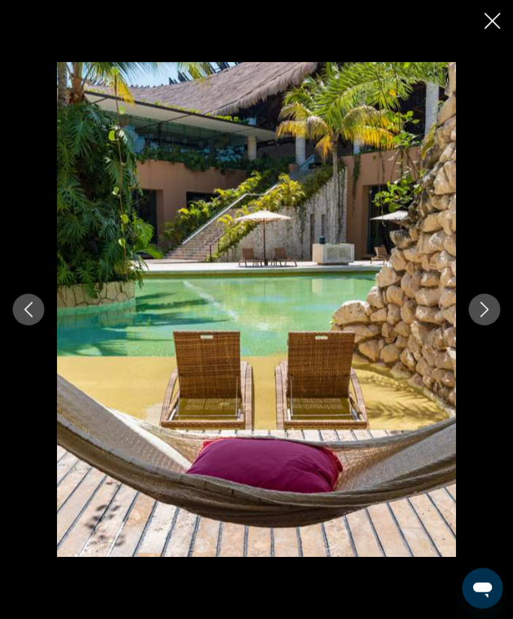
scroll to position [847, 0]
click at [22, 307] on icon "Previous image" at bounding box center [28, 309] width 15 height 15
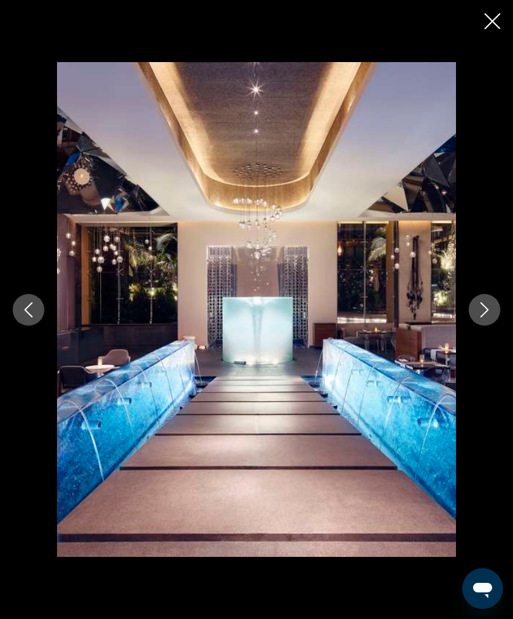
click at [492, 314] on button "Next image" at bounding box center [485, 310] width 32 height 32
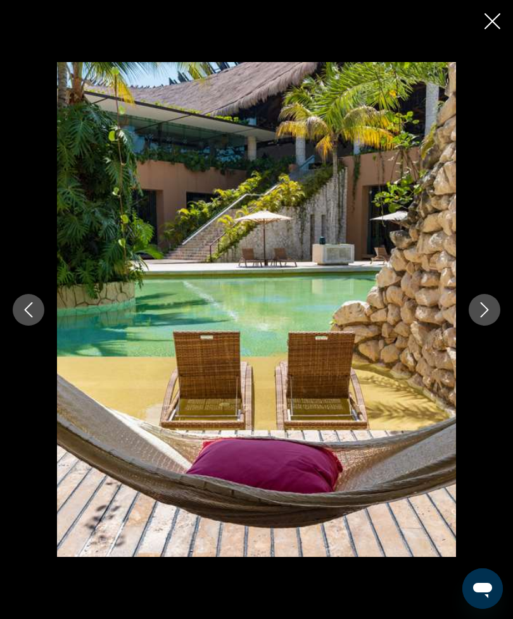
click at [490, 302] on button "Next image" at bounding box center [485, 310] width 32 height 32
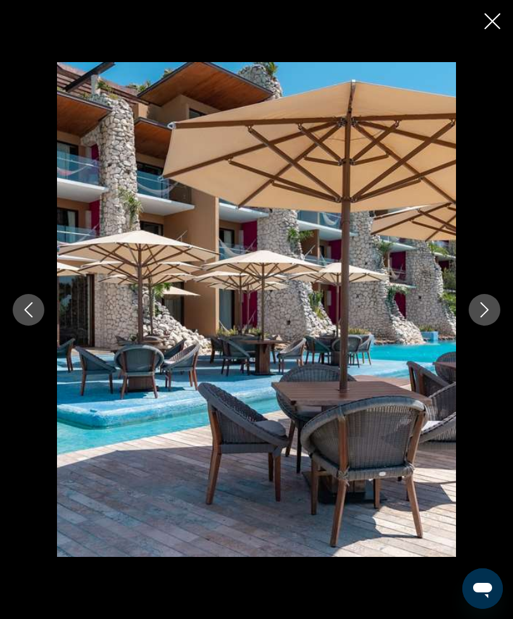
click at [488, 305] on icon "Next image" at bounding box center [484, 309] width 15 height 15
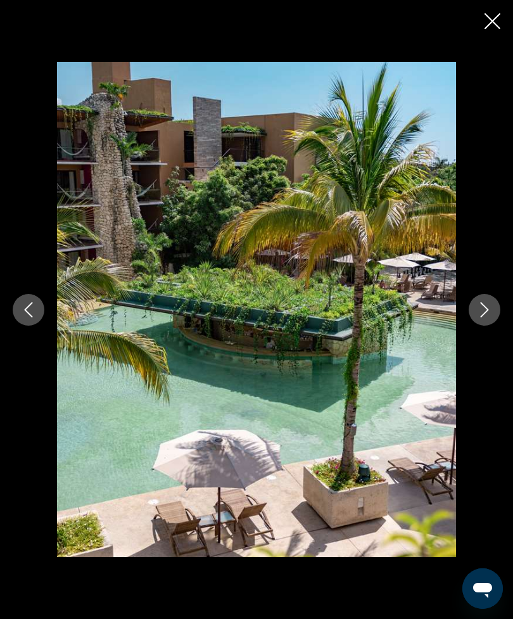
click at [489, 303] on icon "Next image" at bounding box center [484, 309] width 15 height 15
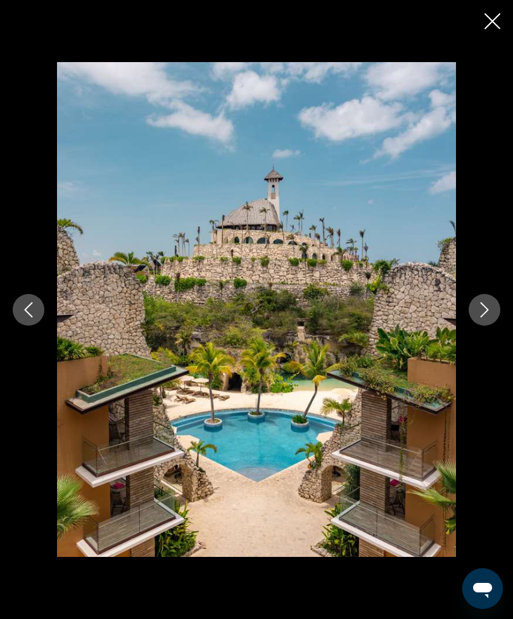
click at [484, 312] on icon "Next image" at bounding box center [484, 309] width 15 height 15
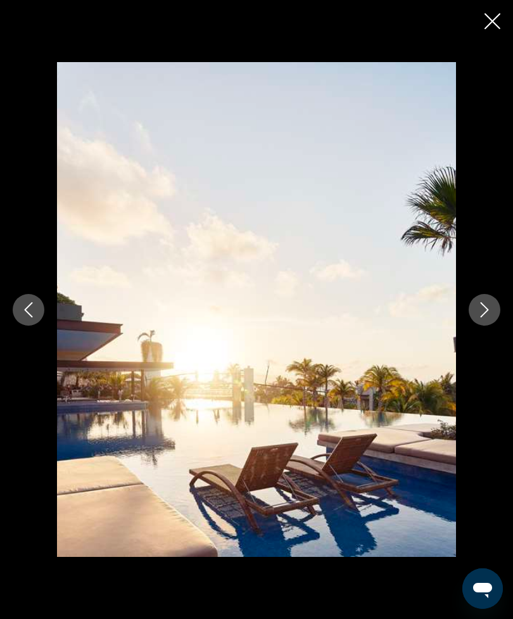
click at [487, 309] on icon "Next image" at bounding box center [485, 309] width 8 height 15
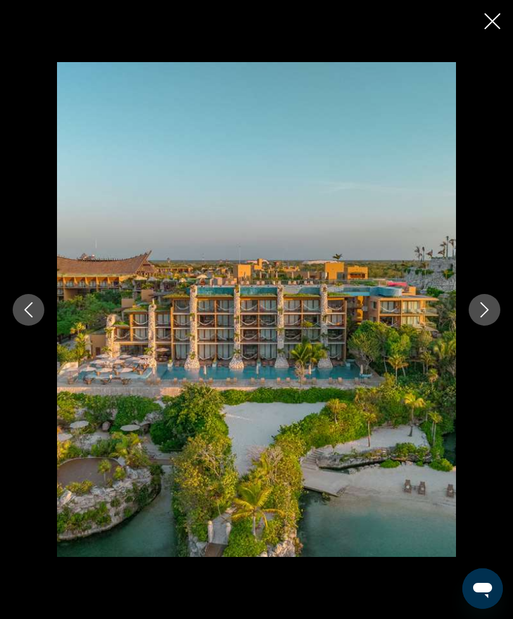
click at [492, 310] on button "Next image" at bounding box center [485, 310] width 32 height 32
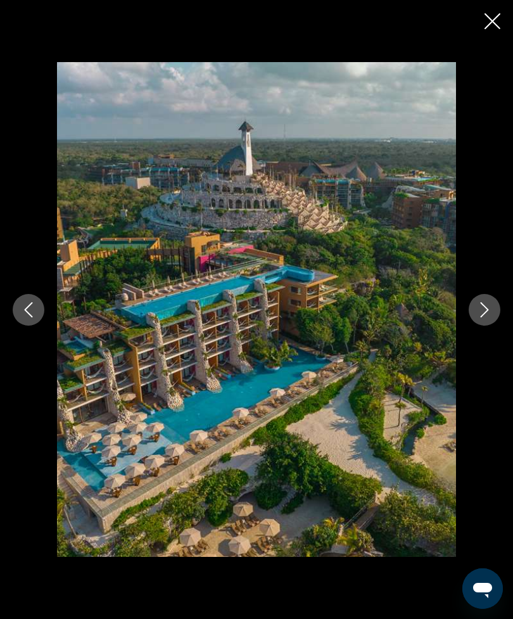
click at [487, 308] on icon "Next image" at bounding box center [485, 309] width 8 height 15
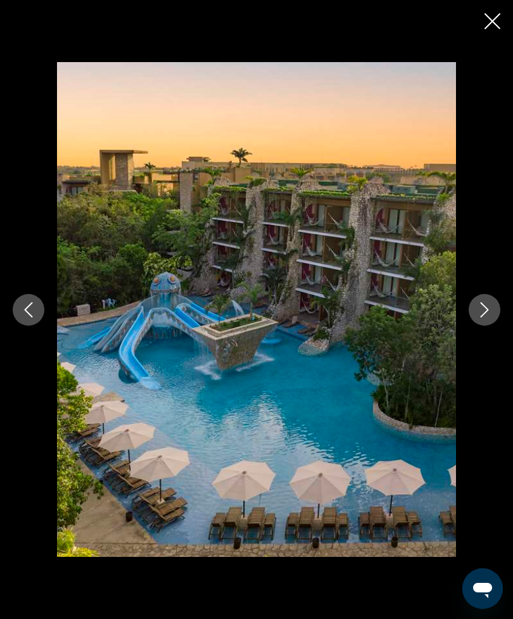
click at [485, 304] on icon "Next image" at bounding box center [484, 309] width 15 height 15
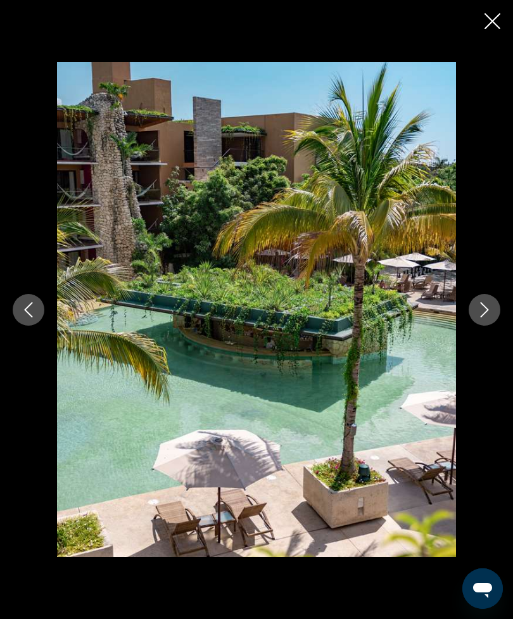
click at [28, 298] on button "Previous image" at bounding box center [29, 310] width 32 height 32
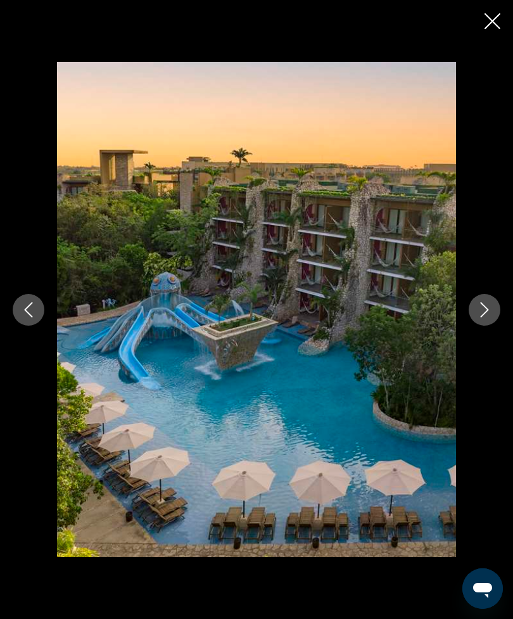
click at [483, 304] on icon "Next image" at bounding box center [485, 309] width 8 height 15
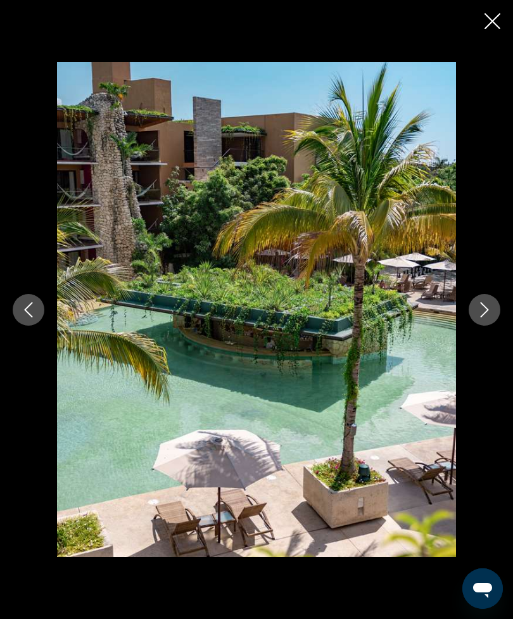
click at [483, 303] on icon "Next image" at bounding box center [484, 309] width 15 height 15
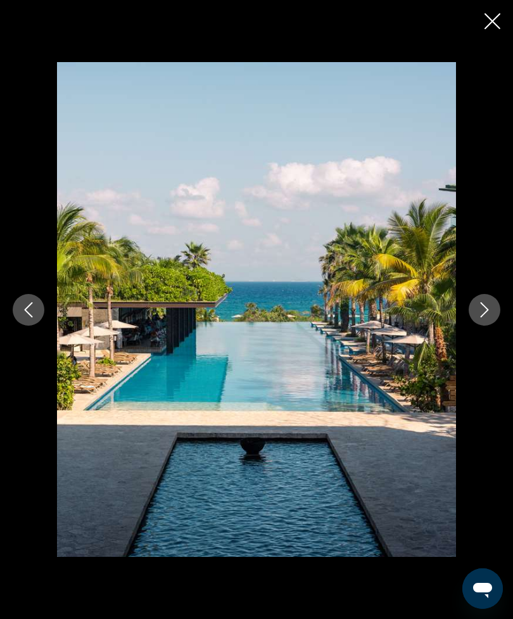
click at [482, 306] on icon "Next image" at bounding box center [484, 309] width 15 height 15
click at [487, 306] on icon "Next image" at bounding box center [484, 309] width 15 height 15
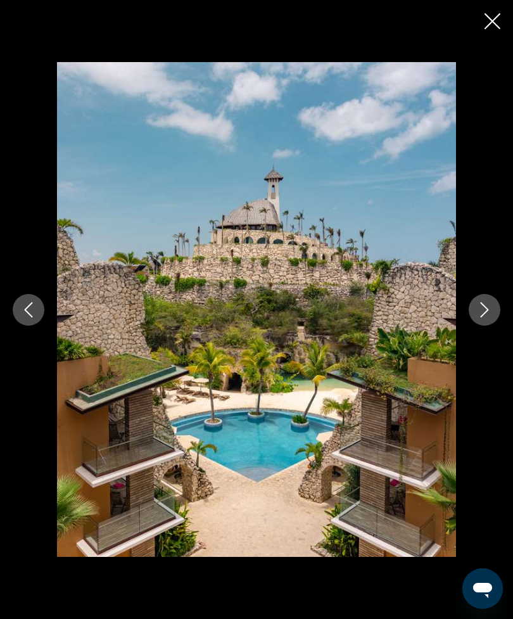
click at [485, 311] on icon "Next image" at bounding box center [484, 309] width 15 height 15
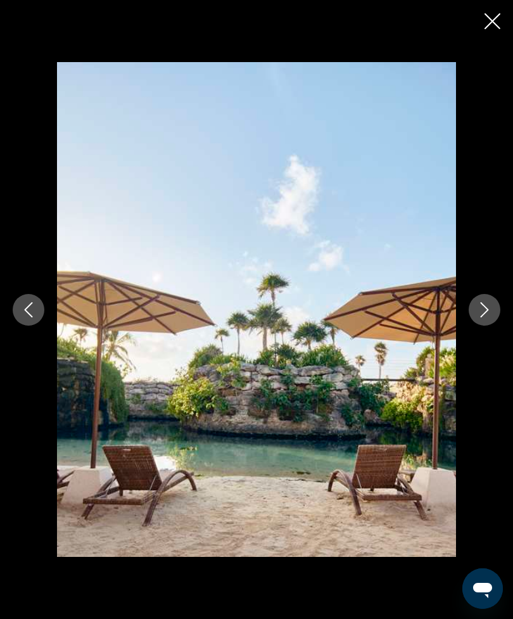
click at [489, 306] on icon "Next image" at bounding box center [484, 309] width 15 height 15
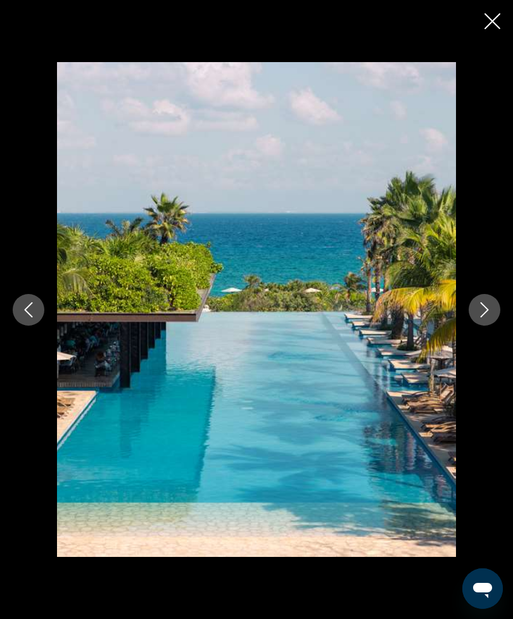
click at [489, 309] on icon "Next image" at bounding box center [485, 309] width 8 height 15
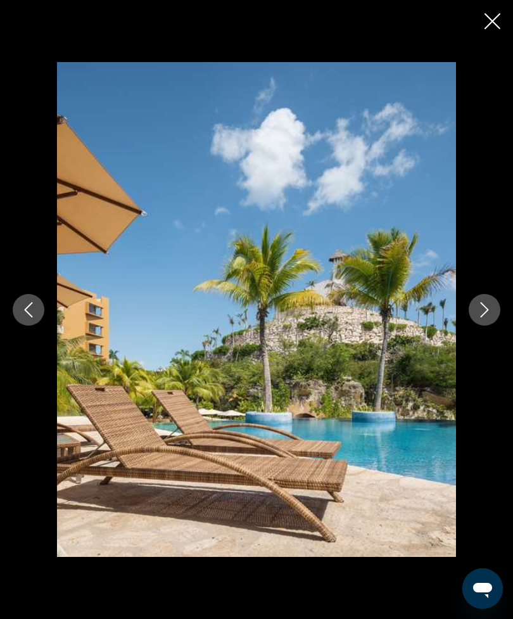
click at [485, 309] on icon "Next image" at bounding box center [484, 309] width 15 height 15
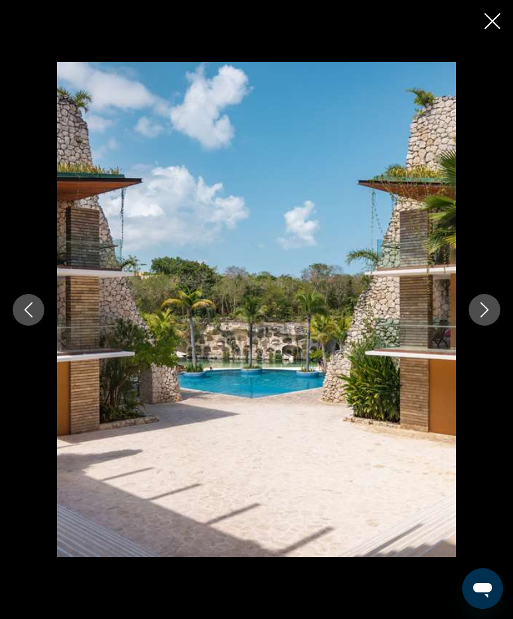
click at [488, 305] on icon "Next image" at bounding box center [484, 309] width 15 height 15
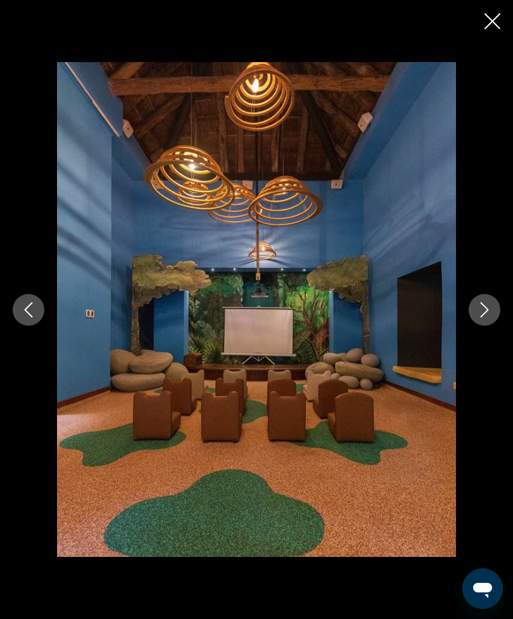
click at [482, 307] on icon "Next image" at bounding box center [484, 309] width 15 height 15
click at [485, 313] on icon "Next image" at bounding box center [485, 309] width 8 height 15
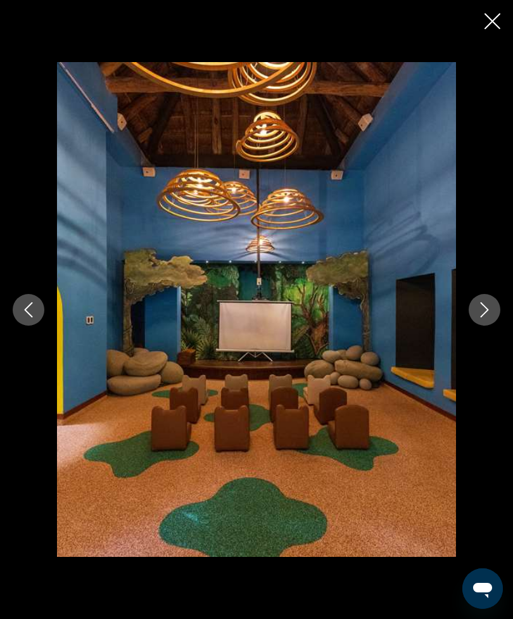
click at [486, 307] on icon "Next image" at bounding box center [485, 309] width 8 height 15
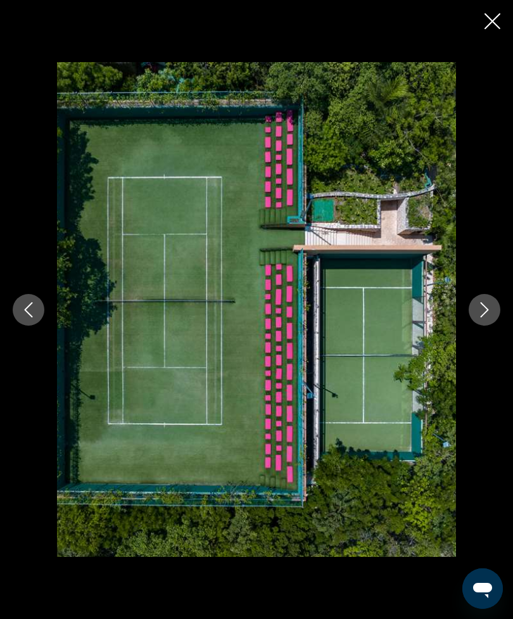
click at [489, 306] on icon "Next image" at bounding box center [484, 309] width 15 height 15
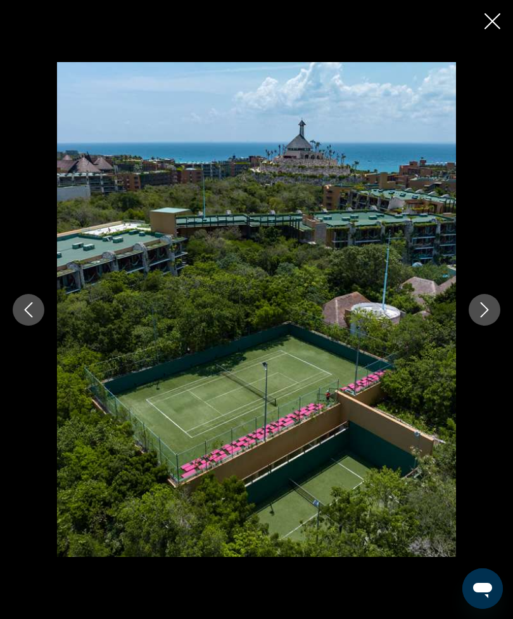
click at [487, 308] on icon "Next image" at bounding box center [485, 309] width 8 height 15
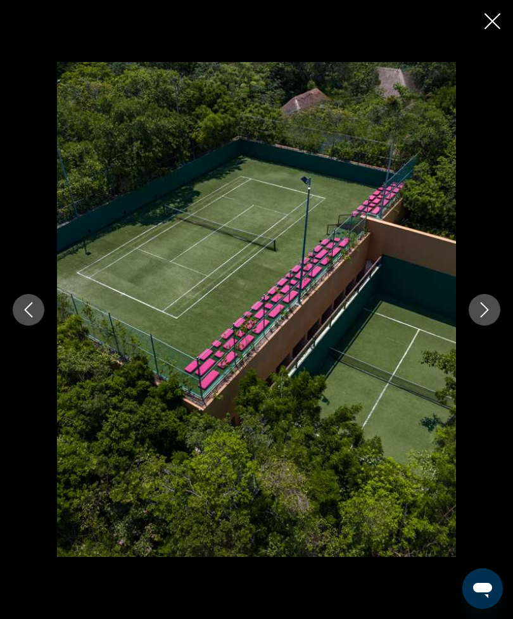
click at [487, 309] on icon "Next image" at bounding box center [485, 309] width 8 height 15
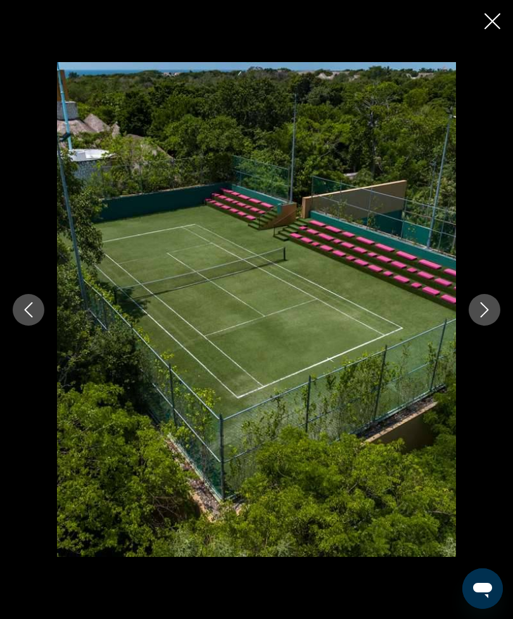
click at [489, 300] on button "Next image" at bounding box center [485, 310] width 32 height 32
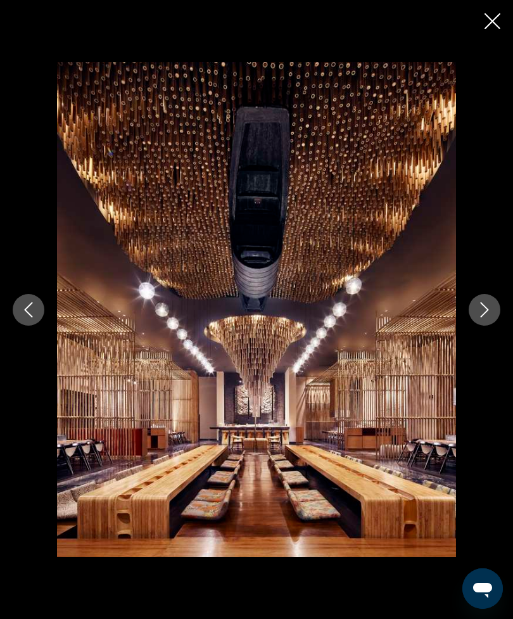
click at [488, 300] on button "Next image" at bounding box center [485, 310] width 32 height 32
click at [489, 301] on button "Next image" at bounding box center [485, 310] width 32 height 32
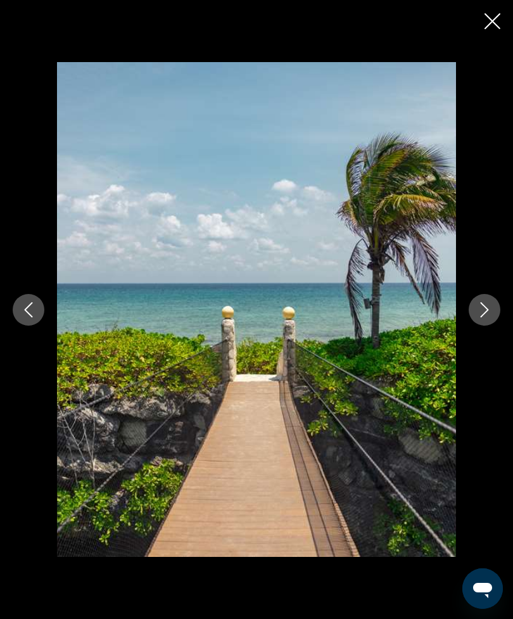
click at [487, 312] on icon "Next image" at bounding box center [484, 309] width 15 height 15
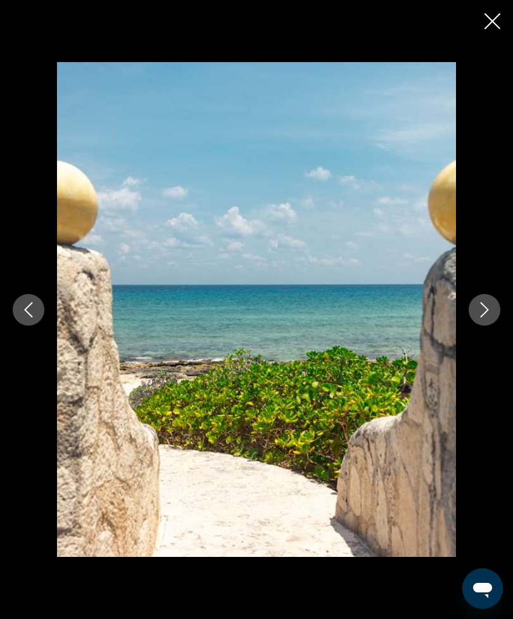
click at [485, 312] on icon "Next image" at bounding box center [485, 309] width 8 height 15
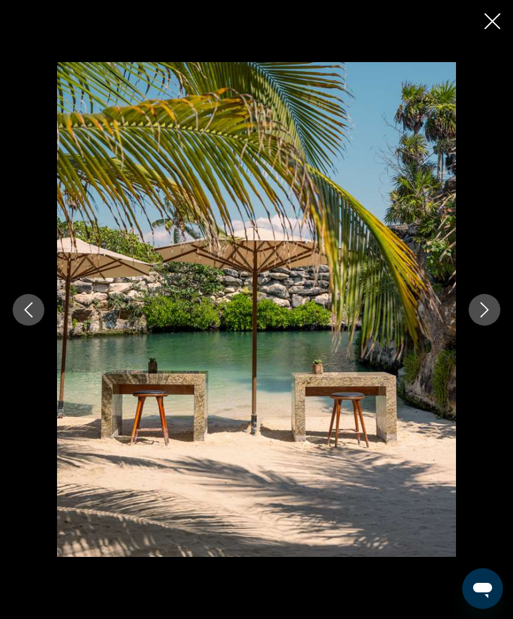
click at [488, 311] on icon "Next image" at bounding box center [484, 309] width 15 height 15
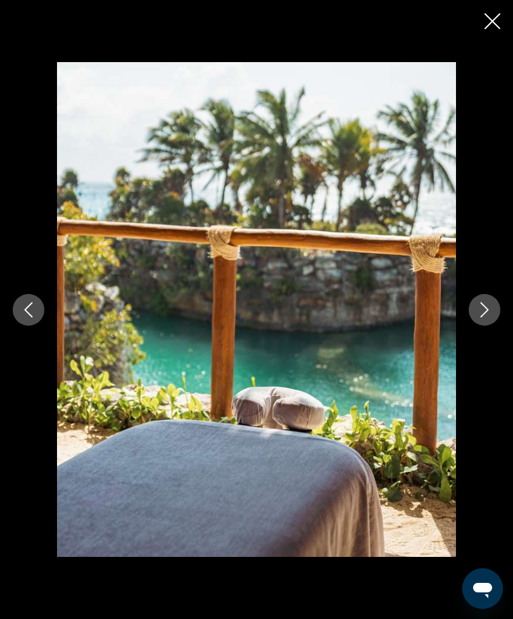
click at [490, 307] on icon "Next image" at bounding box center [484, 309] width 15 height 15
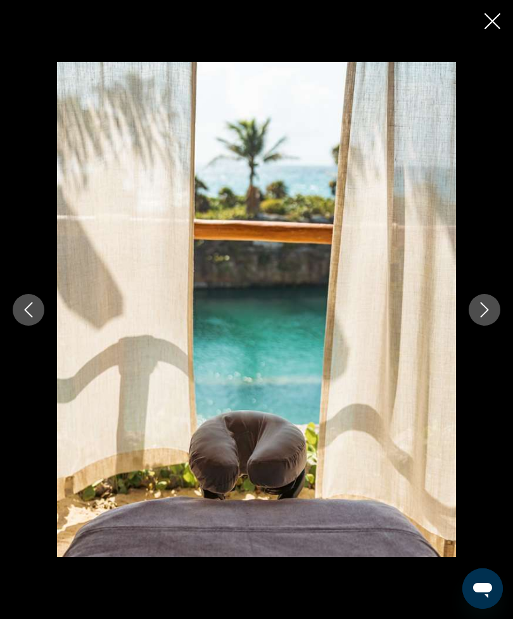
click at [492, 307] on icon "Next image" at bounding box center [484, 309] width 15 height 15
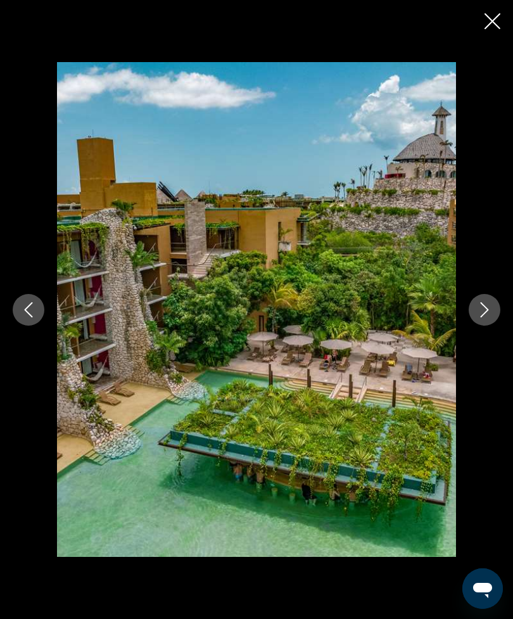
click at [488, 310] on icon "Next image" at bounding box center [485, 309] width 8 height 15
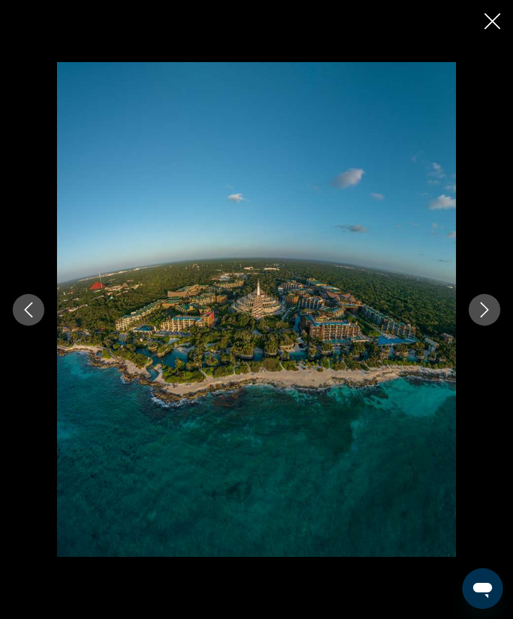
click at [486, 308] on icon "Next image" at bounding box center [485, 309] width 8 height 15
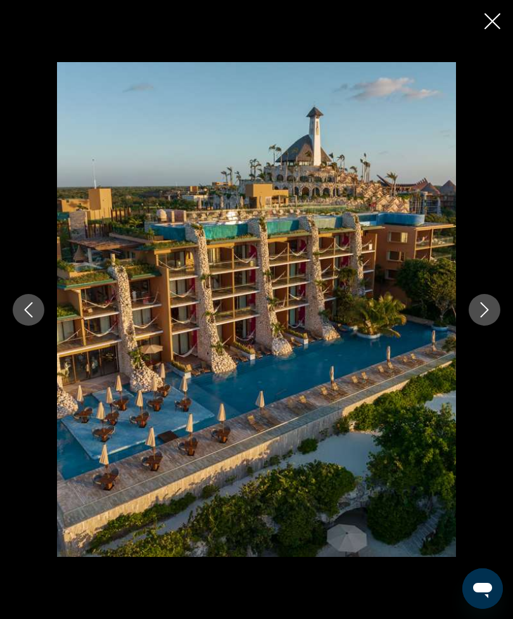
click at [486, 304] on icon "Next image" at bounding box center [484, 309] width 15 height 15
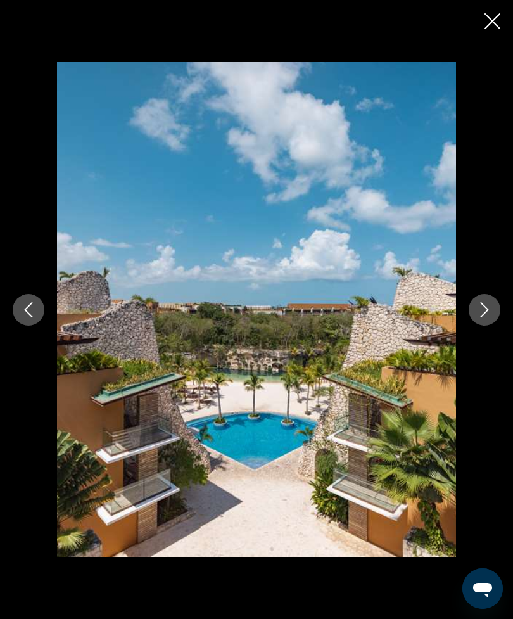
click at [485, 302] on mat-icon "Next image" at bounding box center [484, 309] width 15 height 15
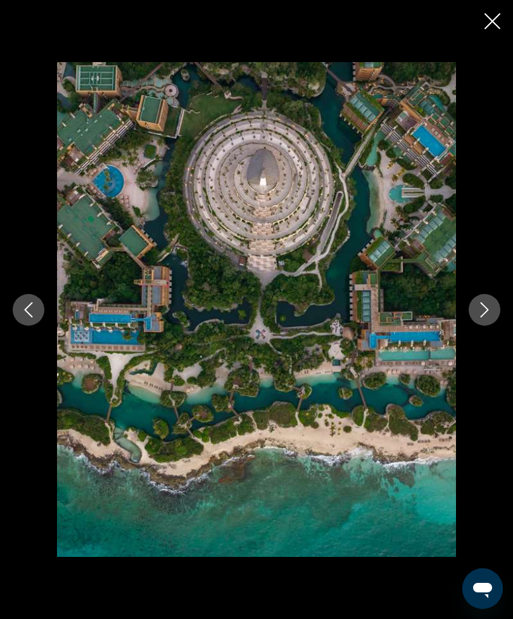
click at [487, 305] on icon "Next image" at bounding box center [484, 309] width 15 height 15
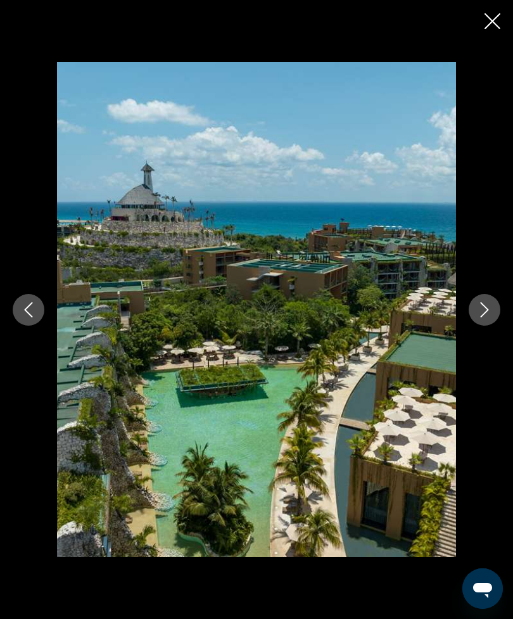
click at [488, 311] on icon "Next image" at bounding box center [484, 309] width 15 height 15
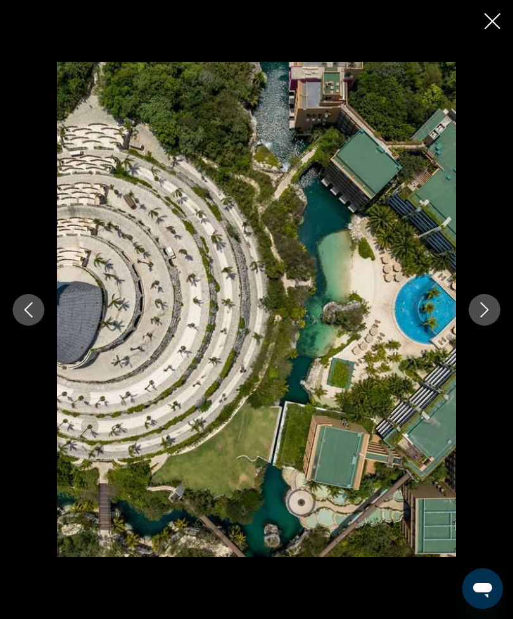
click at [489, 315] on icon "Next image" at bounding box center [484, 309] width 15 height 15
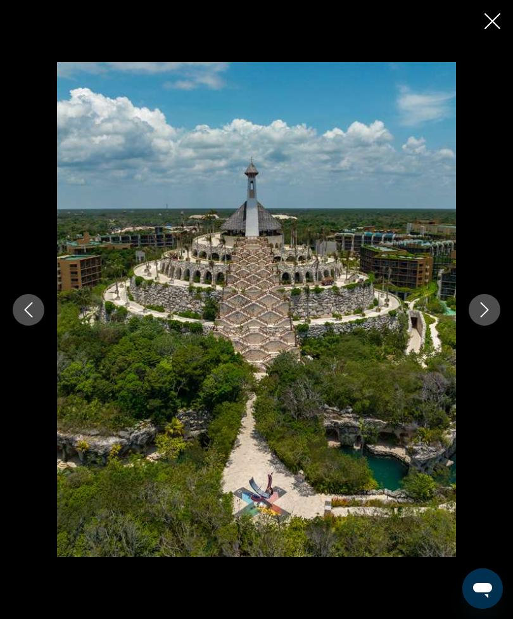
click at [490, 317] on button "Next image" at bounding box center [485, 310] width 32 height 32
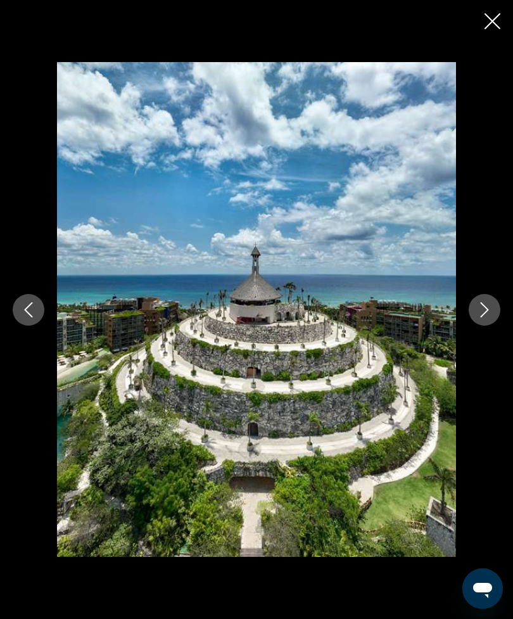
click at [490, 311] on icon "Next image" at bounding box center [484, 309] width 15 height 15
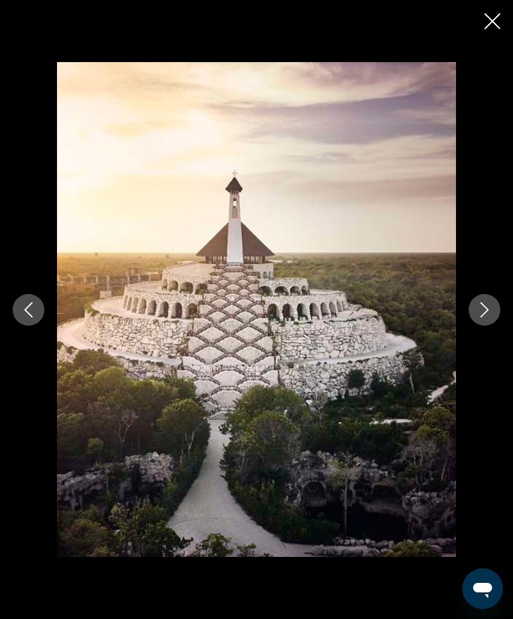
click at [490, 307] on icon "Next image" at bounding box center [484, 309] width 15 height 15
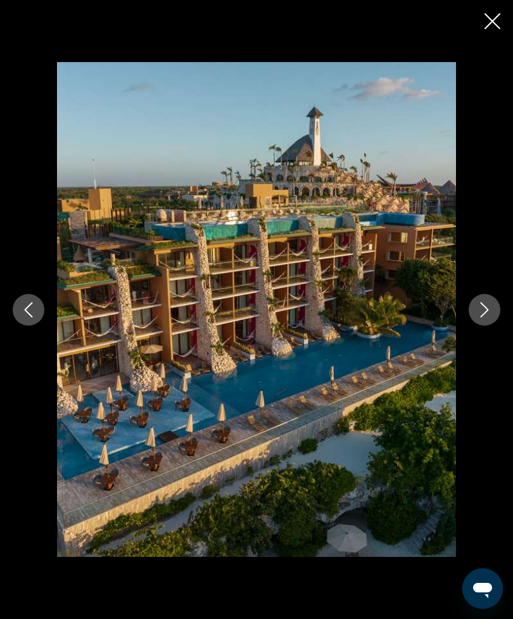
click at [489, 306] on icon "Next image" at bounding box center [484, 309] width 15 height 15
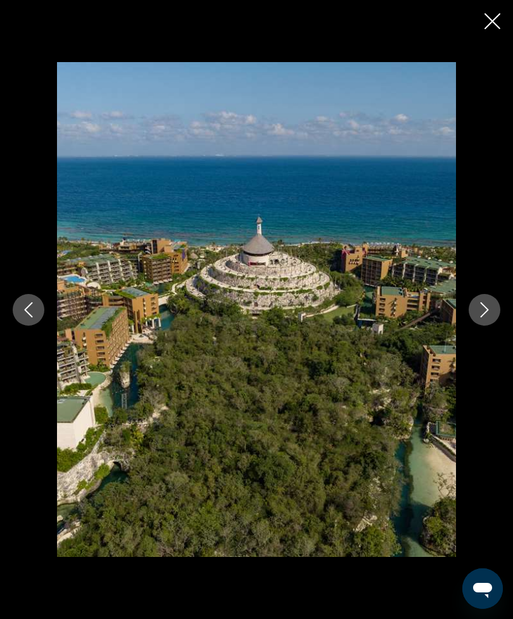
click at [488, 305] on icon "Next image" at bounding box center [484, 309] width 15 height 15
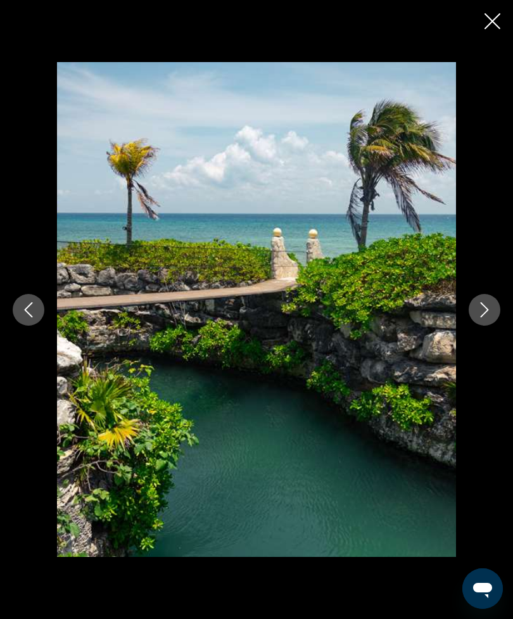
click at [487, 304] on icon "Next image" at bounding box center [484, 309] width 15 height 15
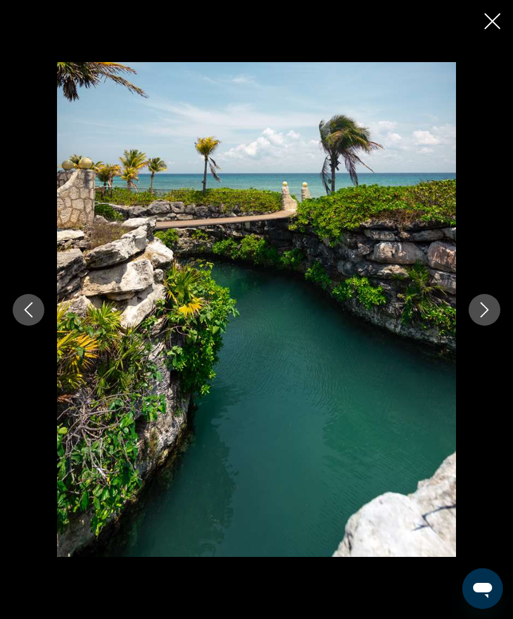
click at [487, 305] on icon "Next image" at bounding box center [484, 309] width 15 height 15
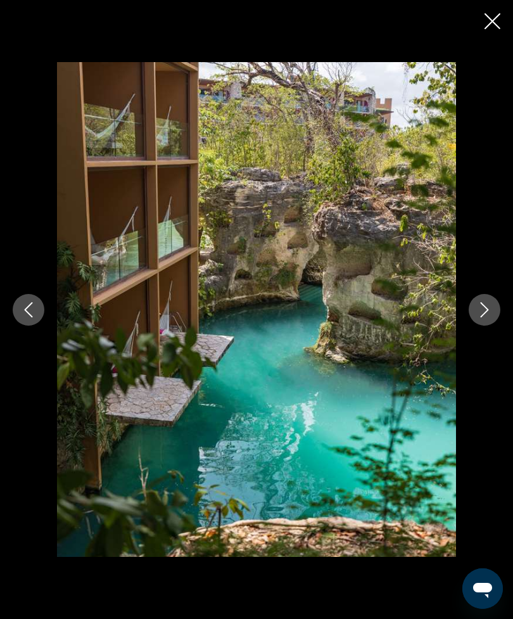
click at [485, 305] on icon "Next image" at bounding box center [484, 309] width 15 height 15
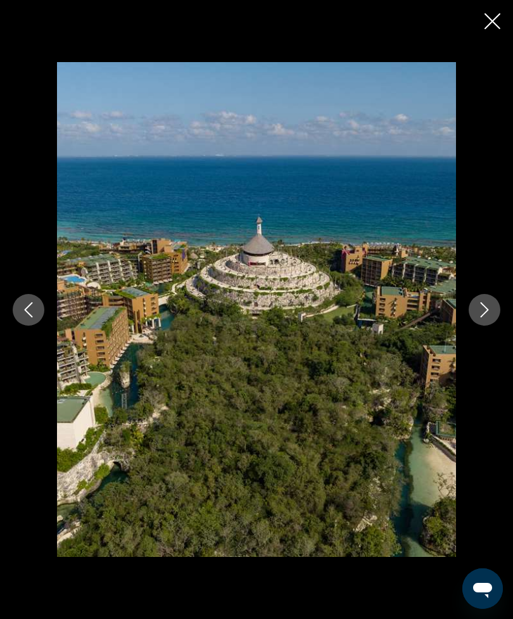
click at [485, 303] on icon "Next image" at bounding box center [484, 309] width 15 height 15
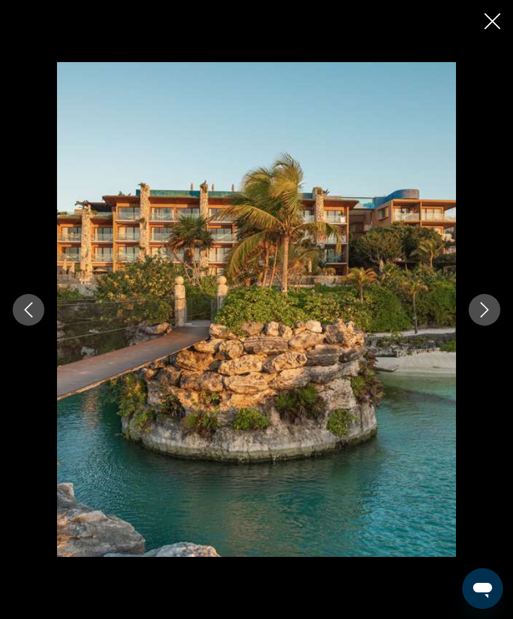
click at [495, 27] on icon "Close slideshow" at bounding box center [493, 21] width 16 height 16
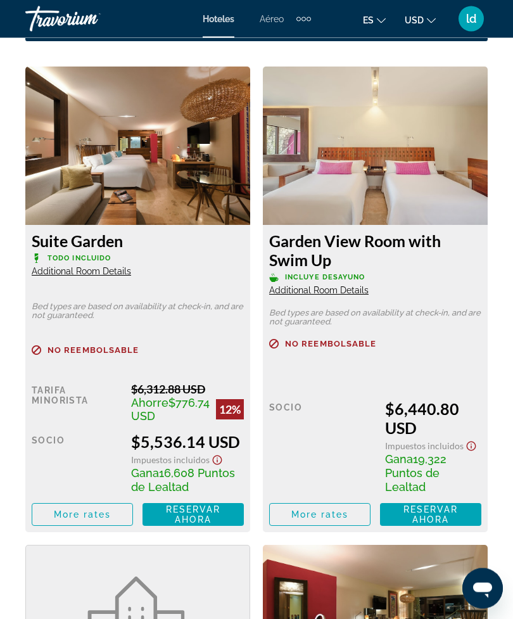
scroll to position [2283, 0]
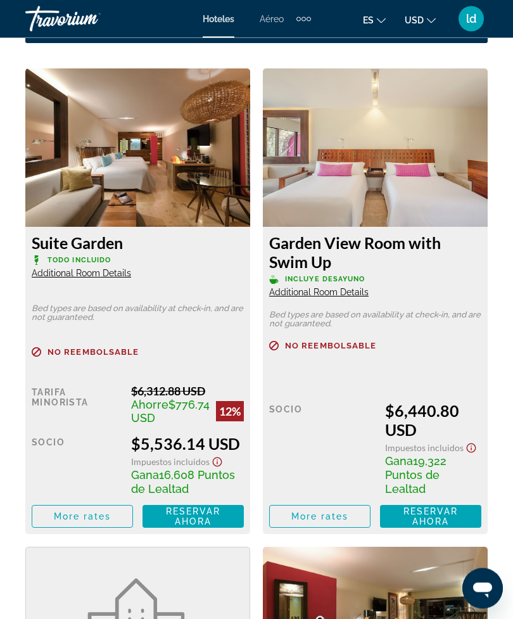
click at [157, 167] on img "Main content" at bounding box center [137, 148] width 225 height 158
click at [122, 385] on div "Tarifa Minorista" at bounding box center [77, 405] width 90 height 41
click at [191, 457] on span "Impuestos incluidos" at bounding box center [170, 462] width 79 height 11
click at [182, 464] on span "Impuestos incluidos" at bounding box center [170, 462] width 79 height 11
click at [108, 257] on span "Todo incluido" at bounding box center [79, 261] width 63 height 8
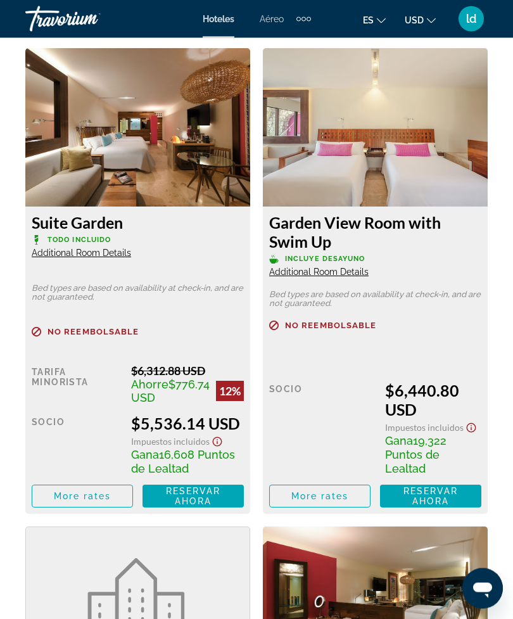
scroll to position [2290, 0]
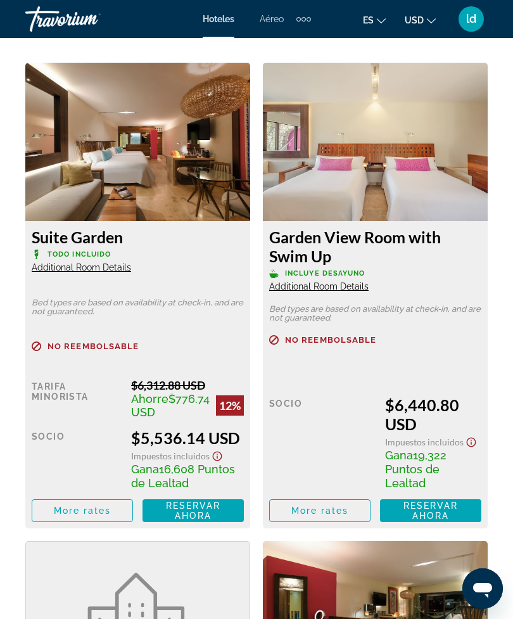
click at [112, 250] on p "Todo incluido" at bounding box center [138, 255] width 212 height 10
click at [103, 262] on span "Additional Room Details" at bounding box center [81, 267] width 99 height 10
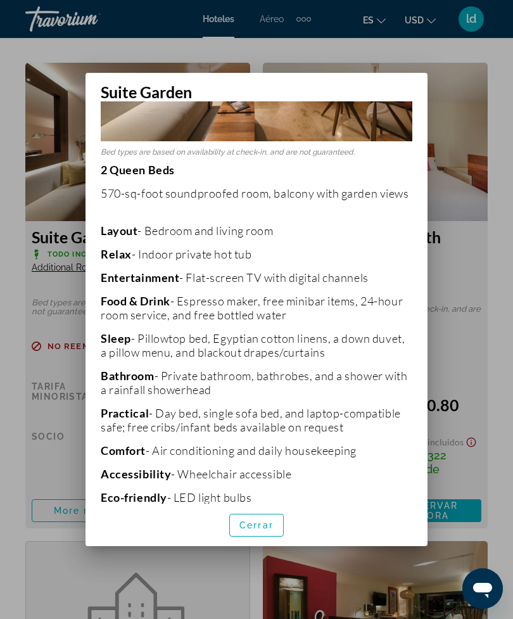
scroll to position [169, 0]
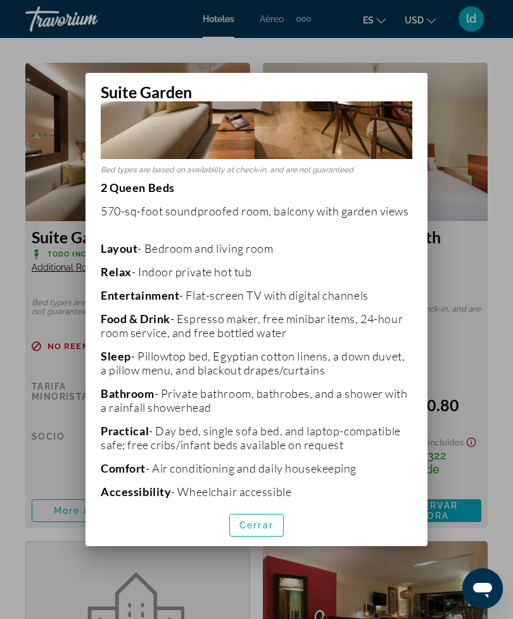
click at [58, 184] on div at bounding box center [256, 309] width 513 height 619
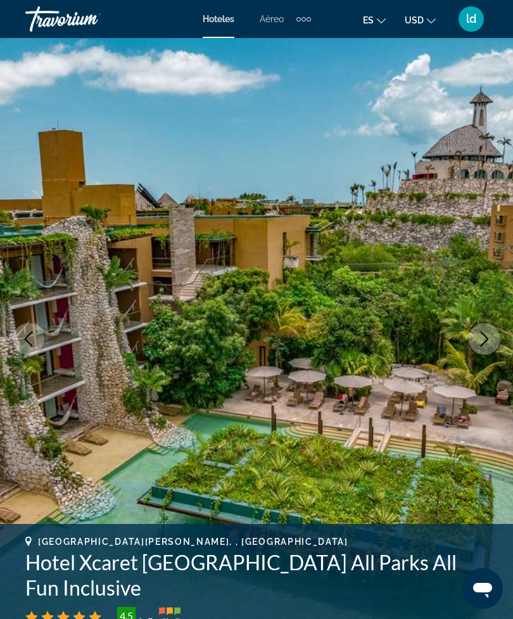
scroll to position [2290, 0]
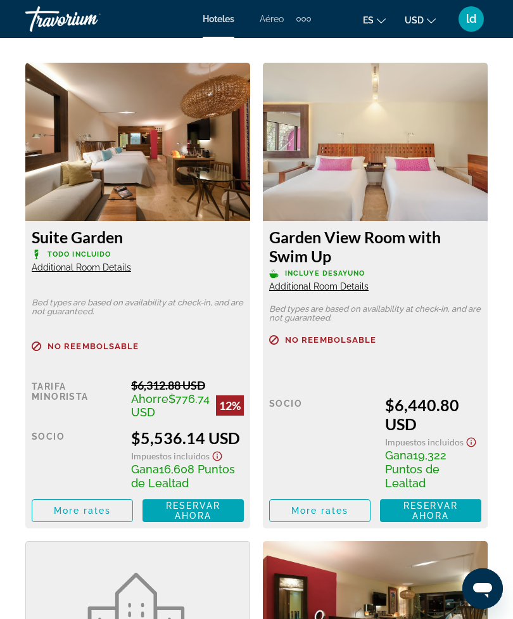
click at [225, 169] on img "Main content" at bounding box center [137, 142] width 225 height 158
click at [104, 516] on span "More rates" at bounding box center [83, 511] width 58 height 10
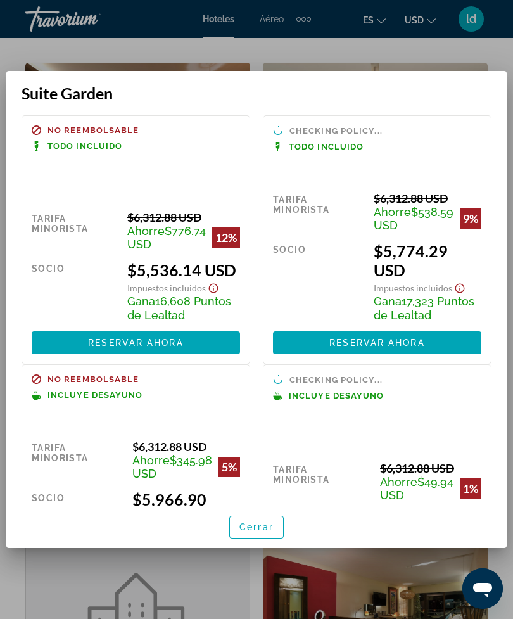
click at [212, 587] on div at bounding box center [256, 309] width 513 height 619
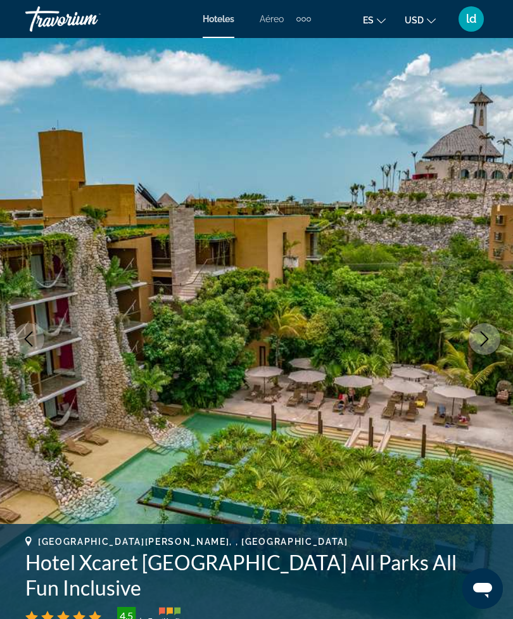
scroll to position [2290, 0]
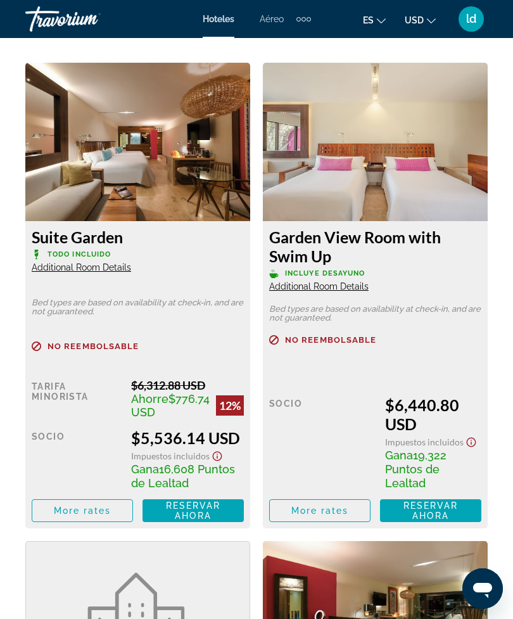
click at [167, 171] on img "Main content" at bounding box center [137, 142] width 225 height 158
click at [141, 383] on div "Tarifa Minorista $6,312.88 USD Ahorre $776.74 USD 12% cuando canjeas Socio $5,5…" at bounding box center [138, 450] width 212 height 144
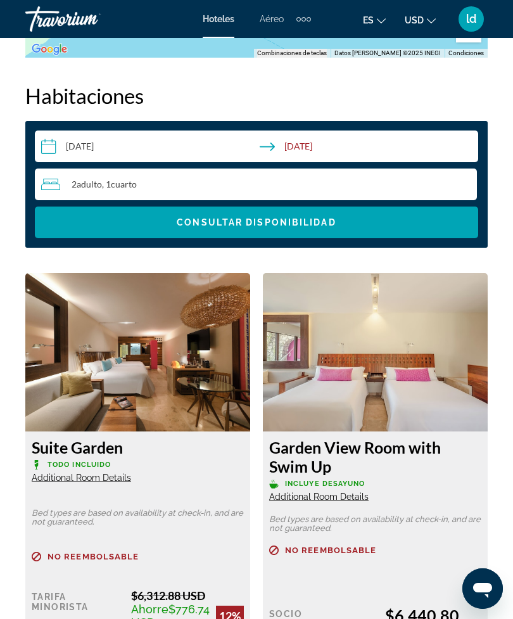
scroll to position [2079, 0]
click at [324, 208] on span "Search widget" at bounding box center [257, 223] width 444 height 30
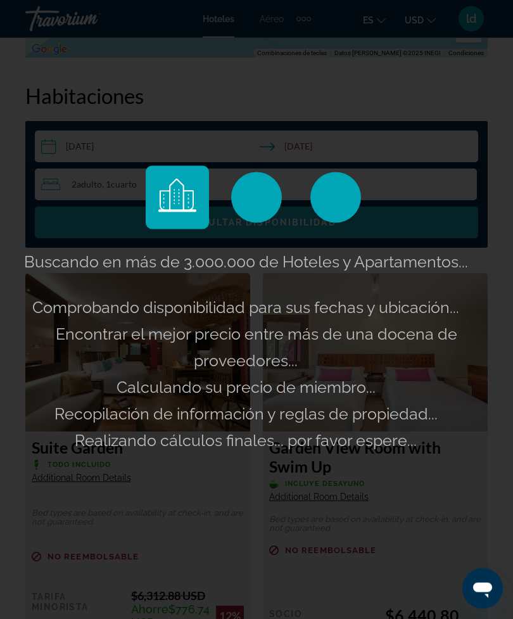
scroll to position [2079, 0]
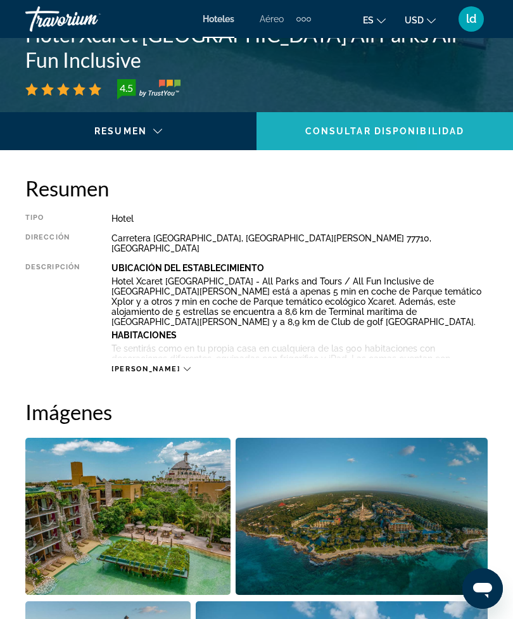
click at [460, 131] on span "Consultar disponibilidad" at bounding box center [384, 131] width 159 height 10
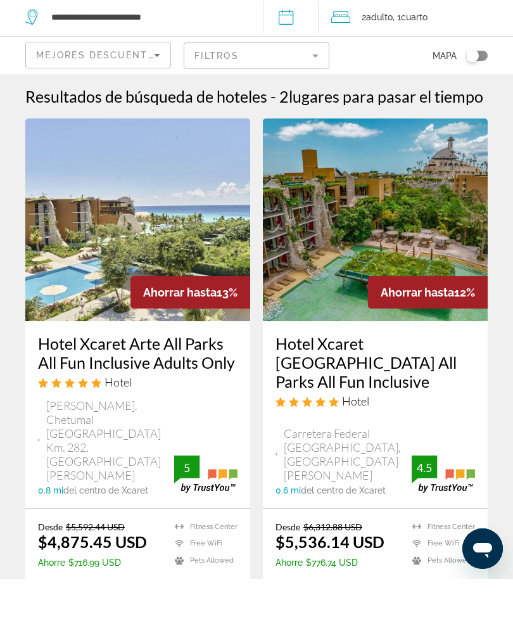
scroll to position [40, 0]
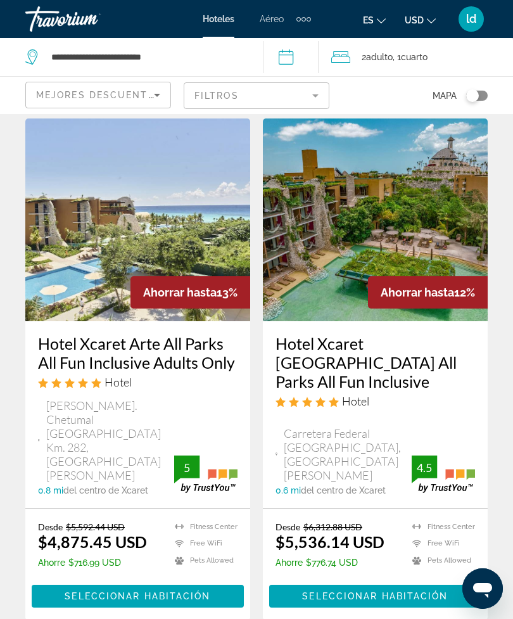
click at [87, 272] on img "Main content" at bounding box center [137, 219] width 225 height 203
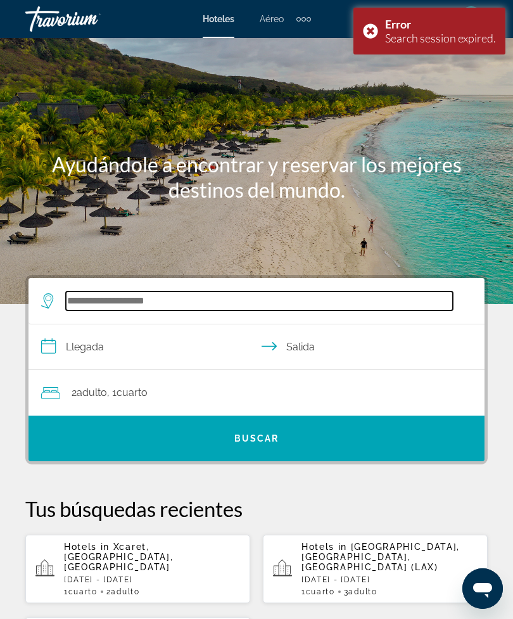
click at [96, 294] on input "Search widget" at bounding box center [259, 300] width 387 height 19
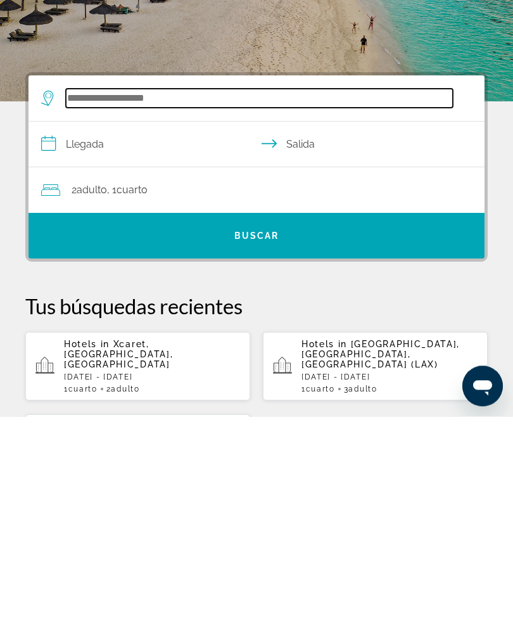
scroll to position [31, 0]
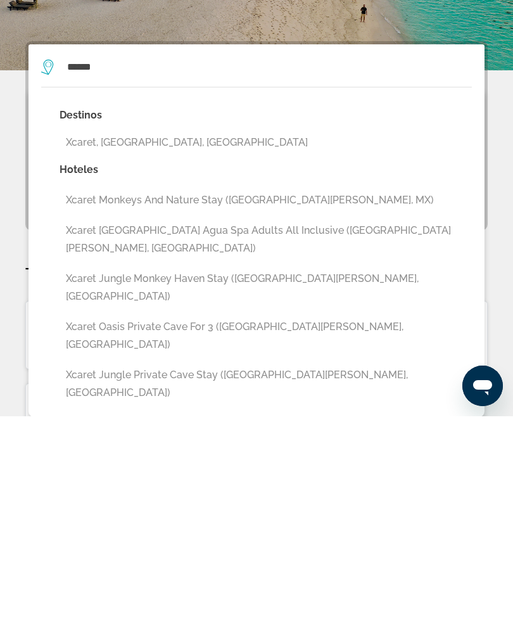
click at [163, 333] on button "Xcaret, [GEOGRAPHIC_DATA], [GEOGRAPHIC_DATA]" at bounding box center [266, 345] width 412 height 24
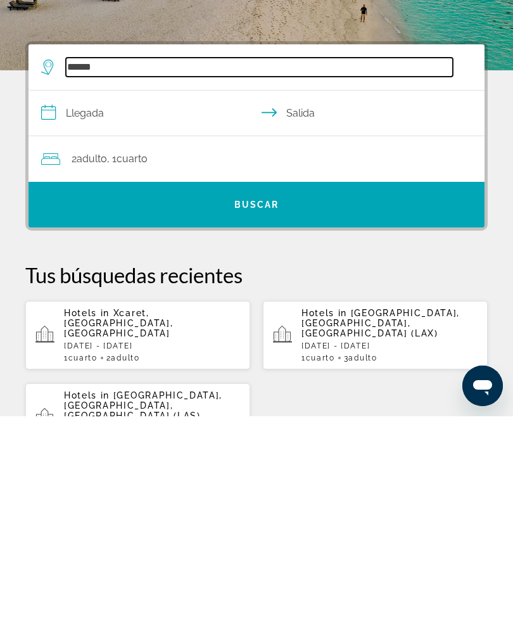
type input "**********"
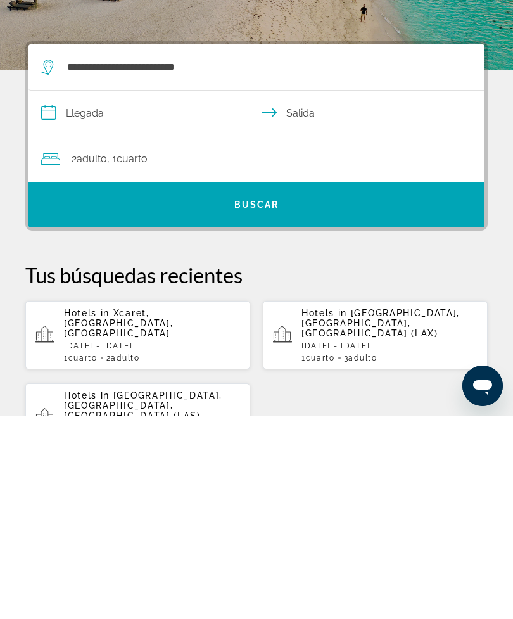
click at [99, 293] on input "**********" at bounding box center [259, 317] width 461 height 49
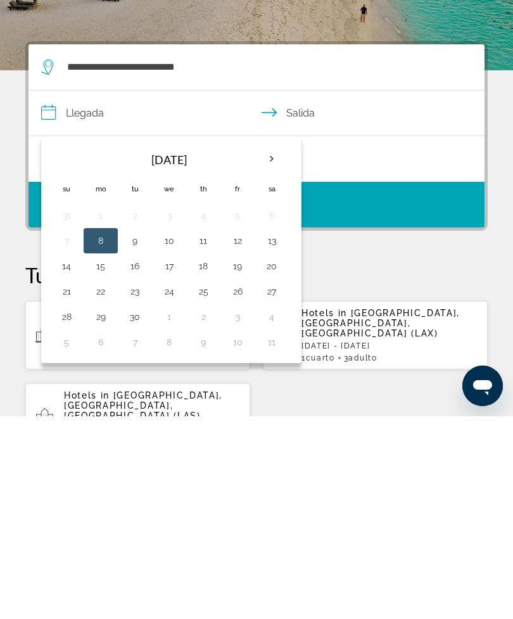
scroll to position [234, 0]
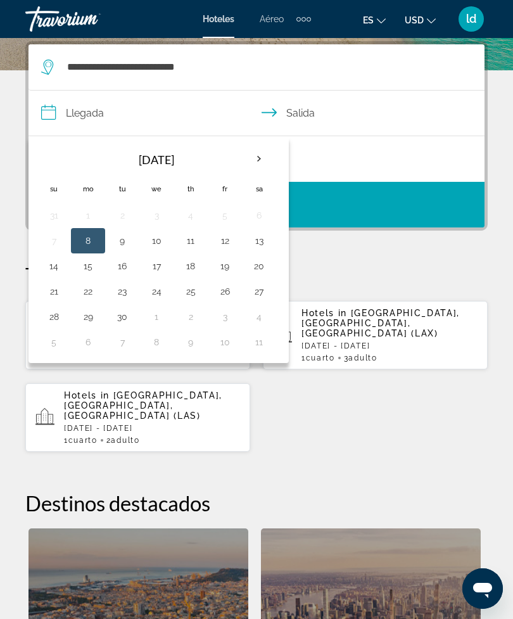
click at [260, 159] on th "Next month" at bounding box center [259, 159] width 34 height 28
click at [262, 158] on th "Next month" at bounding box center [259, 159] width 34 height 28
click at [261, 157] on th "Next month" at bounding box center [259, 159] width 34 height 28
click at [261, 158] on th "Next month" at bounding box center [259, 159] width 34 height 28
click at [263, 159] on th "Next month" at bounding box center [259, 159] width 34 height 28
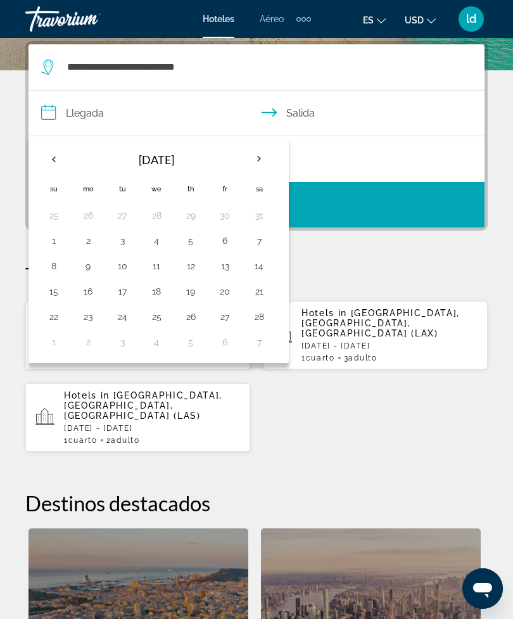
click at [262, 161] on th "Next month" at bounding box center [259, 159] width 34 height 28
click at [263, 161] on th "Next month" at bounding box center [259, 159] width 34 height 28
click at [264, 162] on th "Next month" at bounding box center [259, 159] width 34 height 28
click at [266, 265] on button "16" at bounding box center [259, 266] width 20 height 18
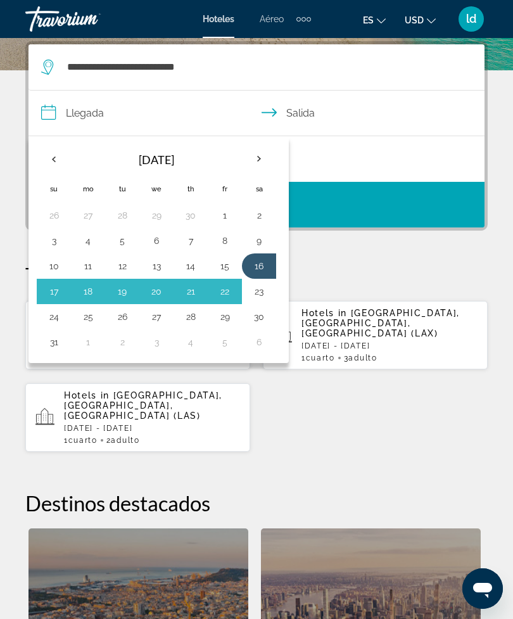
click at [268, 287] on button "23" at bounding box center [259, 292] width 20 height 18
type input "**********"
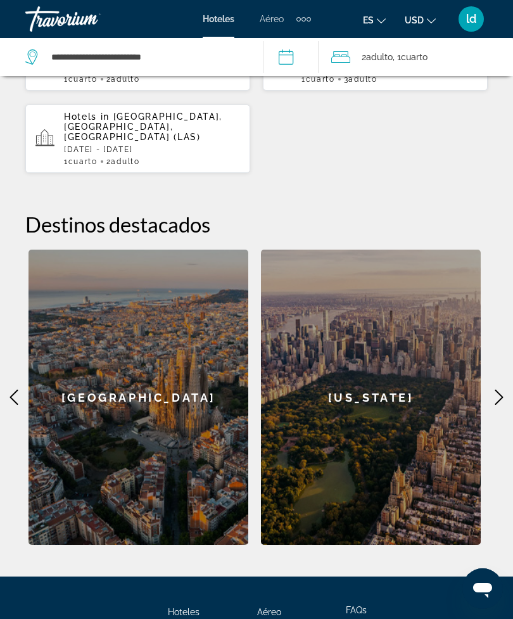
scroll to position [568, 0]
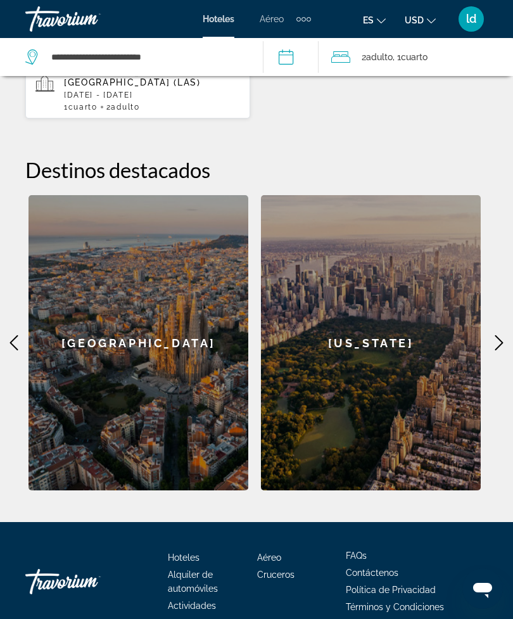
click at [496, 335] on icon "Main content" at bounding box center [499, 342] width 15 height 15
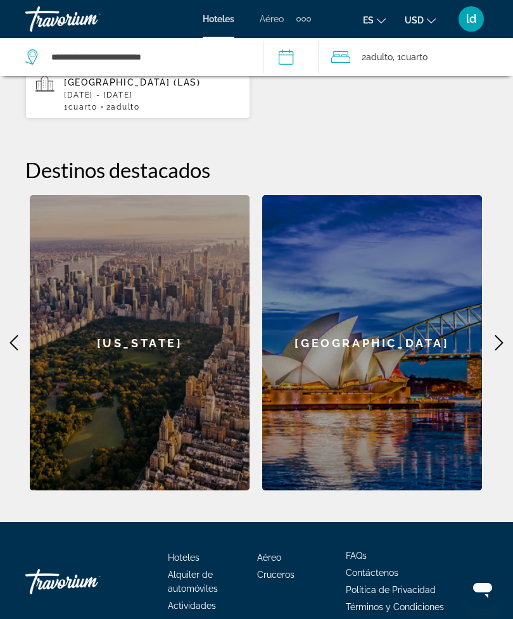
click at [510, 320] on div "**********" at bounding box center [256, 98] width 513 height 783
click at [506, 312] on div "**********" at bounding box center [256, 98] width 513 height 783
click at [501, 335] on icon "Main content" at bounding box center [499, 342] width 15 height 15
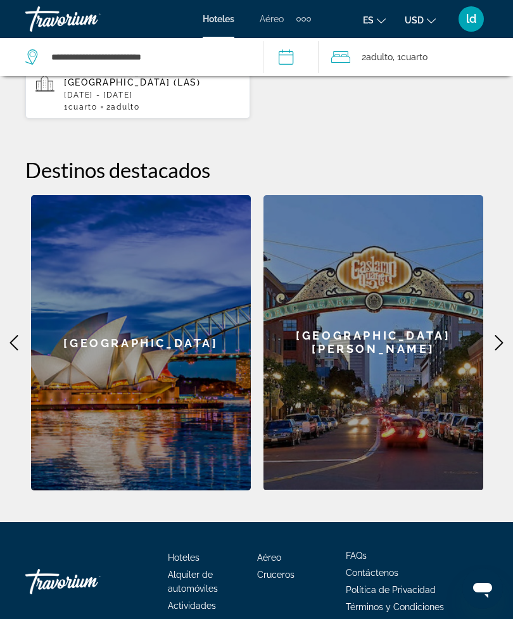
click at [501, 335] on icon "Main content" at bounding box center [499, 342] width 15 height 15
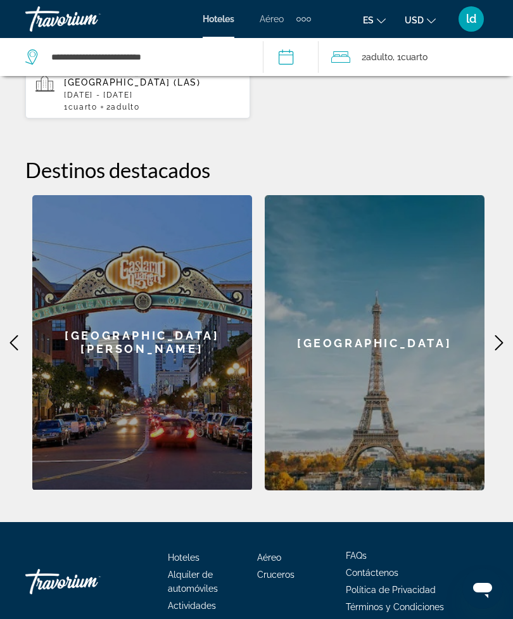
click at [505, 335] on icon "Main content" at bounding box center [499, 342] width 15 height 15
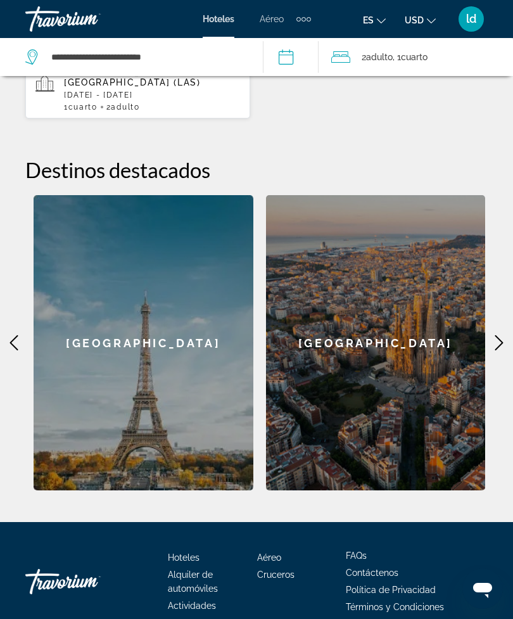
click at [503, 335] on icon "Main content" at bounding box center [499, 342] width 15 height 15
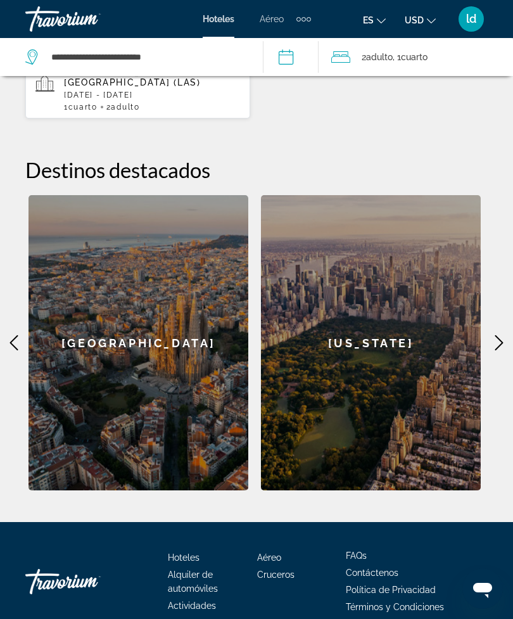
click at [497, 335] on icon "Main content" at bounding box center [499, 342] width 15 height 15
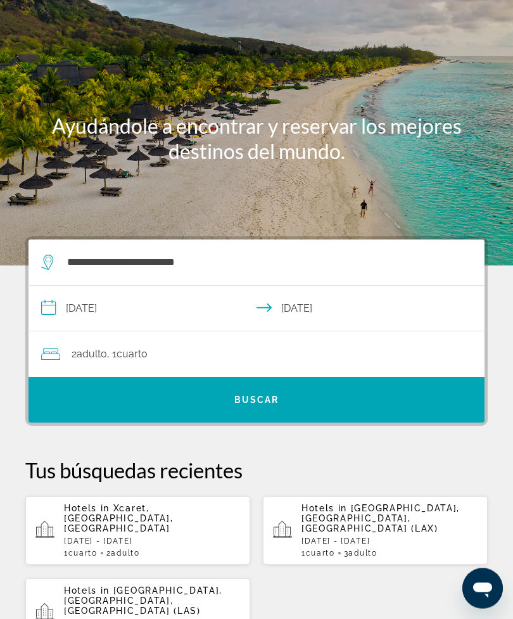
scroll to position [0, 0]
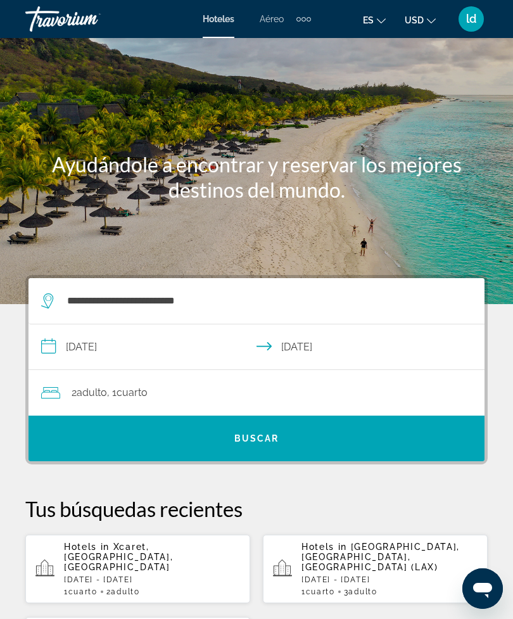
click at [112, 390] on span ", 1 Cuarto habitaciones" at bounding box center [127, 393] width 41 height 18
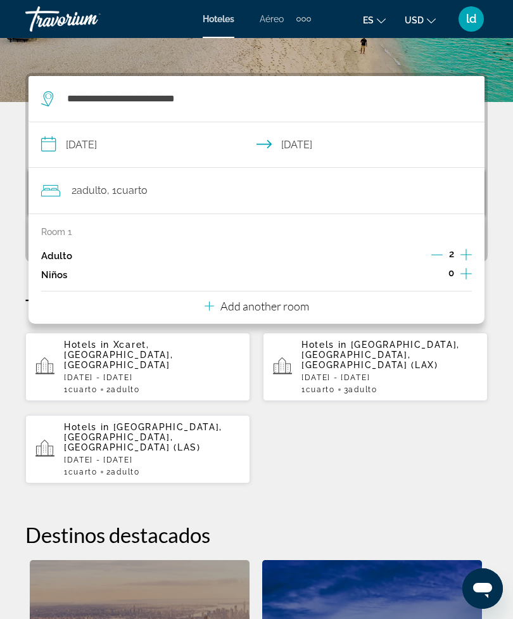
scroll to position [234, 0]
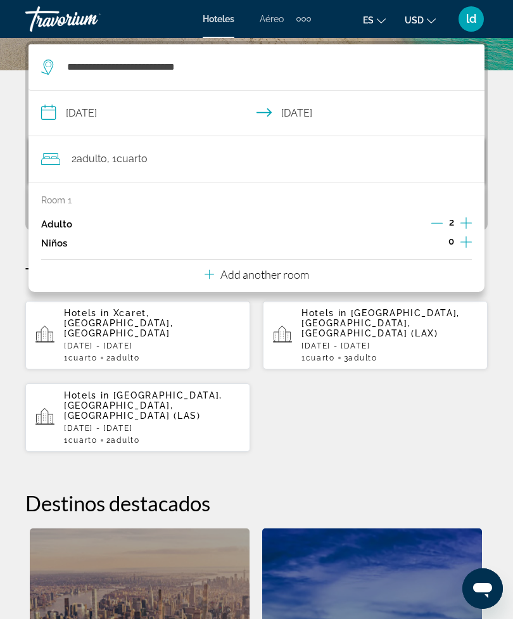
click at [158, 158] on div "2 Adulto Adulto , 1 Cuarto habitaciones" at bounding box center [263, 159] width 444 height 18
click at [105, 162] on span "Adulto" at bounding box center [92, 159] width 30 height 12
click at [462, 220] on icon "Increment adults" at bounding box center [466, 222] width 11 height 15
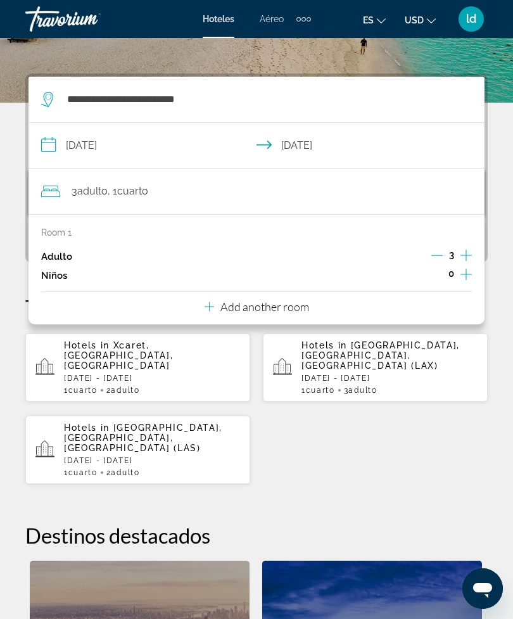
scroll to position [195, 0]
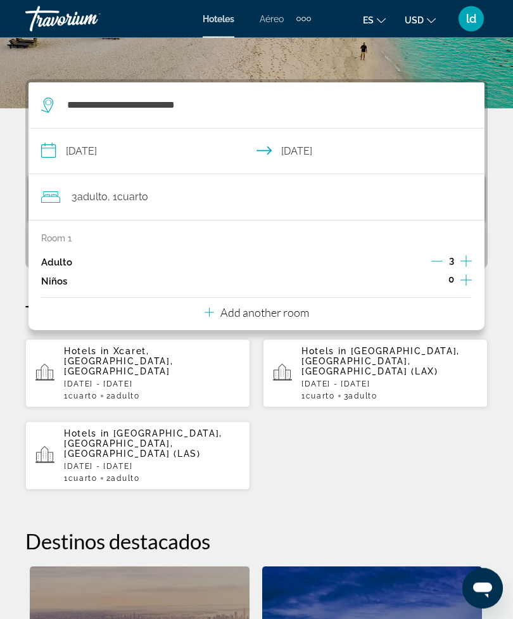
click at [478, 444] on div "Hotels in [GEOGRAPHIC_DATA], [GEOGRAPHIC_DATA], [GEOGRAPHIC_DATA] [DATE] - [DAT…" at bounding box center [256, 415] width 463 height 152
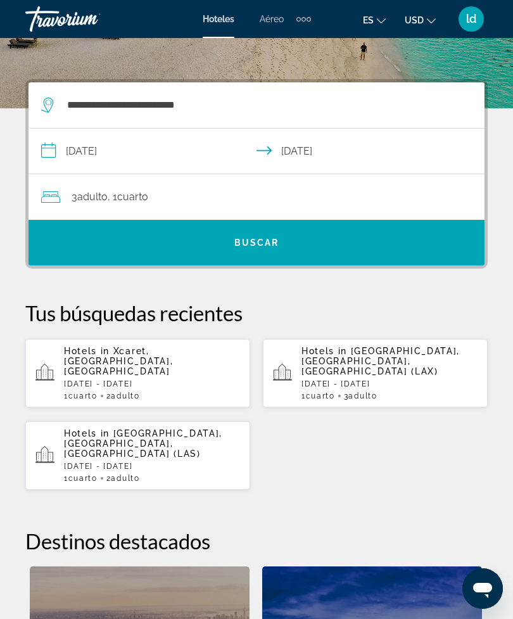
click at [292, 244] on span "Search widget" at bounding box center [257, 242] width 456 height 30
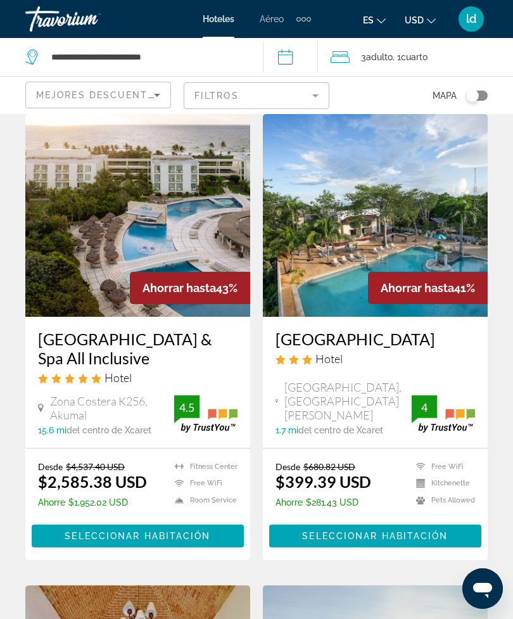
scroll to position [1085, 0]
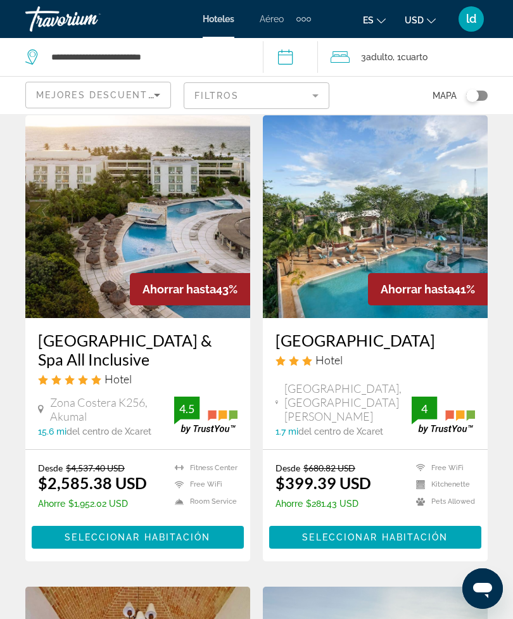
click at [301, 93] on mat-form-field "Filtros" at bounding box center [257, 95] width 146 height 27
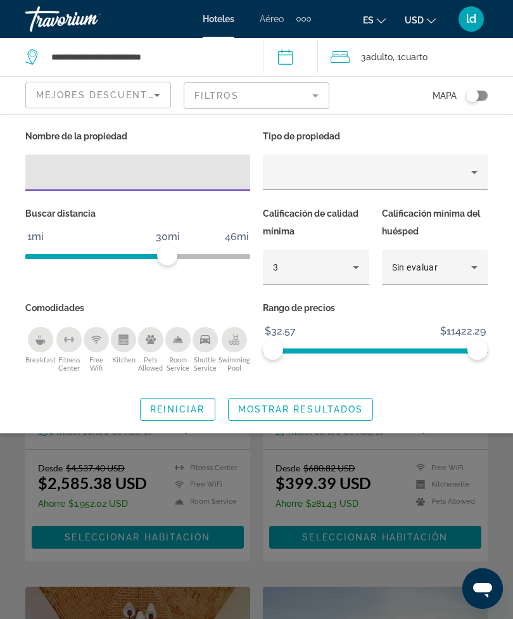
click at [95, 174] on input "Hotel Filters" at bounding box center [137, 172] width 205 height 15
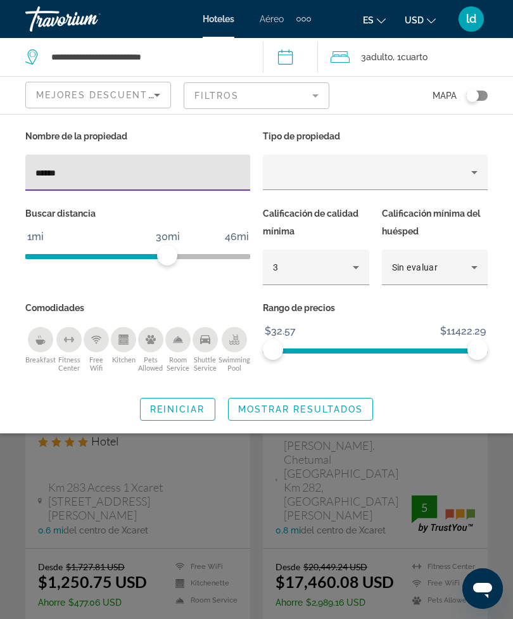
type input "******"
click at [350, 263] on icon "Hotel Filters" at bounding box center [355, 267] width 15 height 15
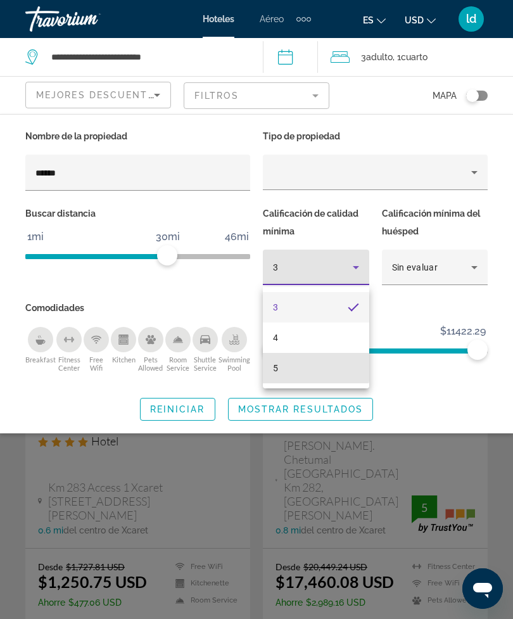
click at [285, 367] on mat-option "5" at bounding box center [316, 368] width 106 height 30
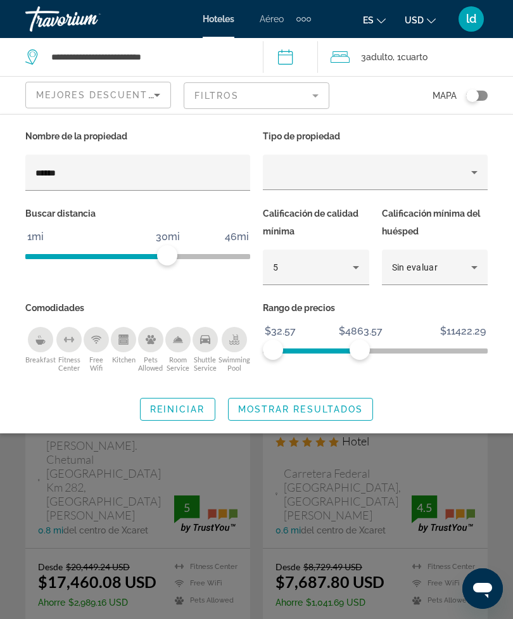
click at [379, 342] on span "ngx-slider" at bounding box center [375, 348] width 225 height 20
click at [468, 168] on icon "Property type" at bounding box center [474, 172] width 15 height 15
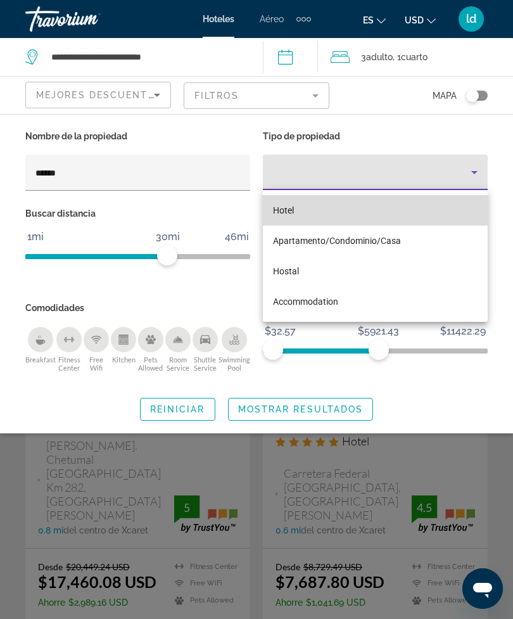
click at [421, 200] on mat-option "Hotel" at bounding box center [375, 210] width 225 height 30
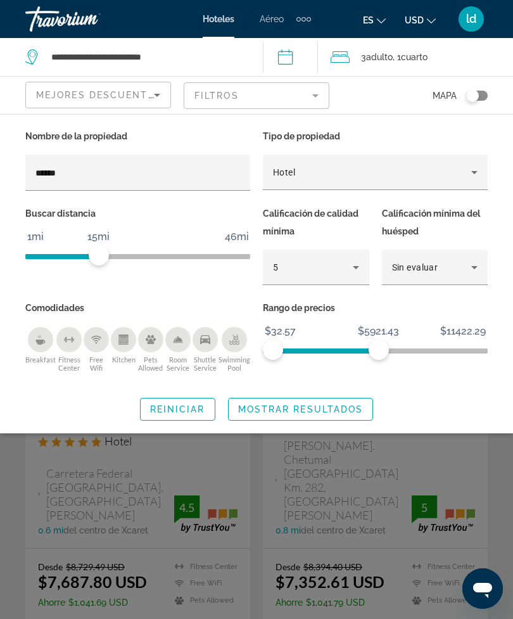
click at [360, 408] on span "Mostrar resultados" at bounding box center [300, 409] width 125 height 10
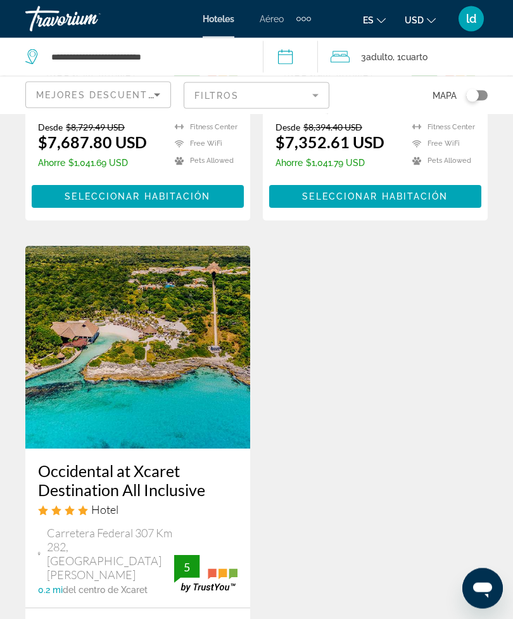
scroll to position [967, 0]
click at [155, 321] on img "Main content" at bounding box center [137, 347] width 225 height 203
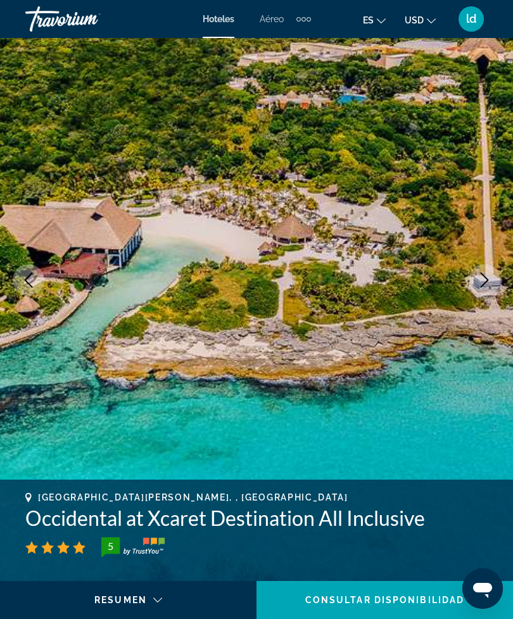
scroll to position [46, 0]
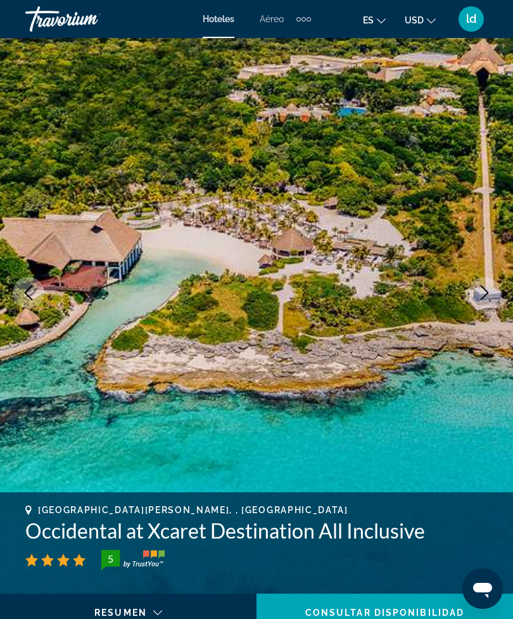
click at [492, 283] on button "Next image" at bounding box center [485, 293] width 32 height 32
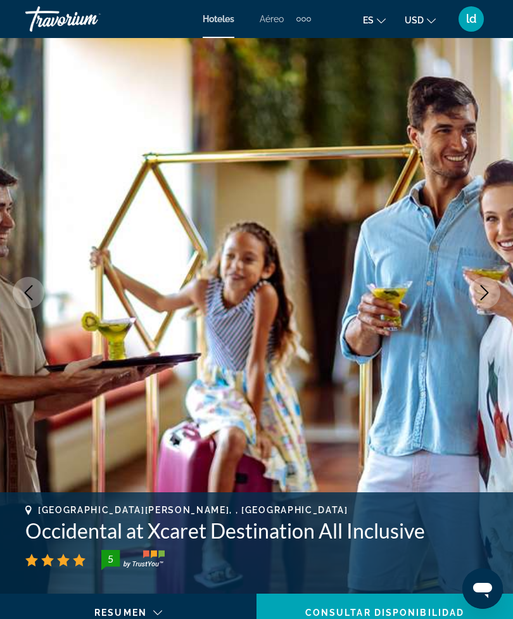
click at [476, 288] on button "Next image" at bounding box center [485, 293] width 32 height 32
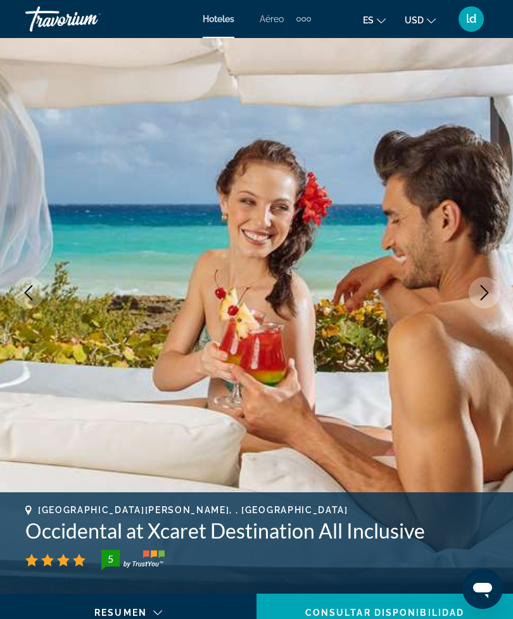
click at [471, 292] on button "Next image" at bounding box center [485, 293] width 32 height 32
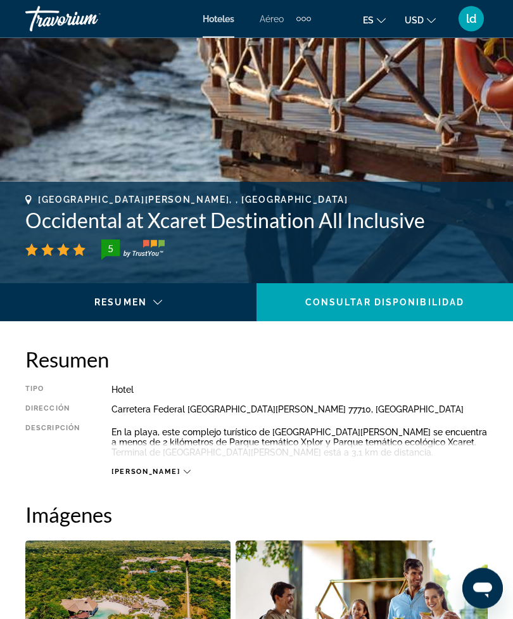
scroll to position [357, 0]
click at [184, 468] on icon "Main content" at bounding box center [187, 471] width 7 height 7
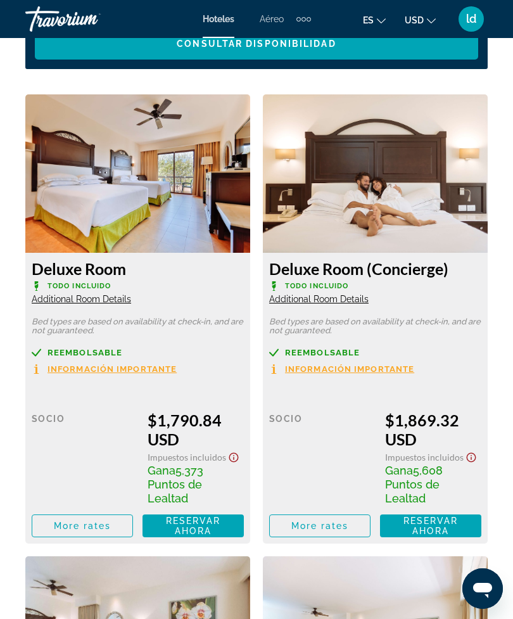
scroll to position [2102, 0]
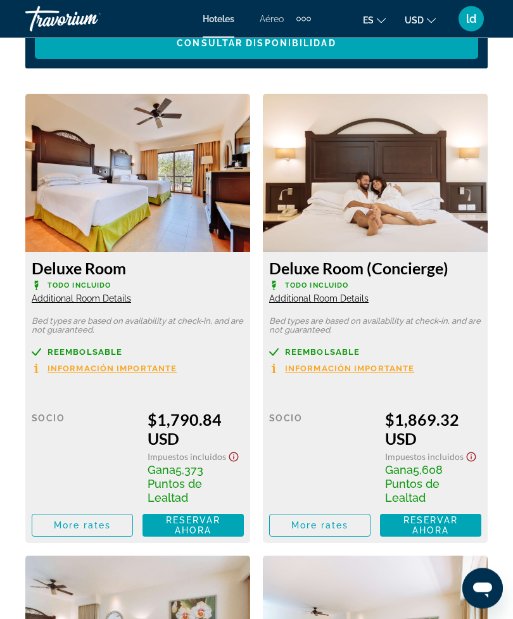
click at [183, 297] on div "Deluxe Room Todo incluido Additional Room Details" at bounding box center [138, 282] width 212 height 46
click at [143, 368] on span "Información importante" at bounding box center [112, 369] width 129 height 8
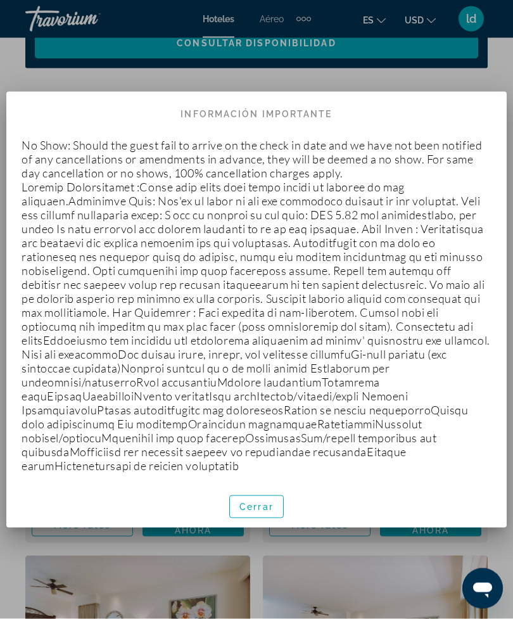
scroll to position [0, 0]
click at [255, 502] on span "Cerrar" at bounding box center [256, 507] width 34 height 10
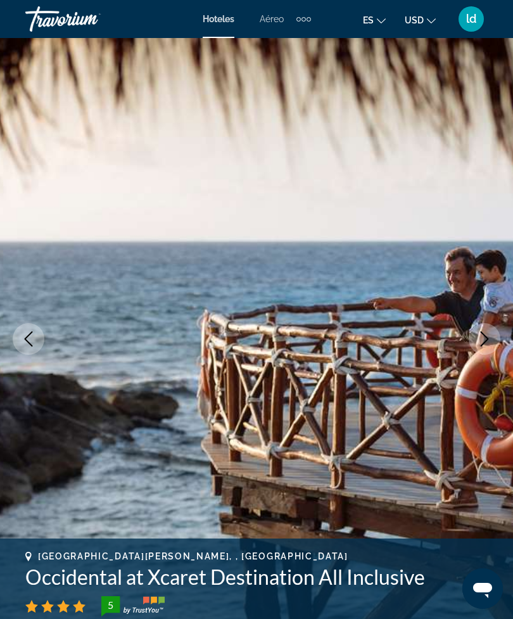
scroll to position [2103, 0]
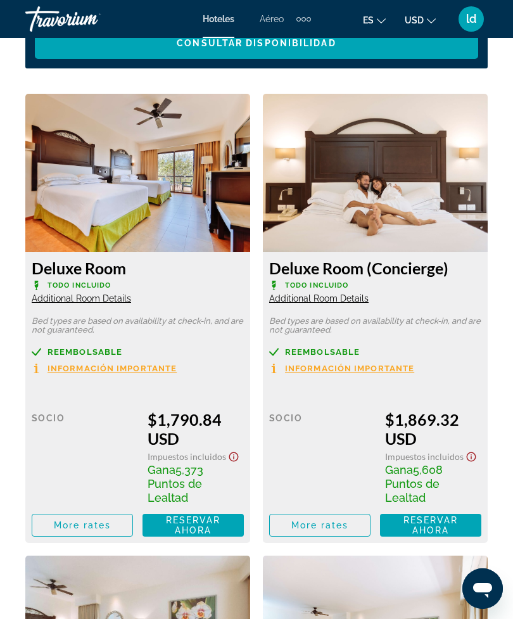
click at [104, 299] on span "Additional Room Details" at bounding box center [81, 298] width 99 height 10
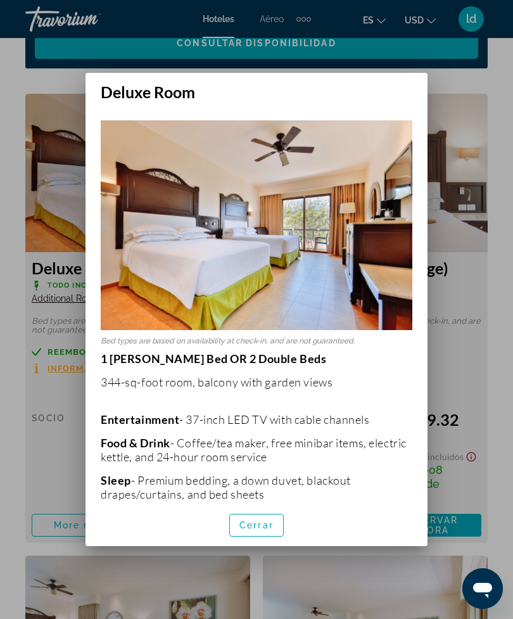
scroll to position [0, 0]
click at [60, 432] on div at bounding box center [256, 309] width 513 height 619
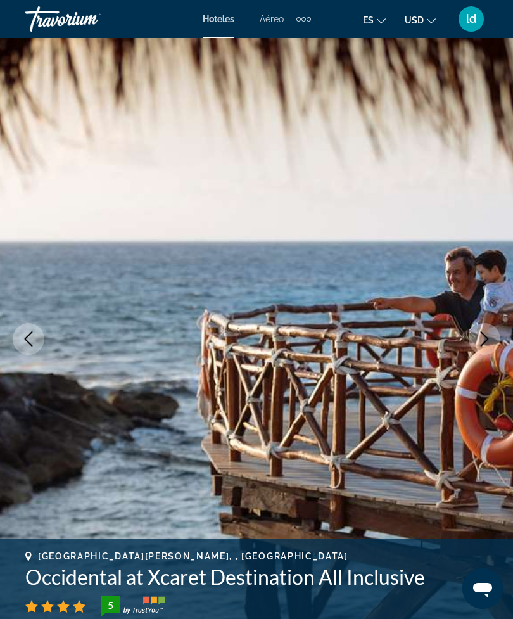
scroll to position [2103, 0]
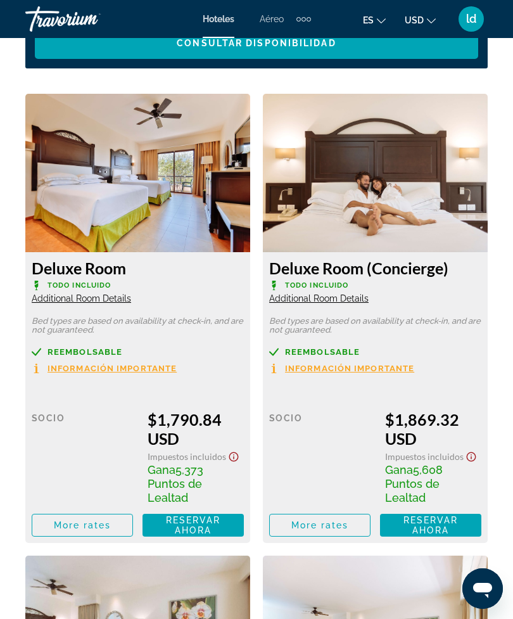
click at [103, 181] on img "Main content" at bounding box center [137, 173] width 225 height 158
click at [129, 216] on img "Main content" at bounding box center [137, 173] width 225 height 158
click at [189, 521] on span "Reservar ahora" at bounding box center [193, 525] width 55 height 20
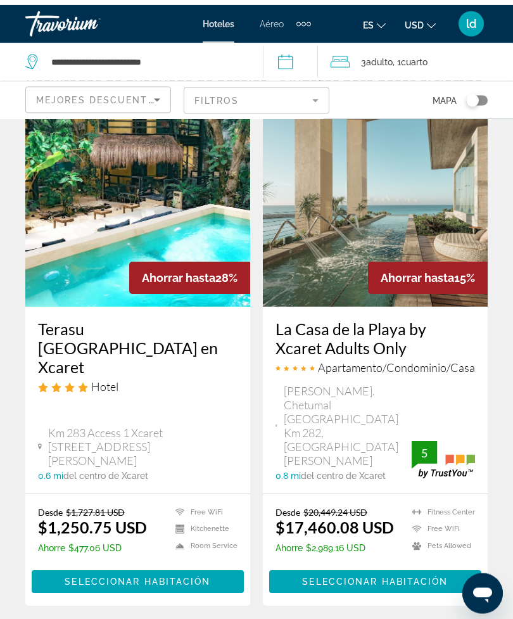
scroll to position [54, 0]
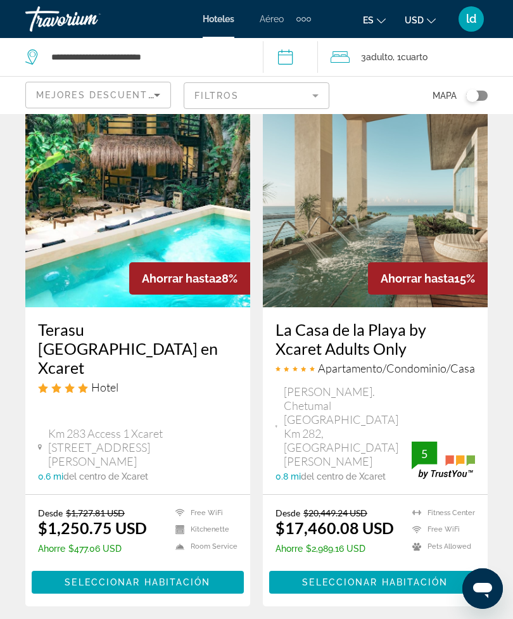
click at [113, 182] on img "Main content" at bounding box center [137, 206] width 225 height 203
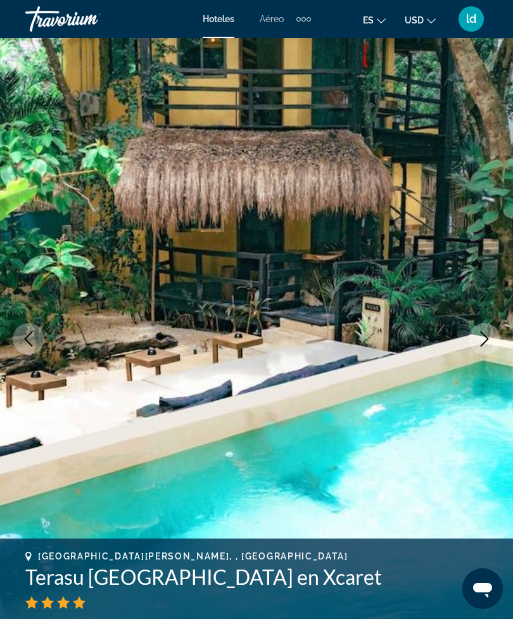
click at [485, 331] on button "Next image" at bounding box center [485, 339] width 32 height 32
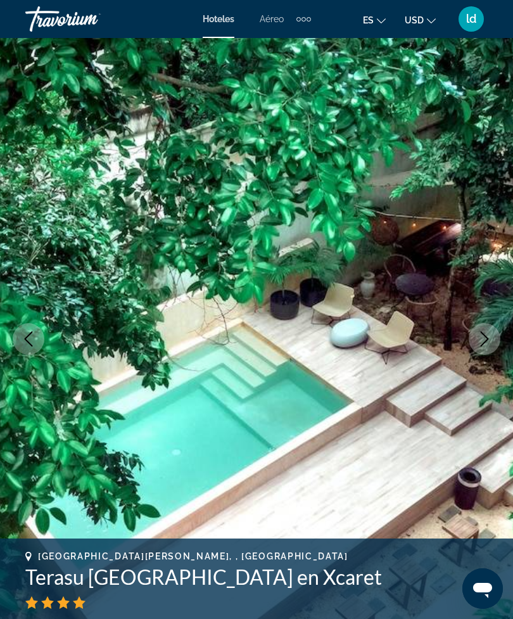
click at [480, 333] on icon "Next image" at bounding box center [484, 338] width 15 height 15
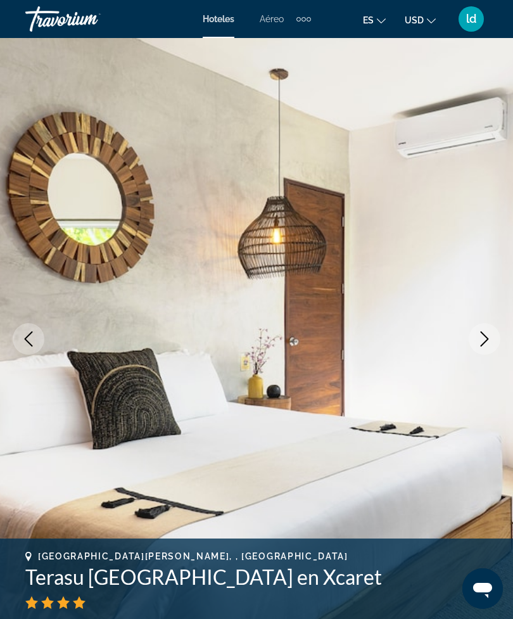
click at [37, 341] on button "Previous image" at bounding box center [29, 339] width 32 height 32
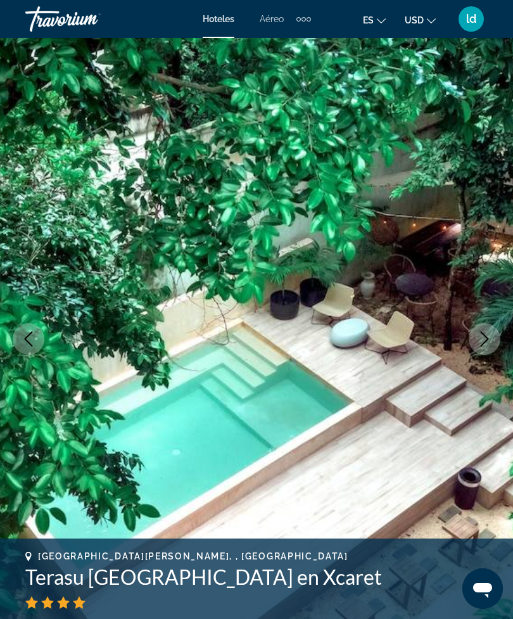
click at [476, 339] on button "Next image" at bounding box center [485, 339] width 32 height 32
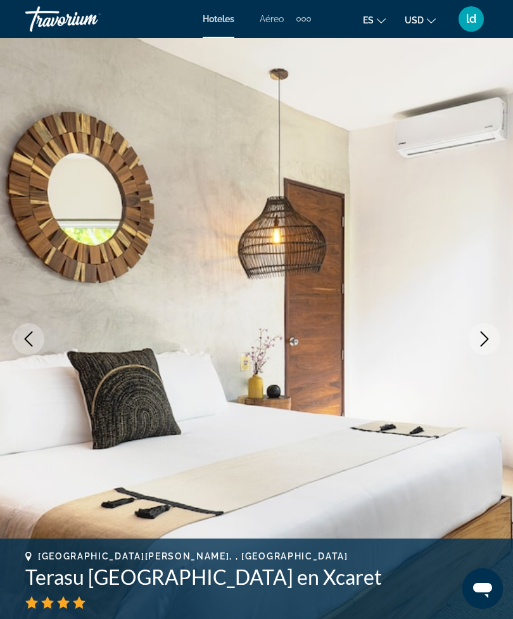
click at [482, 340] on icon "Next image" at bounding box center [484, 338] width 15 height 15
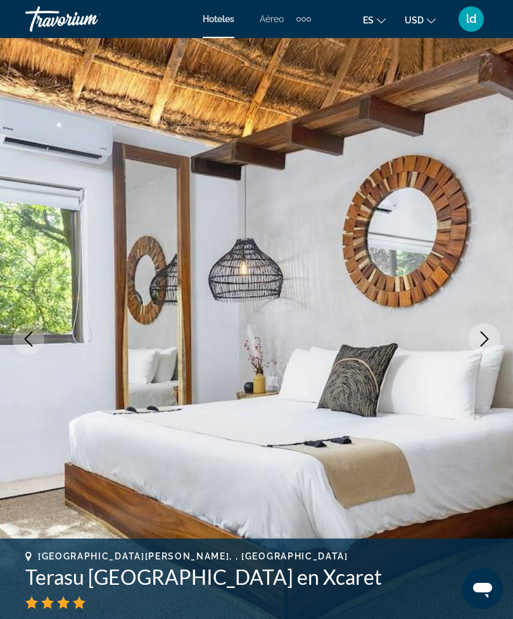
click at [487, 336] on icon "Next image" at bounding box center [484, 338] width 15 height 15
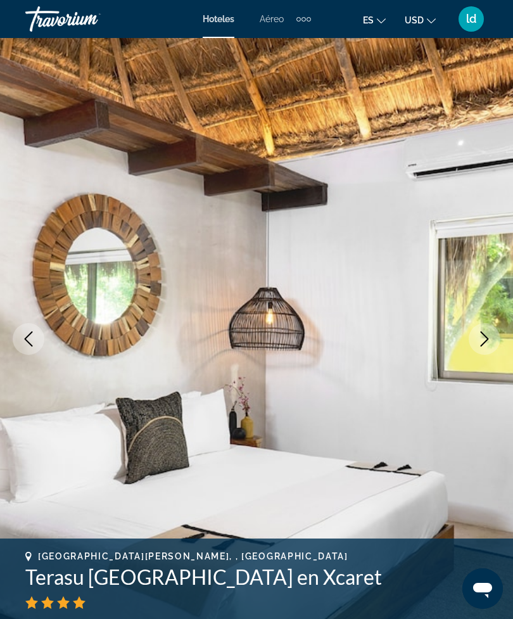
click at [477, 342] on icon "Next image" at bounding box center [484, 338] width 15 height 15
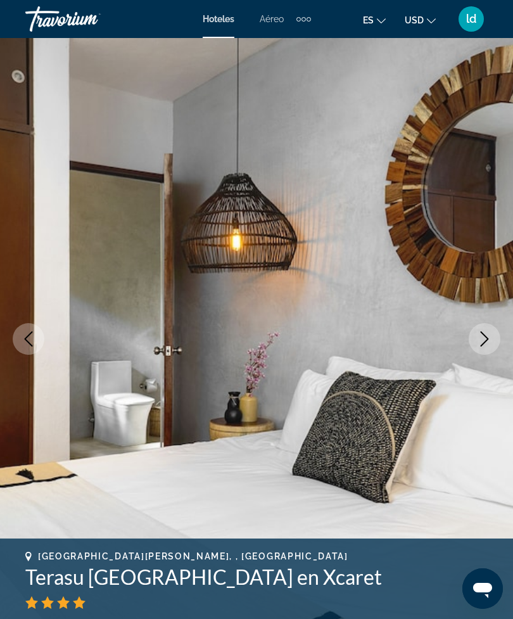
click at [482, 341] on icon "Next image" at bounding box center [484, 338] width 15 height 15
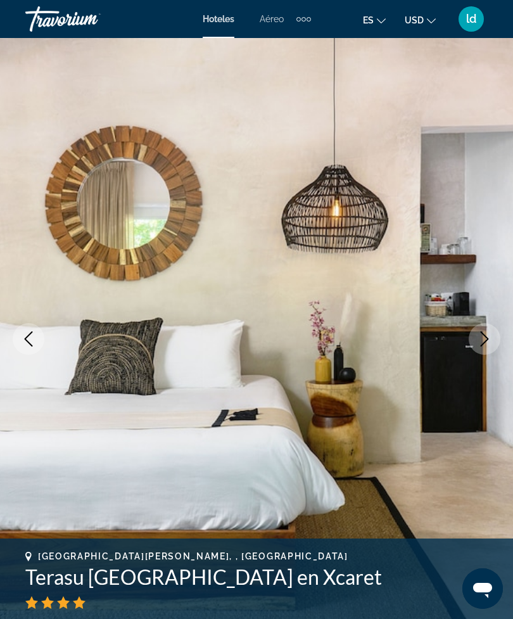
click at [482, 340] on icon "Next image" at bounding box center [484, 338] width 15 height 15
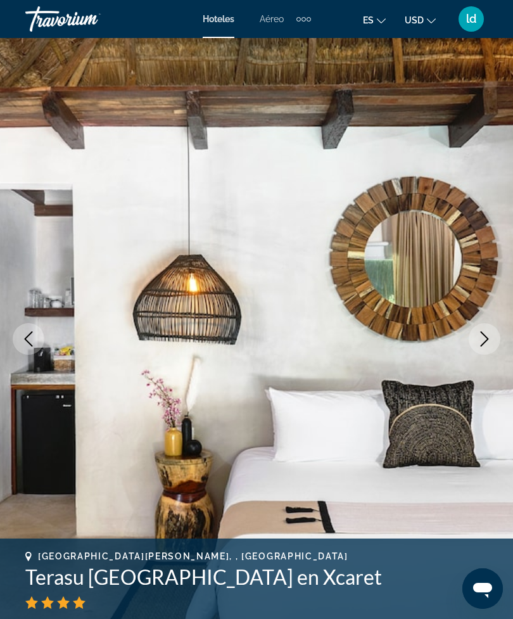
click at [483, 343] on icon "Next image" at bounding box center [484, 338] width 15 height 15
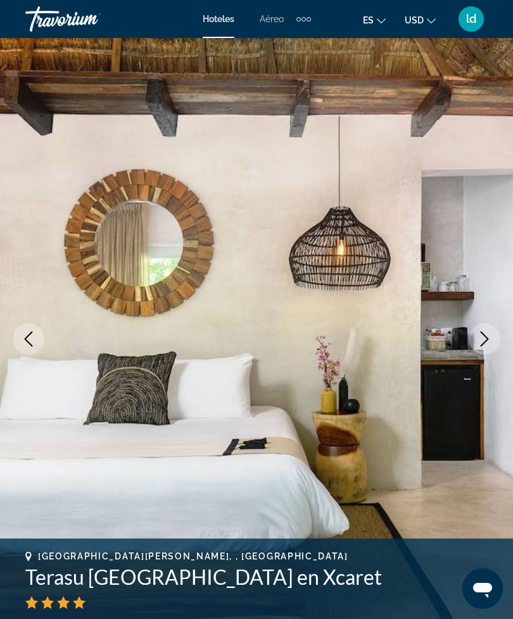
click at [488, 339] on icon "Next image" at bounding box center [485, 338] width 8 height 15
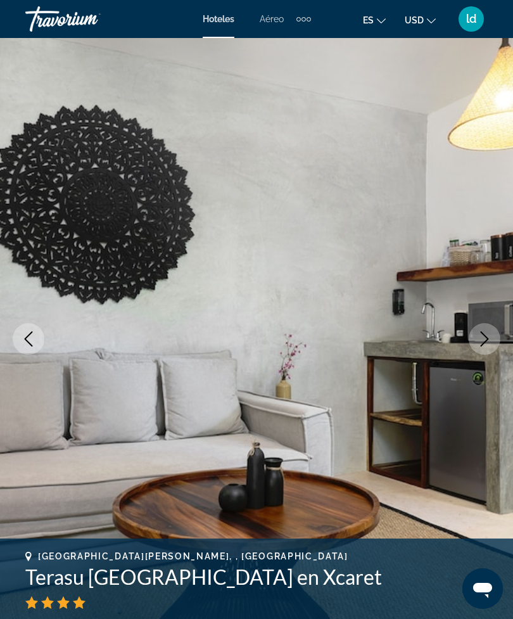
click at [487, 339] on icon "Next image" at bounding box center [484, 338] width 15 height 15
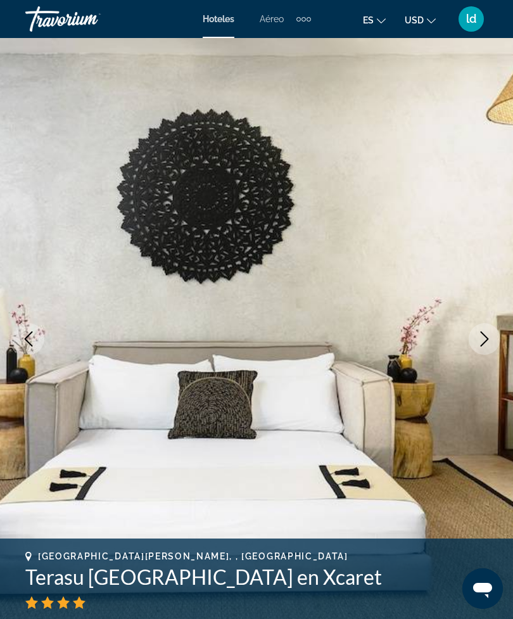
click at [490, 336] on icon "Next image" at bounding box center [484, 338] width 15 height 15
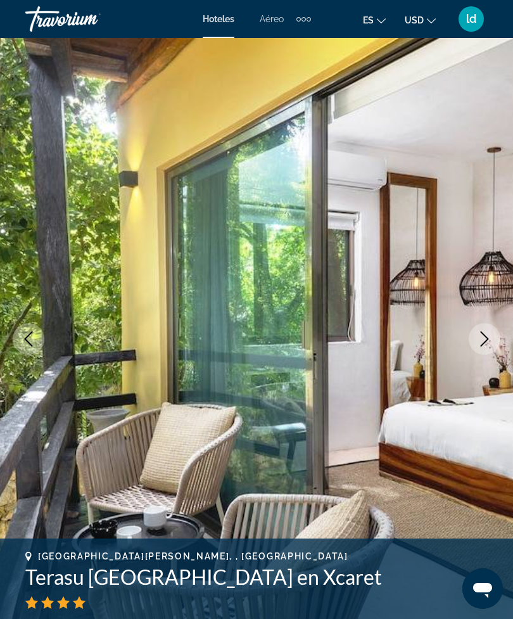
click at [487, 337] on icon "Next image" at bounding box center [485, 338] width 8 height 15
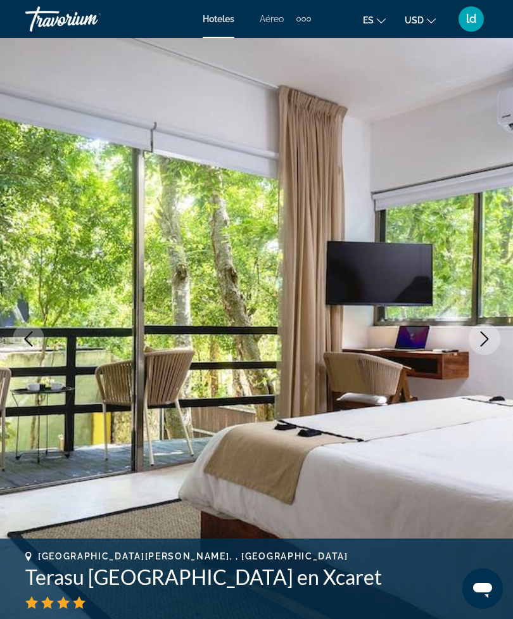
click at [485, 340] on icon "Next image" at bounding box center [484, 338] width 15 height 15
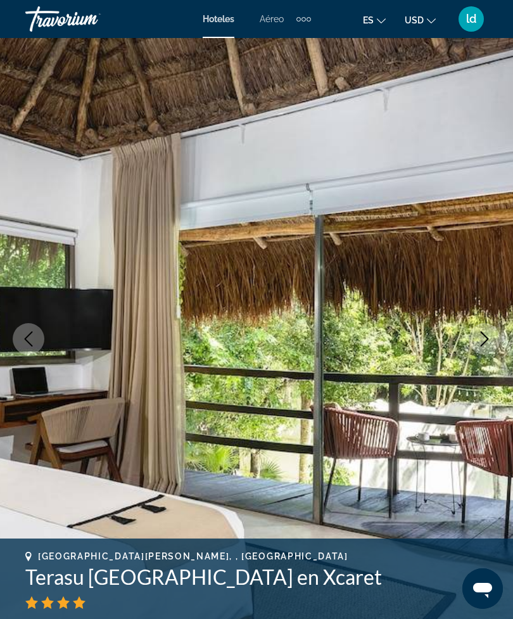
click at [488, 335] on icon "Next image" at bounding box center [484, 338] width 15 height 15
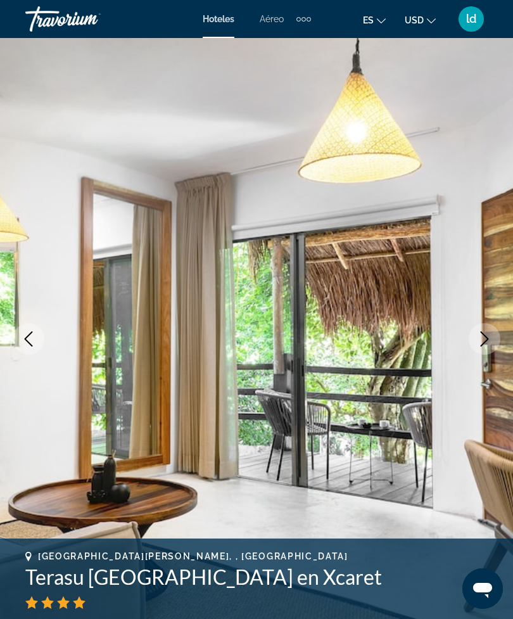
click at [485, 328] on button "Next image" at bounding box center [485, 339] width 32 height 32
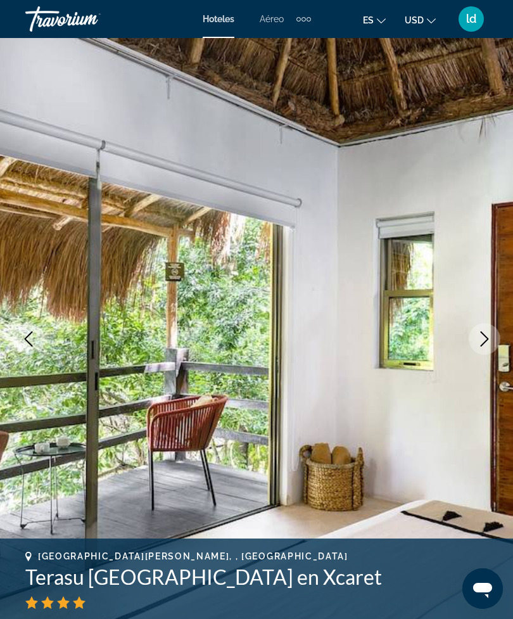
click at [475, 336] on button "Next image" at bounding box center [485, 339] width 32 height 32
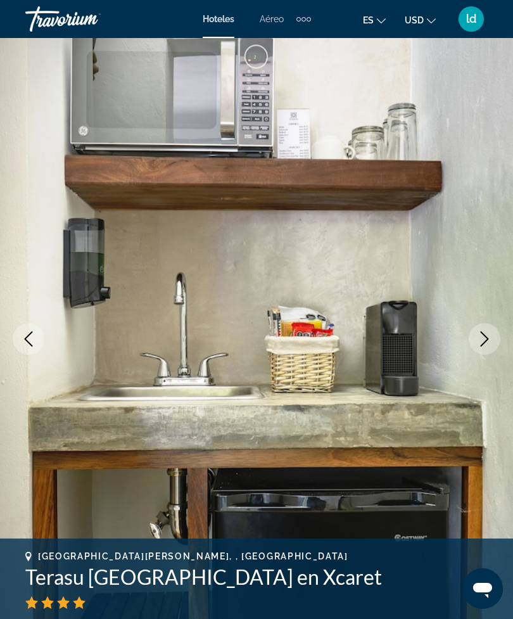
click at [480, 345] on icon "Next image" at bounding box center [484, 338] width 15 height 15
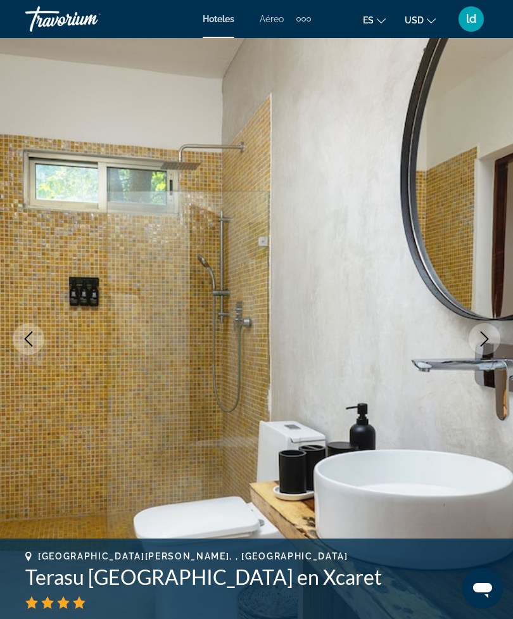
click at [485, 335] on icon "Next image" at bounding box center [484, 338] width 15 height 15
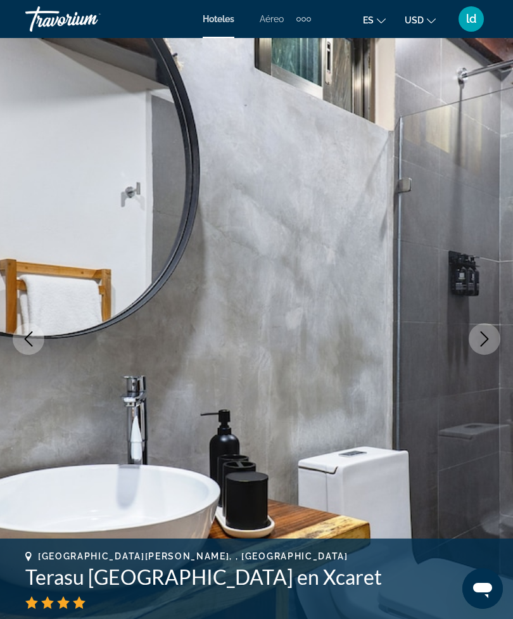
click at [476, 335] on button "Next image" at bounding box center [485, 339] width 32 height 32
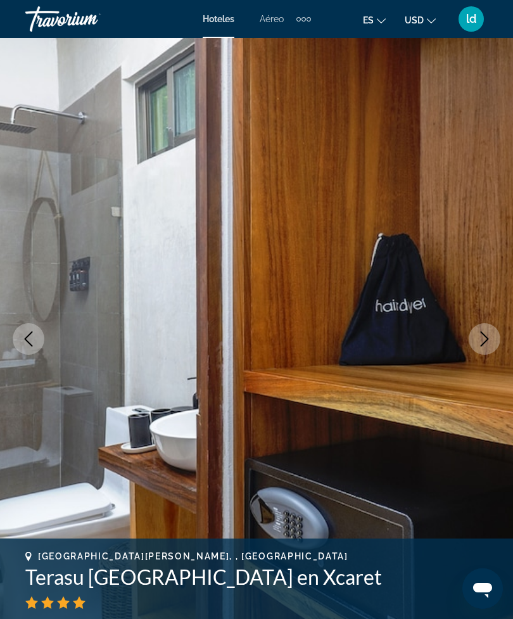
click at [476, 335] on button "Next image" at bounding box center [485, 339] width 32 height 32
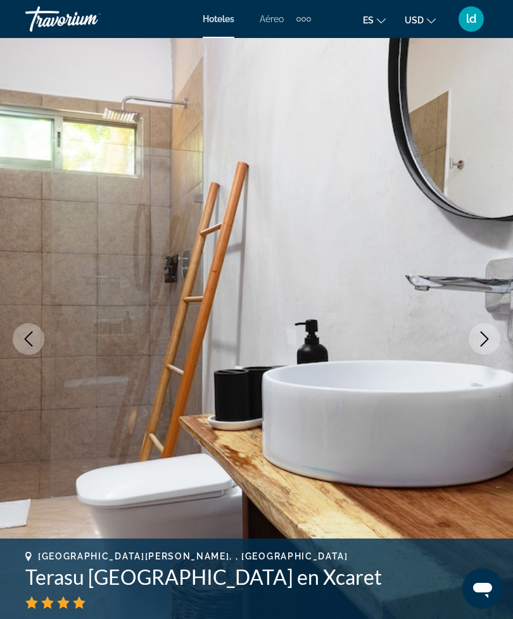
click at [483, 338] on icon "Next image" at bounding box center [484, 338] width 15 height 15
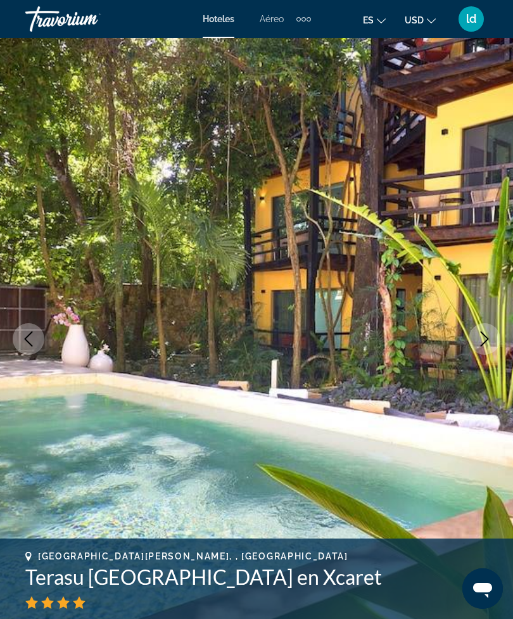
click at [481, 337] on icon "Next image" at bounding box center [484, 338] width 15 height 15
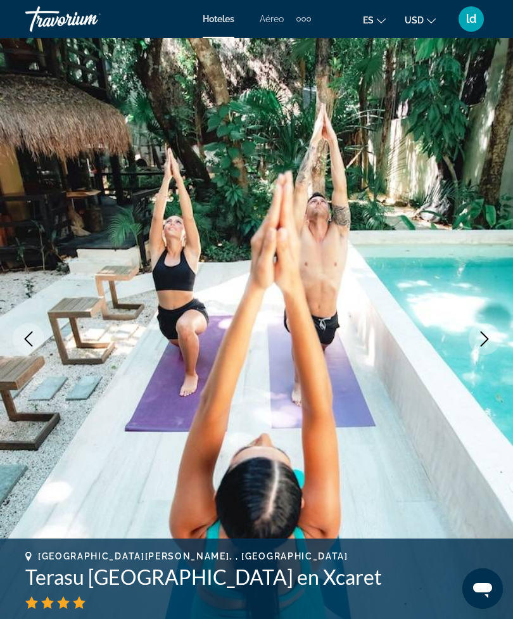
click at [494, 341] on button "Next image" at bounding box center [485, 339] width 32 height 32
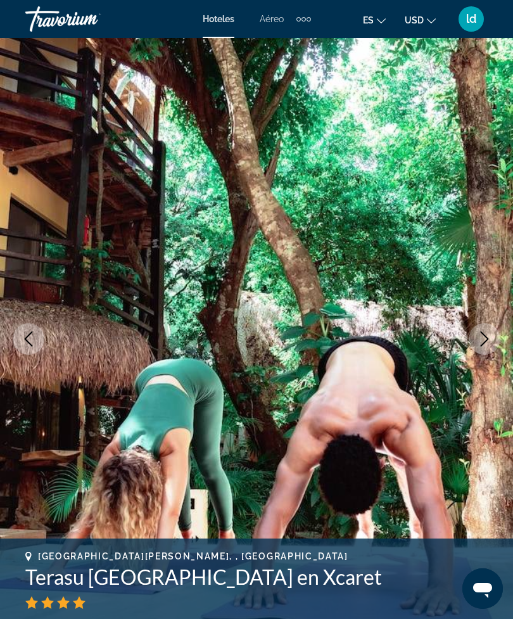
click at [489, 340] on icon "Next image" at bounding box center [484, 338] width 15 height 15
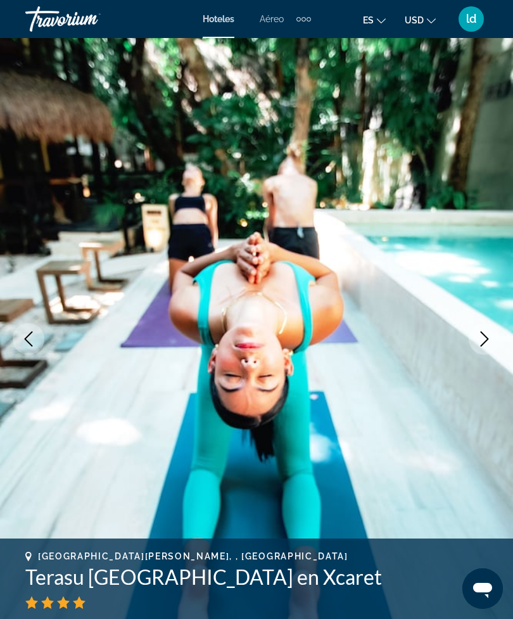
click at [482, 337] on icon "Next image" at bounding box center [484, 338] width 15 height 15
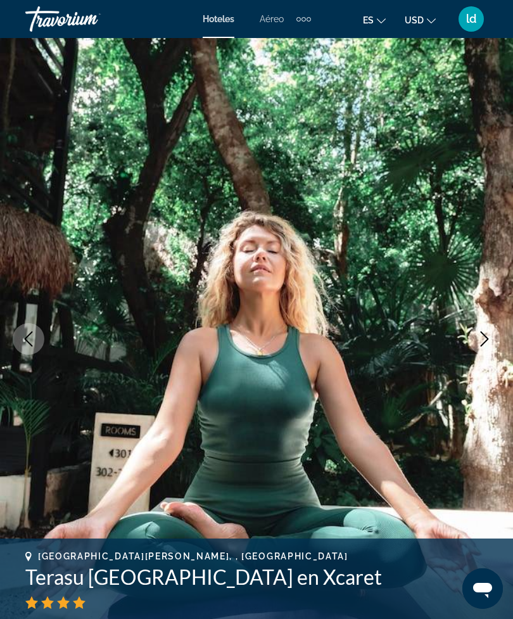
click at [488, 338] on icon "Next image" at bounding box center [484, 338] width 15 height 15
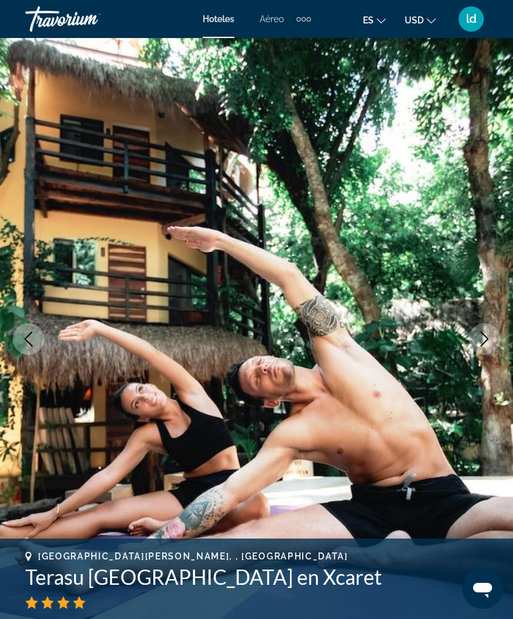
click at [487, 345] on icon "Next image" at bounding box center [484, 338] width 15 height 15
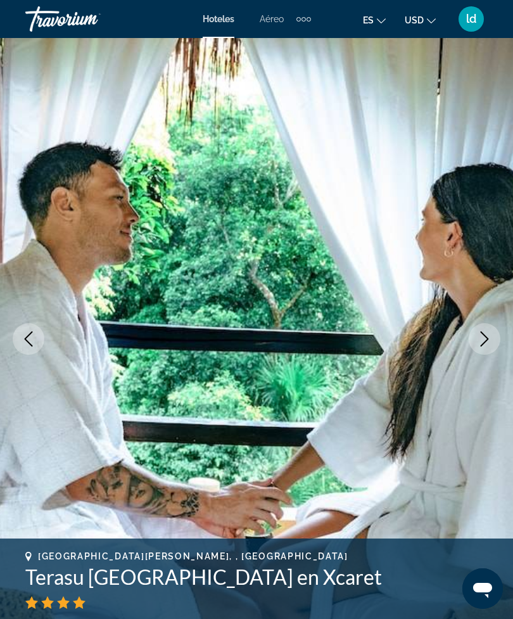
click at [489, 349] on button "Next image" at bounding box center [485, 339] width 32 height 32
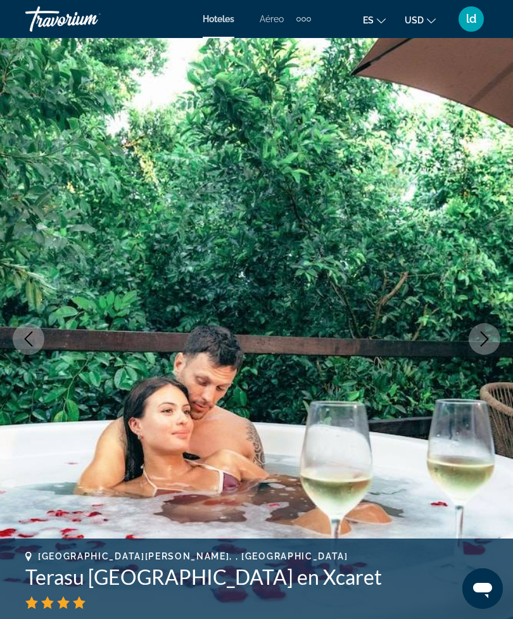
click at [485, 338] on icon "Next image" at bounding box center [484, 338] width 15 height 15
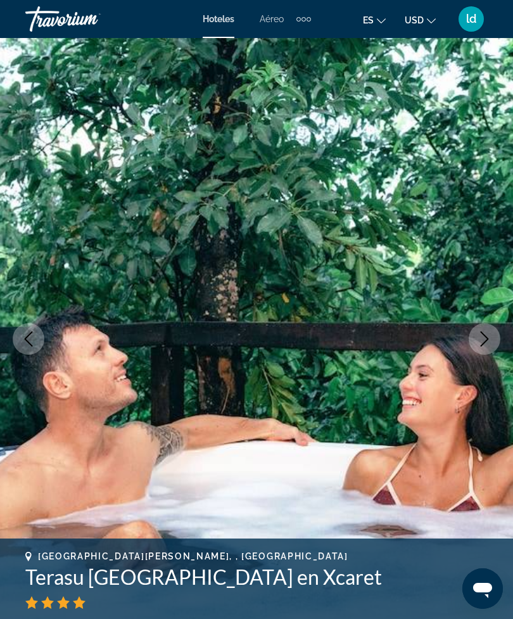
click at [487, 342] on icon "Next image" at bounding box center [484, 338] width 15 height 15
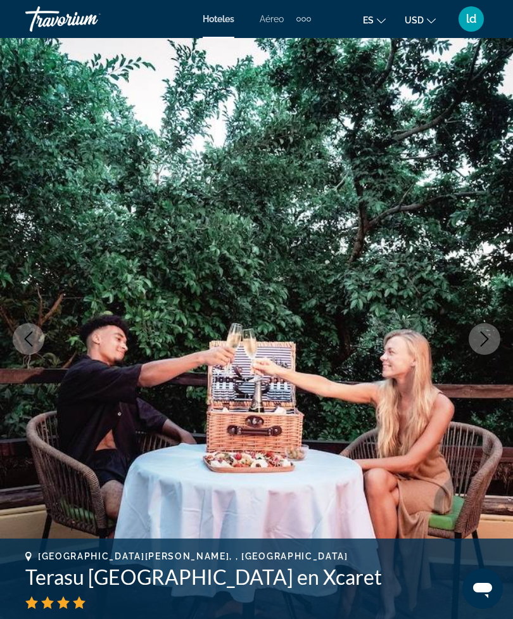
click at [489, 350] on button "Next image" at bounding box center [485, 339] width 32 height 32
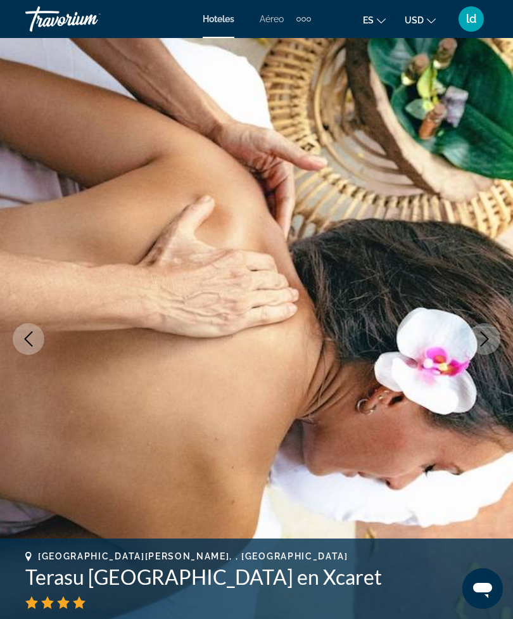
click at [488, 342] on icon "Next image" at bounding box center [484, 338] width 15 height 15
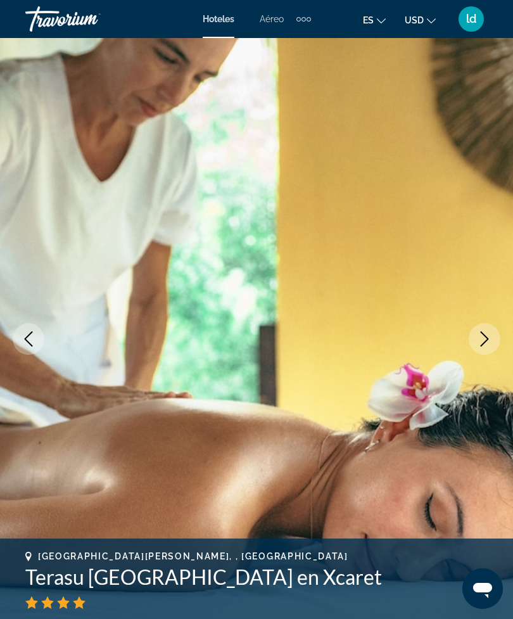
click at [484, 346] on icon "Next image" at bounding box center [484, 338] width 15 height 15
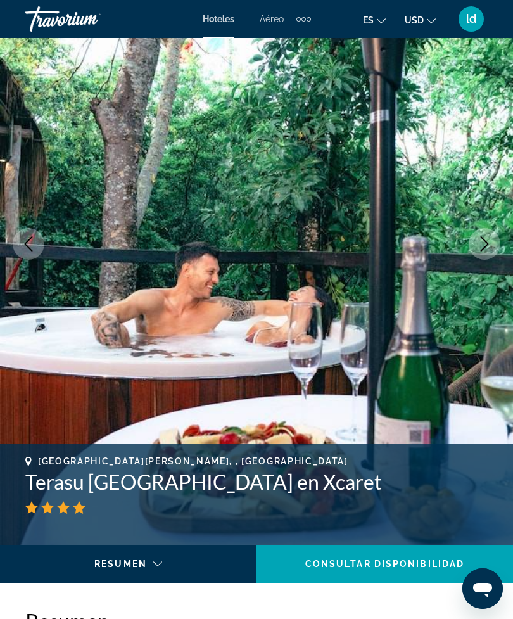
scroll to position [78, 0]
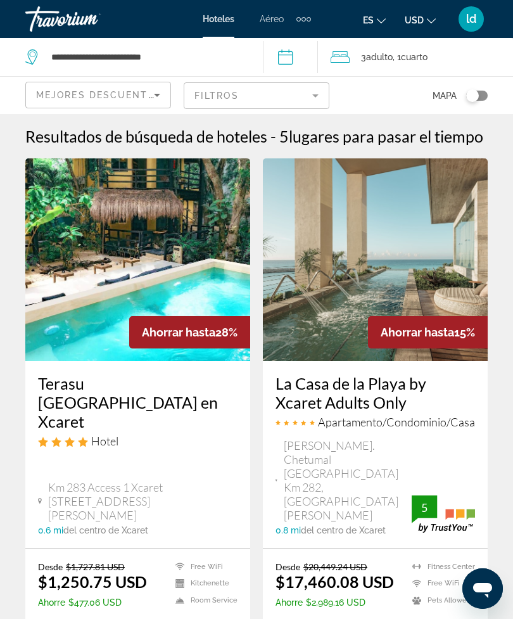
click at [112, 91] on span "Mejores descuentos" at bounding box center [99, 95] width 127 height 10
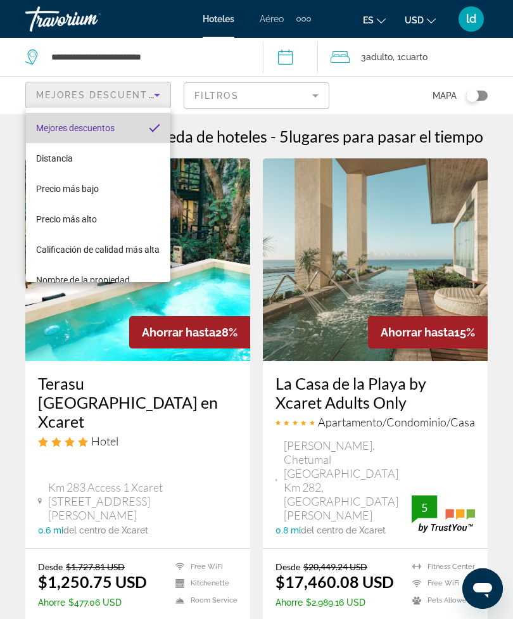
click at [60, 124] on span "Mejores descuentos" at bounding box center [75, 128] width 79 height 10
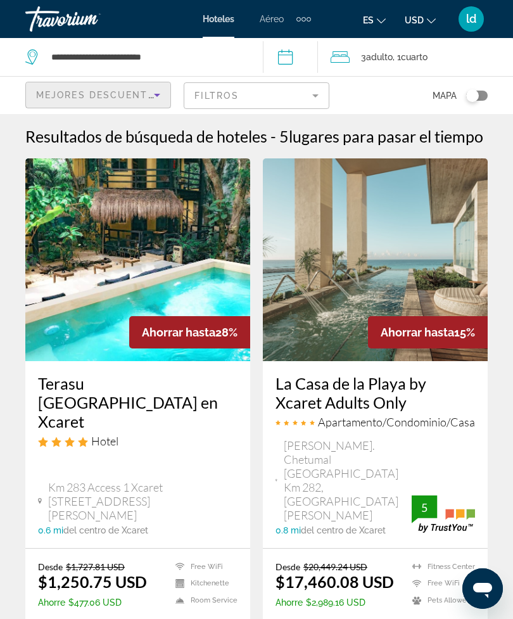
click at [314, 83] on mat-form-field "Filtros" at bounding box center [257, 95] width 146 height 27
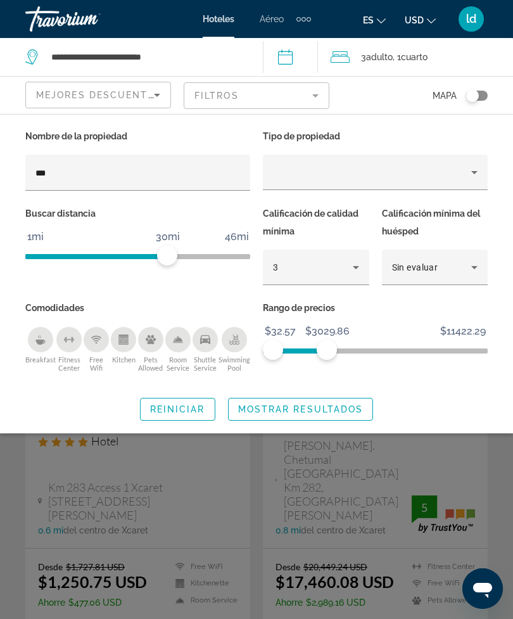
click at [345, 264] on div "3" at bounding box center [313, 267] width 80 height 15
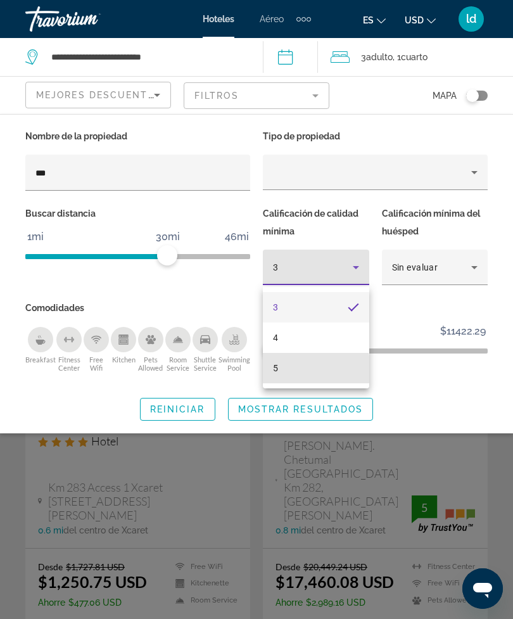
click at [286, 370] on mat-option "5" at bounding box center [316, 368] width 106 height 30
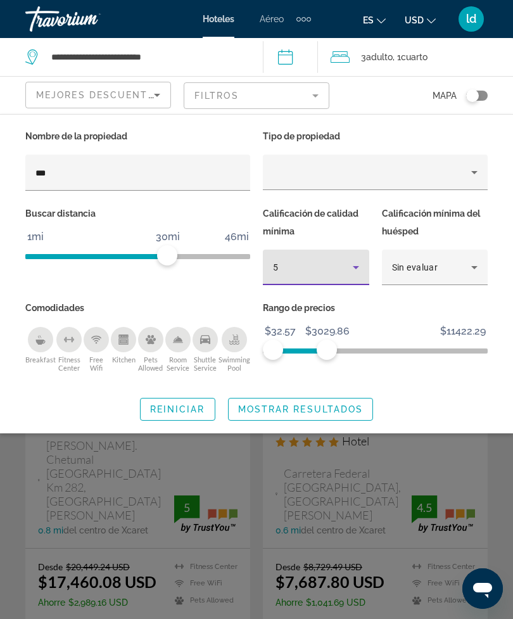
click at [348, 409] on span "Mostrar resultados" at bounding box center [300, 409] width 125 height 10
